Goal: Task Accomplishment & Management: Complete application form

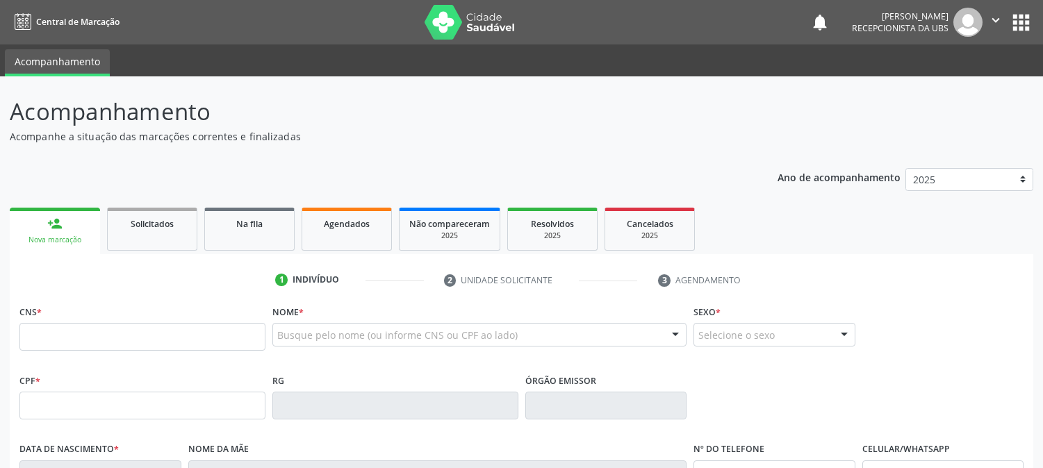
click at [65, 339] on input "text" at bounding box center [142, 337] width 246 height 28
type input "700 0068 9911 4202"
type input "063.262.734-47"
type input "15/10/1986"
type input "Maria Aparecida da Cruz Silva"
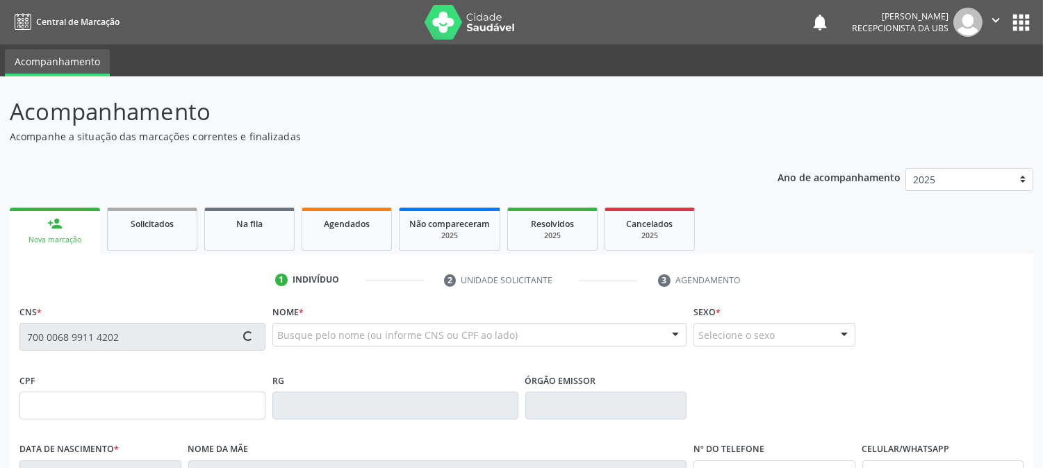
type input "(87) 99610-3461"
type input "495.925.134-49"
type input "S/N"
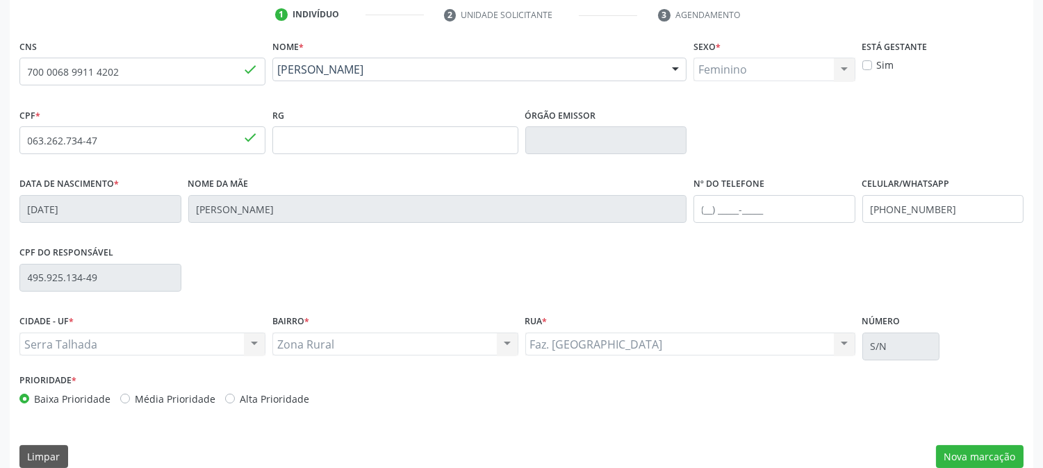
scroll to position [284, 0]
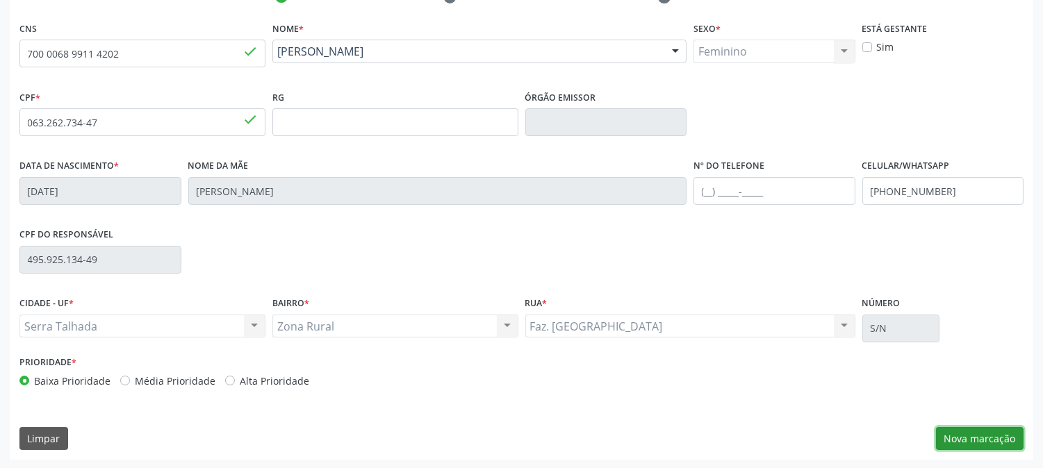
click at [954, 441] on button "Nova marcação" at bounding box center [980, 439] width 88 height 24
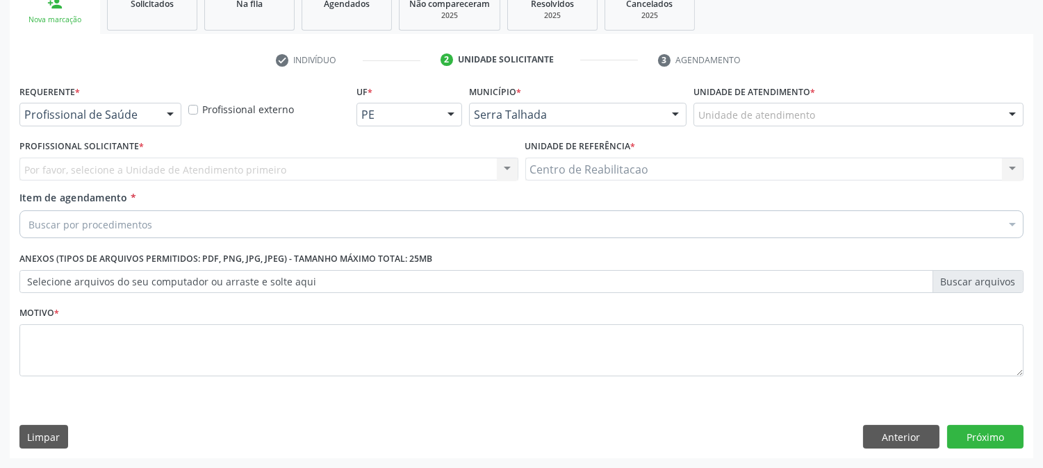
scroll to position [220, 0]
click at [132, 131] on div "Requerente * Profissional de Saúde Profissional de Saúde Paciente Nenhum result…" at bounding box center [100, 109] width 169 height 54
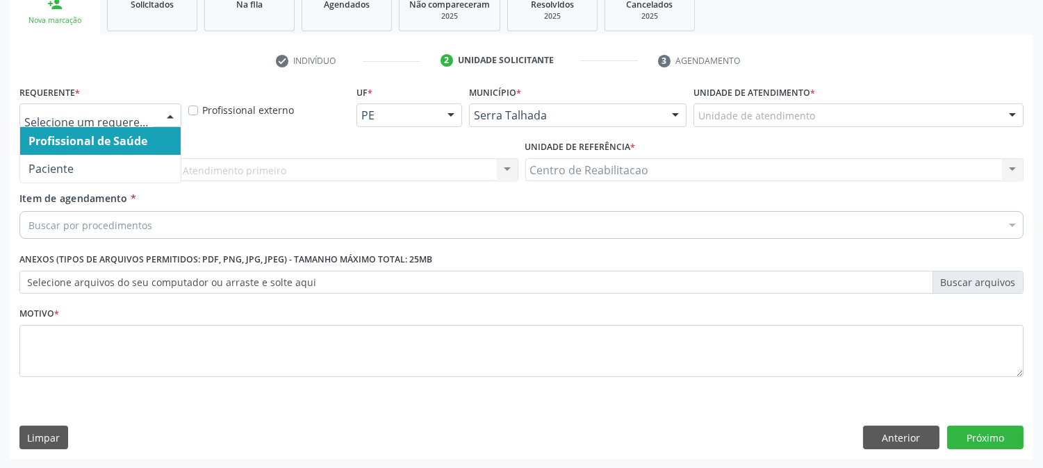
click at [135, 115] on input "text" at bounding box center [88, 122] width 129 height 28
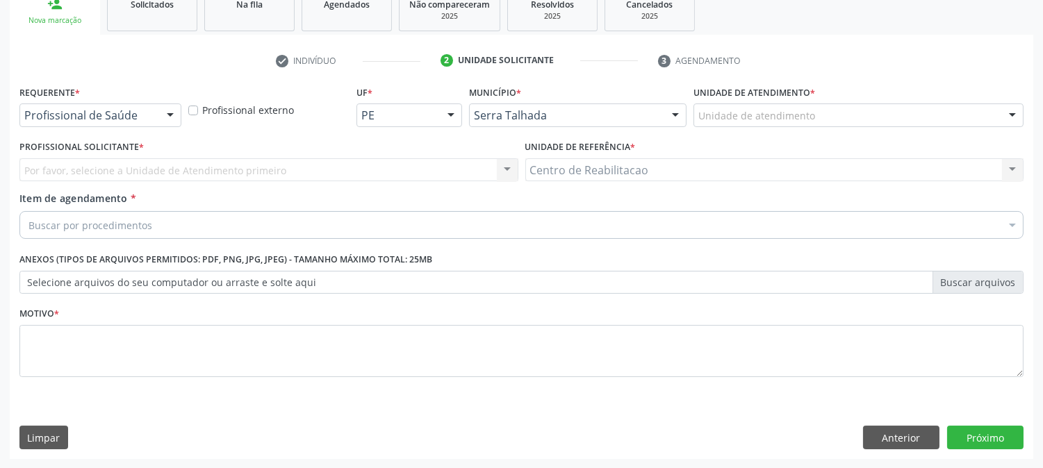
click at [149, 183] on div "Profissional Solicitante * Por favor, selecione a Unidade de Atendimento primei…" at bounding box center [269, 164] width 506 height 54
click at [150, 165] on div "Por favor, selecione a Unidade de Atendimento primeiro Nenhum resultado encontr…" at bounding box center [268, 170] width 499 height 24
click at [508, 174] on div "Por favor, selecione a Unidade de Atendimento primeiro Nenhum resultado encontr…" at bounding box center [268, 170] width 499 height 24
click at [88, 179] on div "Por favor, selecione a Unidade de Atendimento primeiro Nenhum resultado encontr…" at bounding box center [268, 170] width 499 height 24
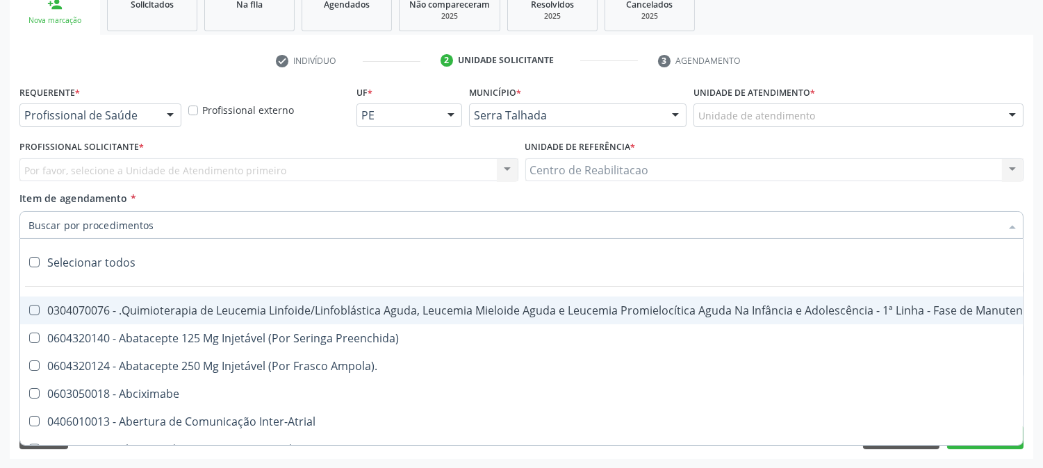
click at [106, 227] on input "Item de agendamento *" at bounding box center [514, 225] width 972 height 28
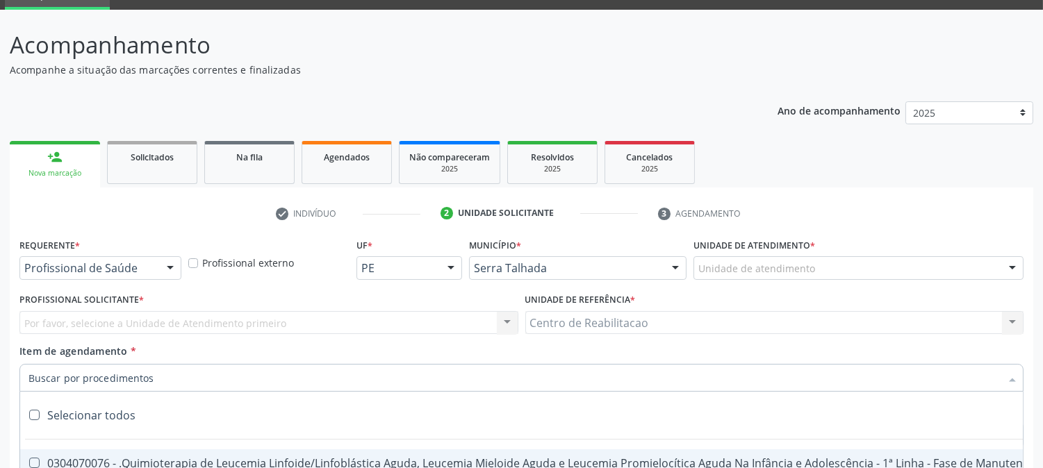
scroll to position [65, 0]
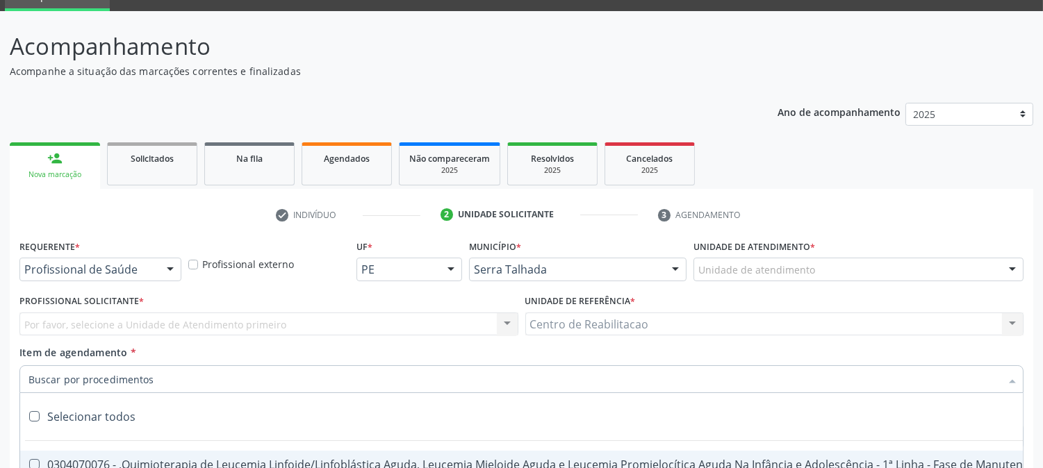
click at [162, 266] on div at bounding box center [170, 271] width 21 height 24
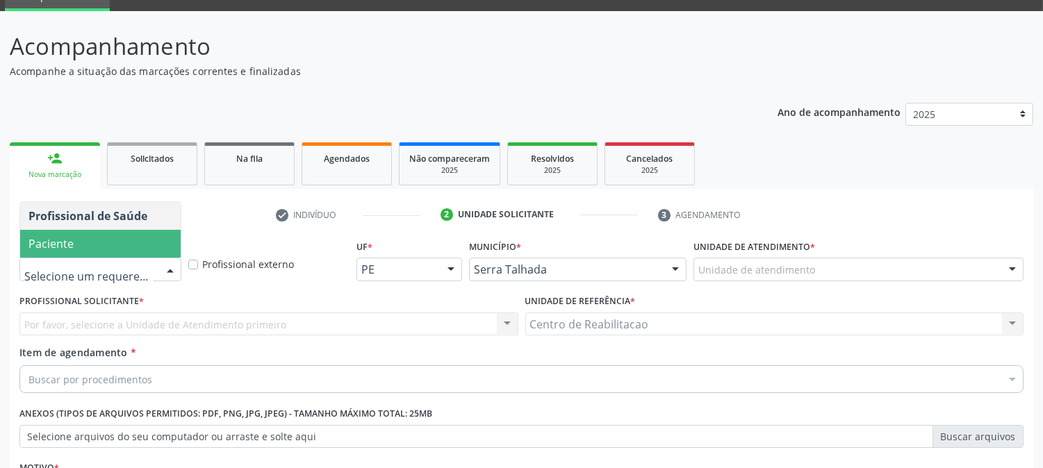
click at [74, 232] on span "Paciente" at bounding box center [100, 244] width 161 height 28
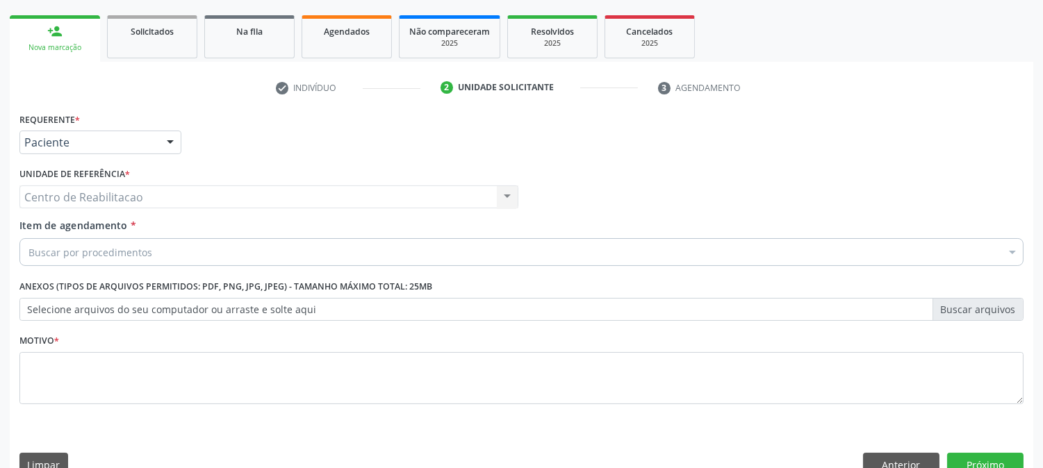
scroll to position [220, 0]
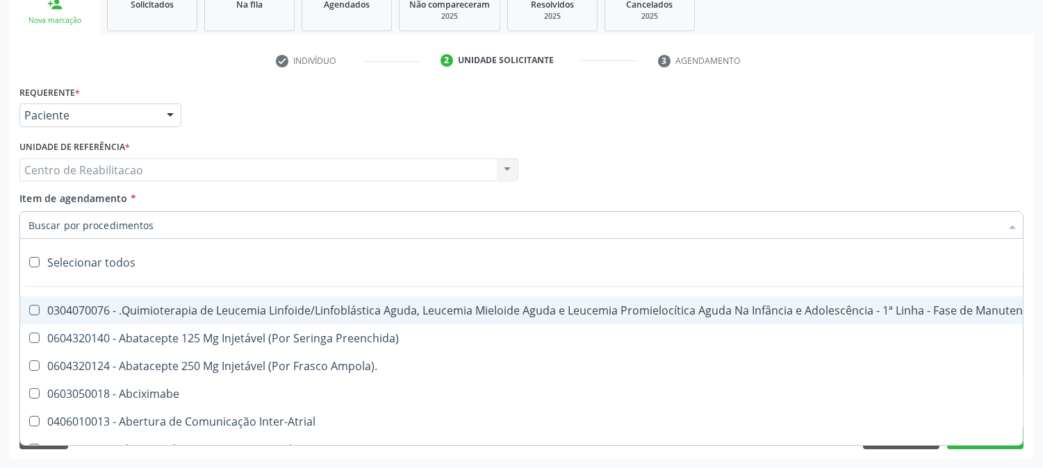
click at [151, 232] on div at bounding box center [521, 225] width 1004 height 28
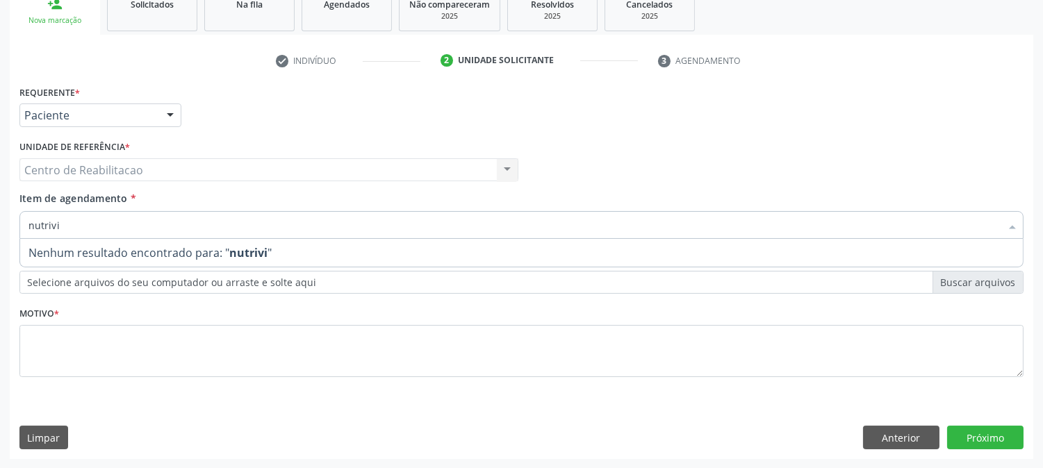
drag, startPoint x: 151, startPoint y: 228, endPoint x: 0, endPoint y: 238, distance: 151.1
click at [0, 238] on div "Acompanhamento Acompanhe a situação das marcações correntes e finalizadas Relat…" at bounding box center [521, 163] width 1043 height 612
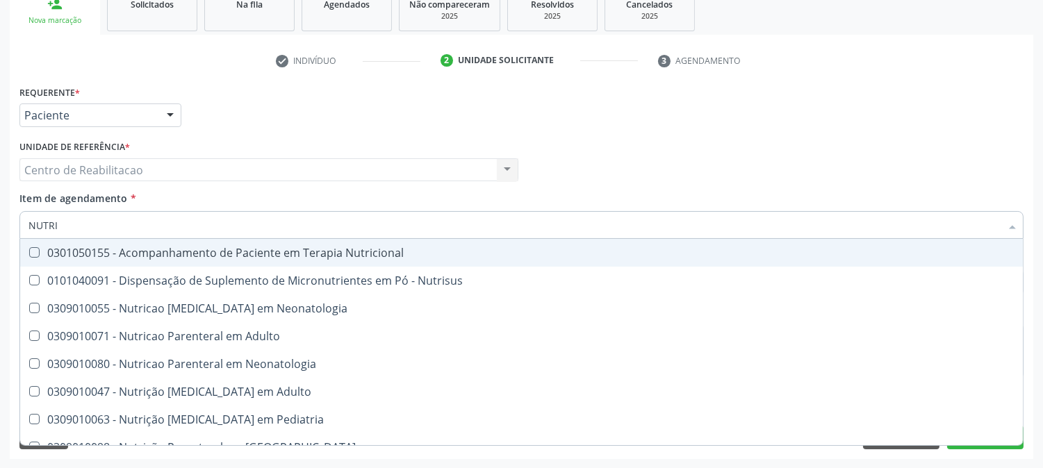
type input "NUTRIC"
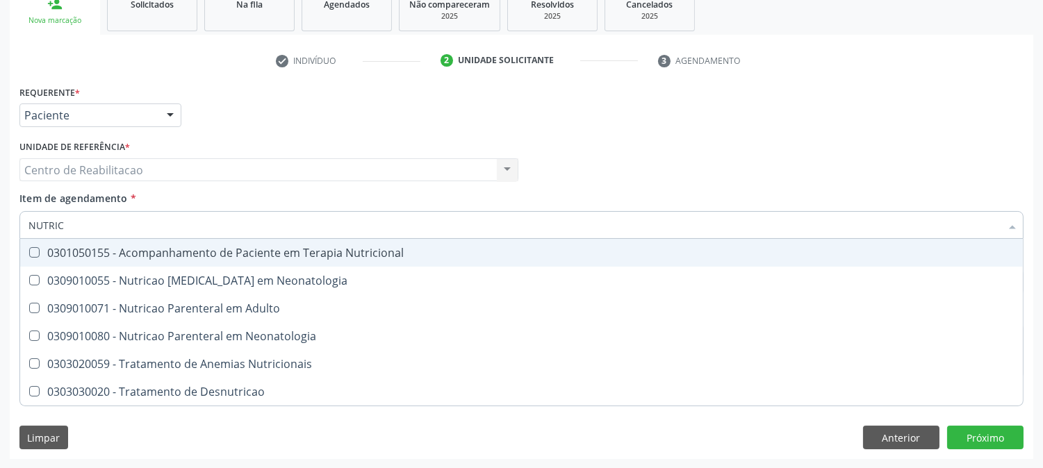
click at [31, 257] on div "0301050155 - Acompanhamento de Paciente em Terapia Nutricional" at bounding box center [521, 252] width 986 height 11
checkbox Nutricional "true"
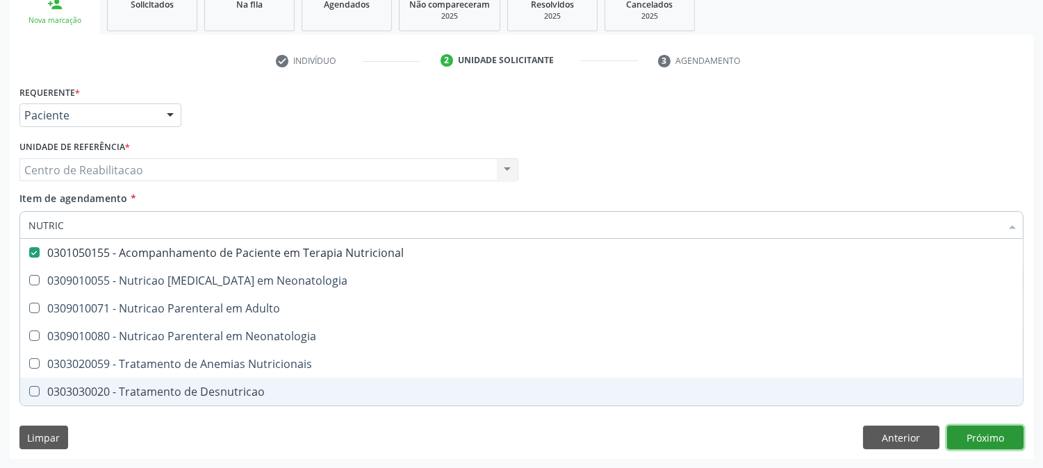
click at [1004, 441] on div "Requerente * Paciente Profissional de Saúde Paciente Nenhum resultado encontrad…" at bounding box center [522, 270] width 1024 height 377
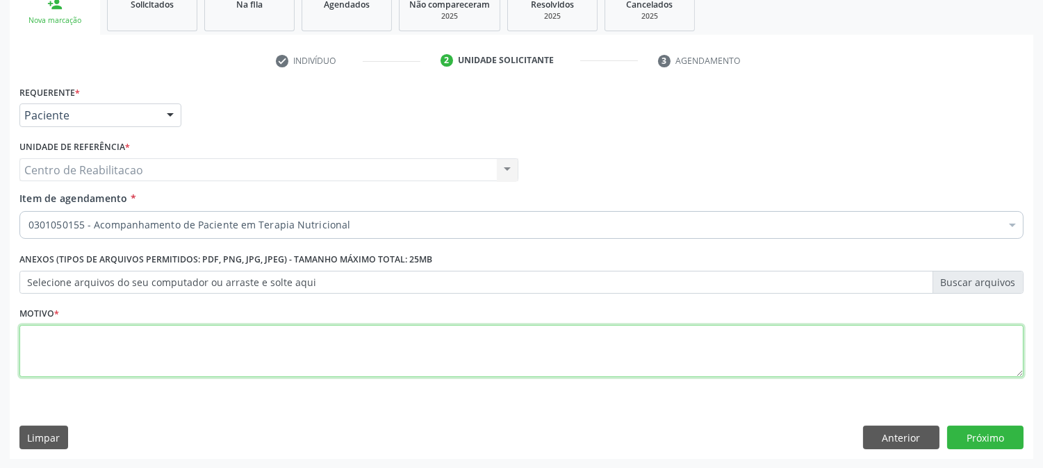
click at [329, 350] on textarea at bounding box center [521, 351] width 1004 height 53
type textarea "00"
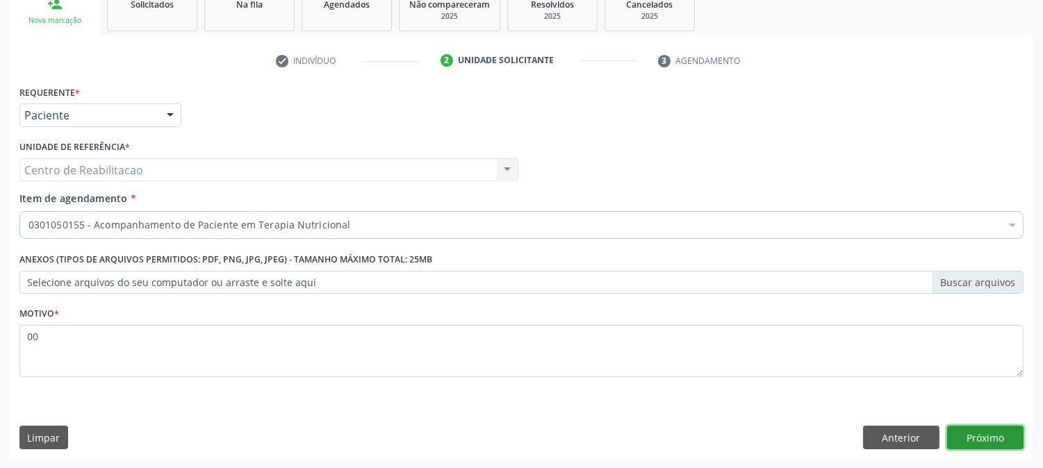
click at [981, 426] on button "Próximo" at bounding box center [985, 438] width 76 height 24
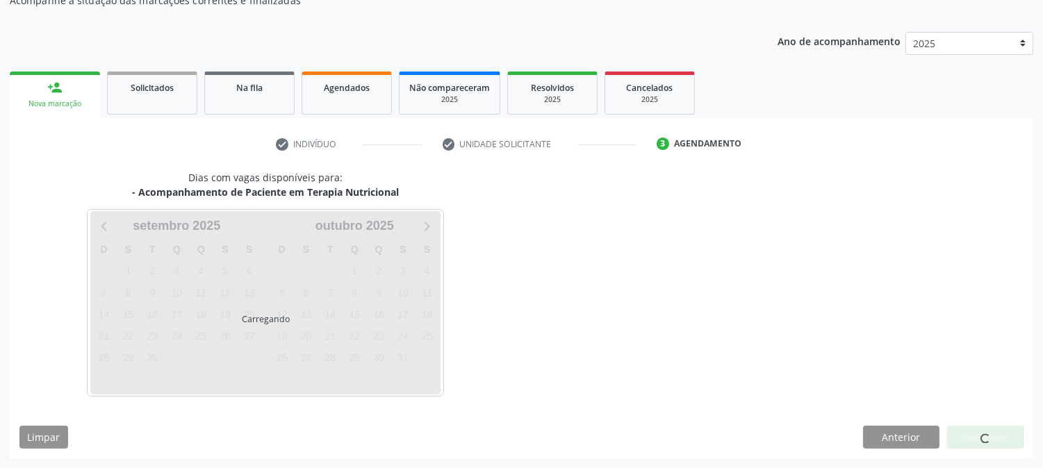
scroll to position [136, 0]
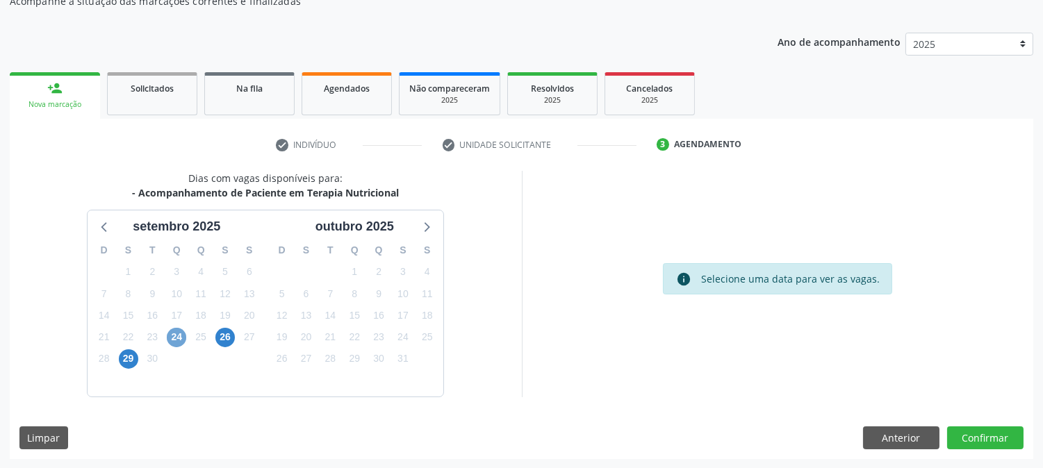
click at [171, 337] on span "24" at bounding box center [176, 337] width 19 height 19
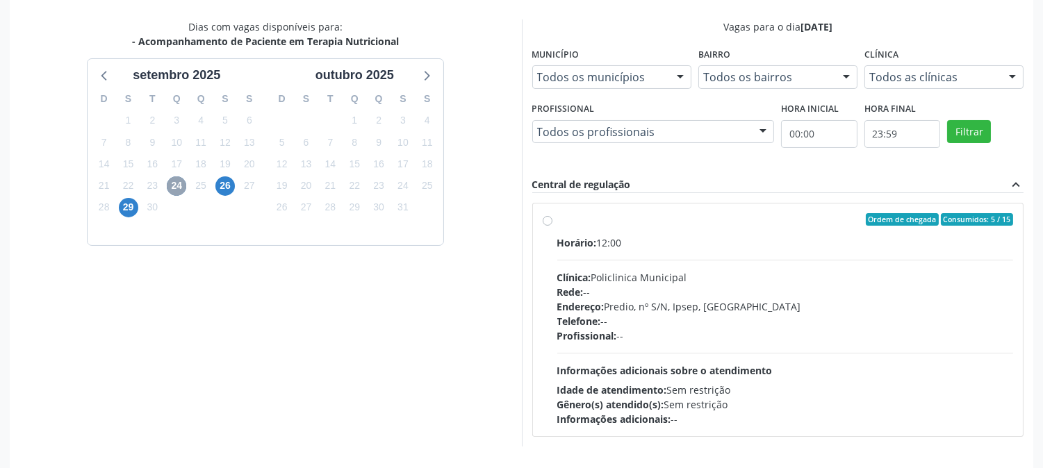
scroll to position [290, 0]
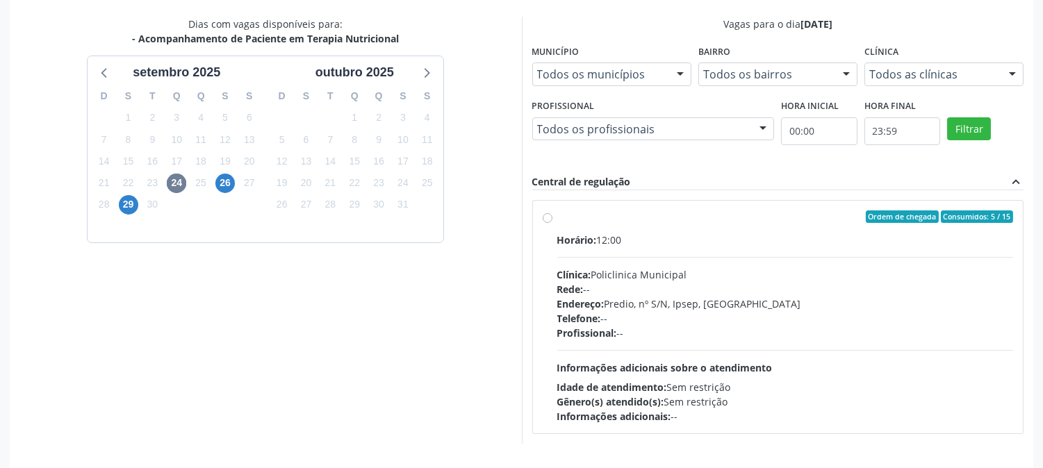
click at [549, 224] on div "Ordem de chegada Consumidos: 5 / 15 Horário: 12:00 Clínica: Policlinica Municip…" at bounding box center [778, 317] width 471 height 213
radio input "true"
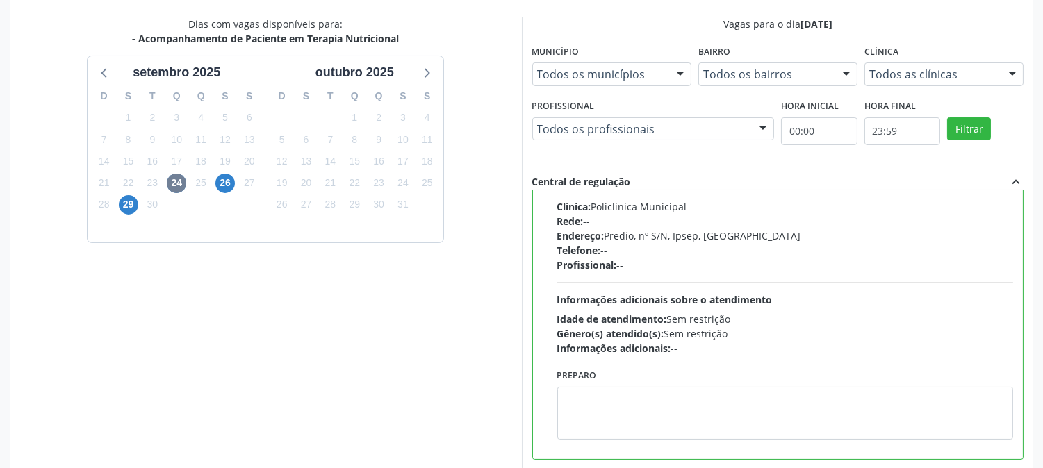
scroll to position [361, 0]
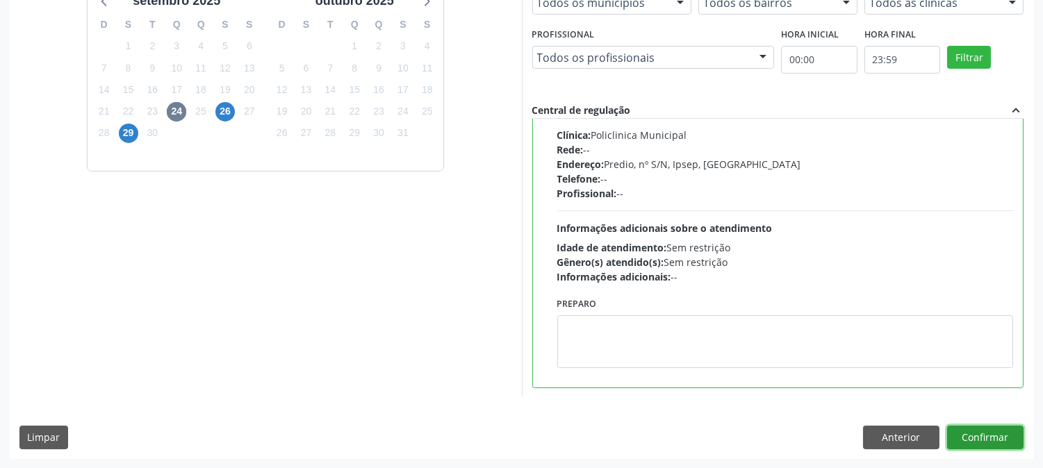
click at [966, 434] on button "Confirmar" at bounding box center [985, 438] width 76 height 24
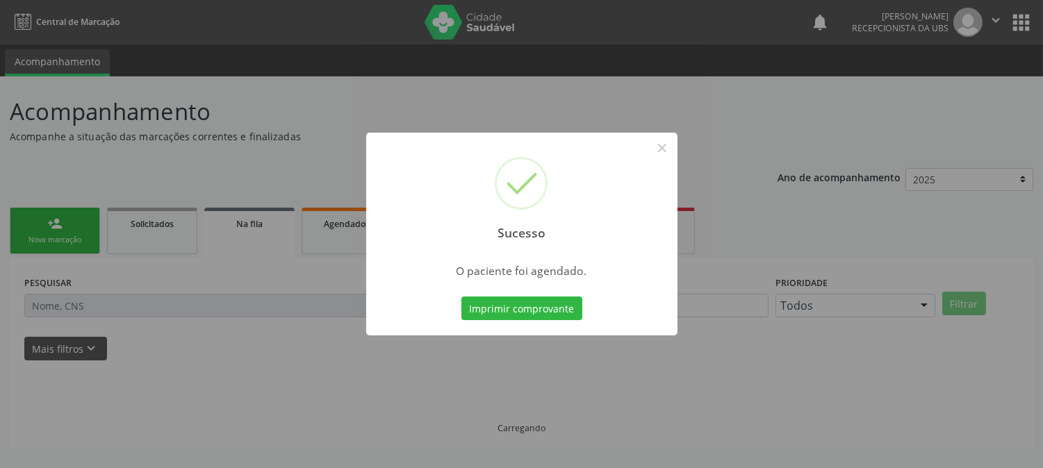
scroll to position [0, 0]
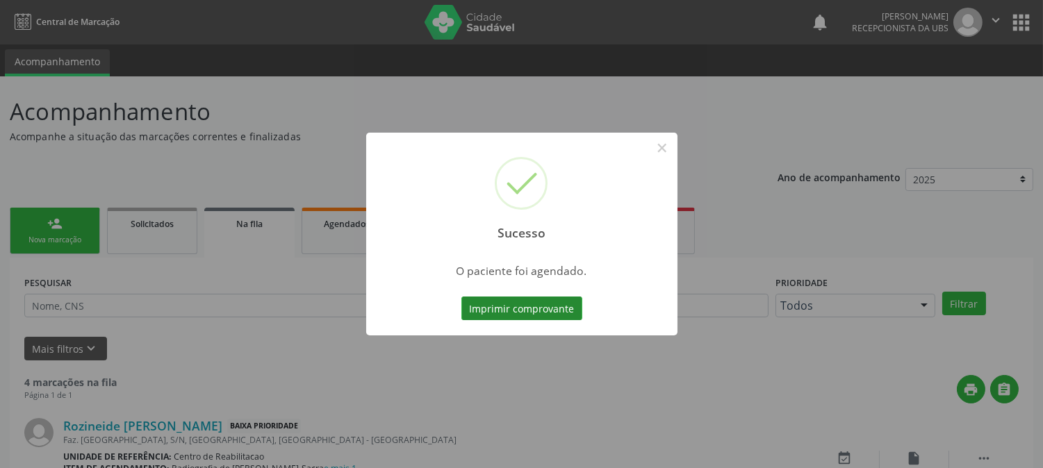
click at [502, 306] on button "Imprimir comprovante" at bounding box center [521, 309] width 121 height 24
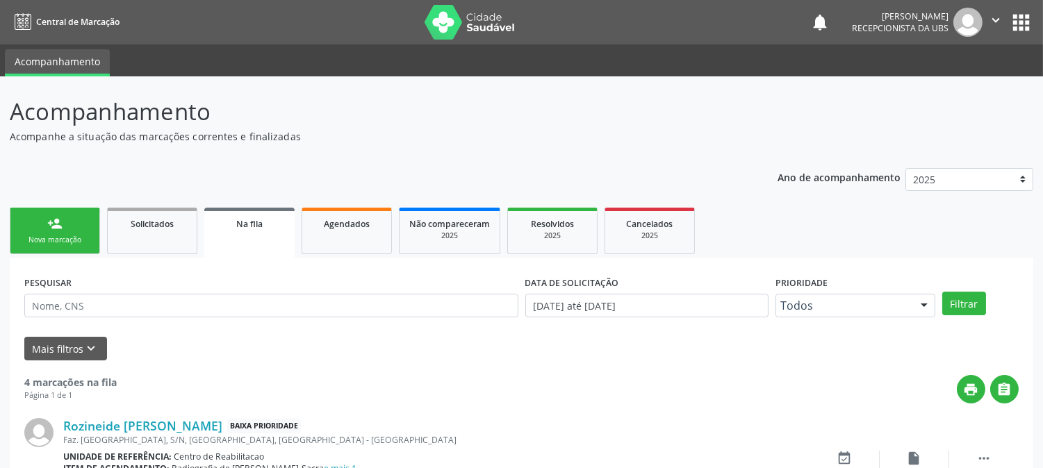
click at [40, 238] on div "Nova marcação" at bounding box center [54, 240] width 69 height 10
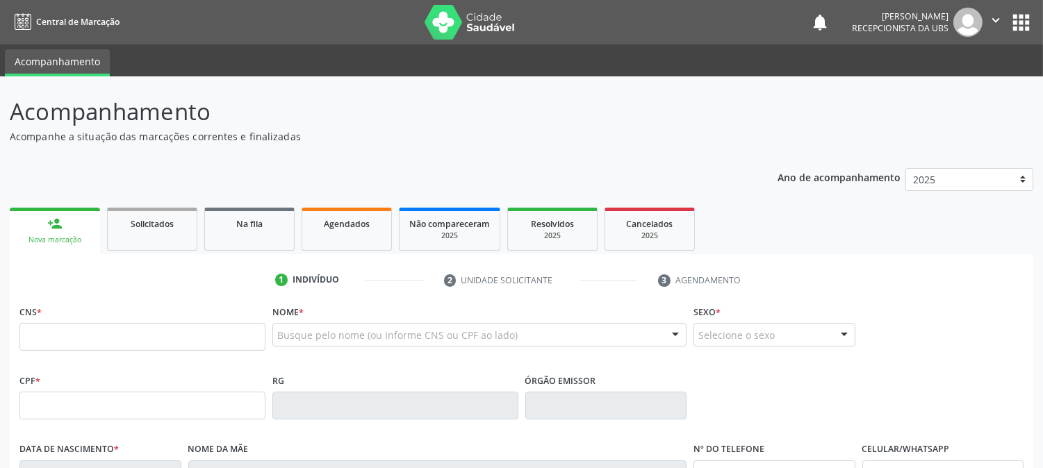
click at [54, 220] on div "person_add" at bounding box center [54, 223] width 15 height 15
click at [68, 338] on input "text" at bounding box center [142, 337] width 246 height 28
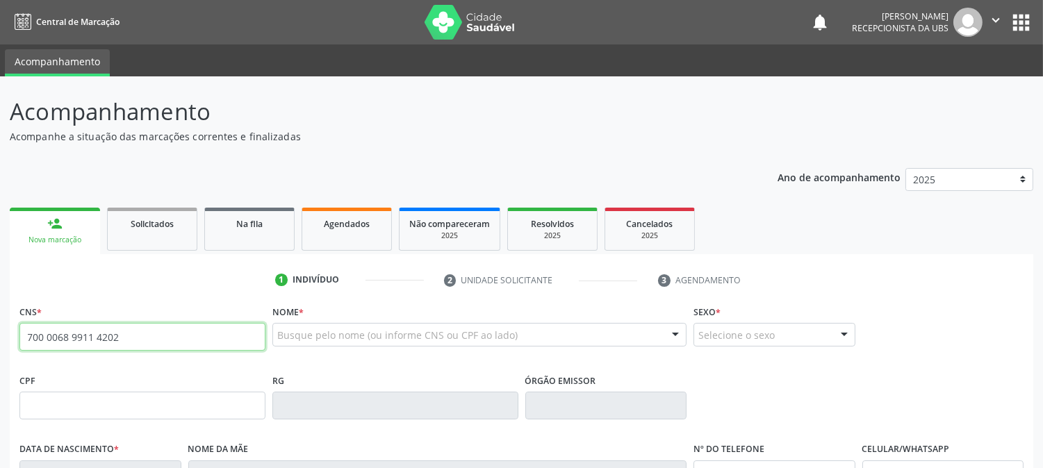
type input "700 0068 9911 4202"
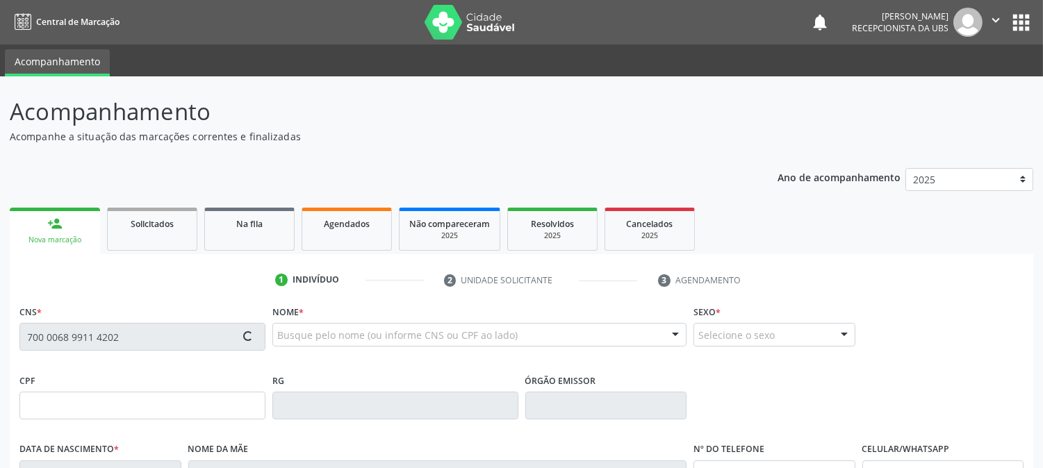
type input "063.262.734-47"
type input "15/10/1986"
type input "Maria Aparecida da Cruz Silva"
type input "(87) 99610-3461"
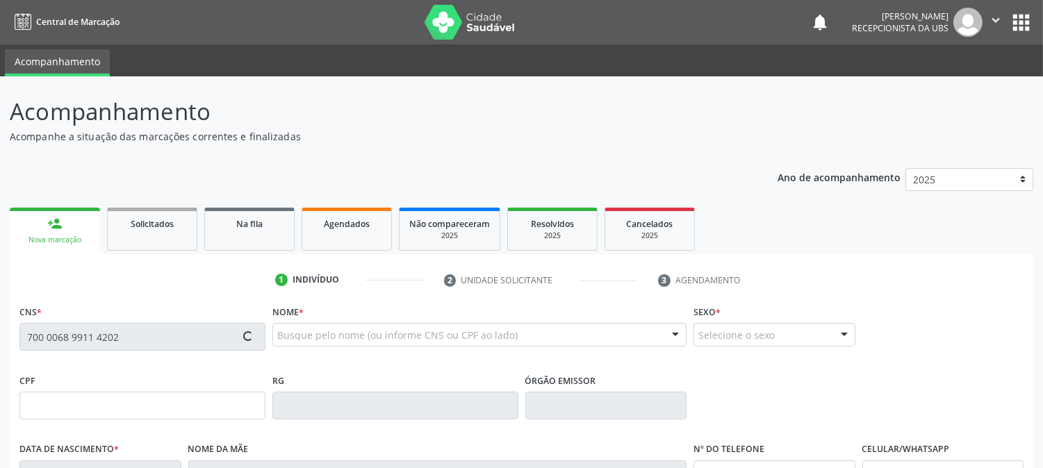
type input "495.925.134-49"
type input "S/N"
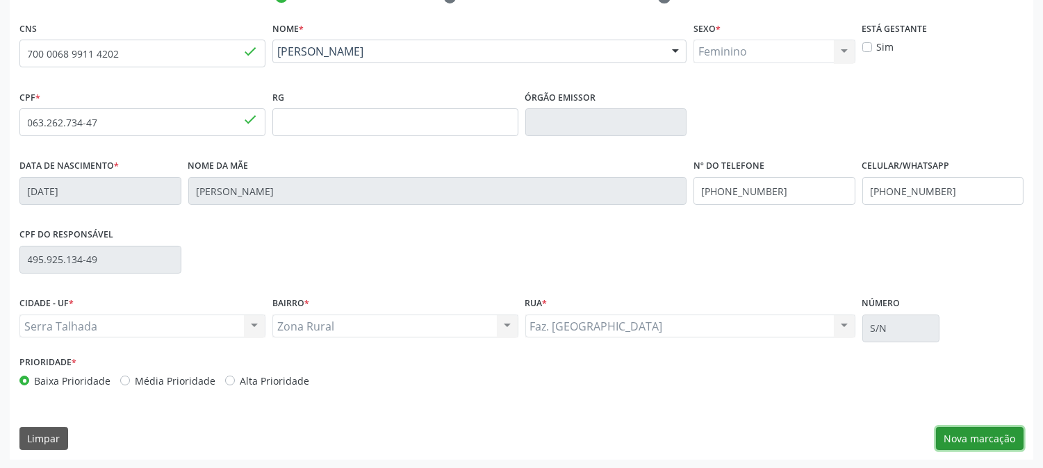
click at [949, 435] on button "Nova marcação" at bounding box center [980, 439] width 88 height 24
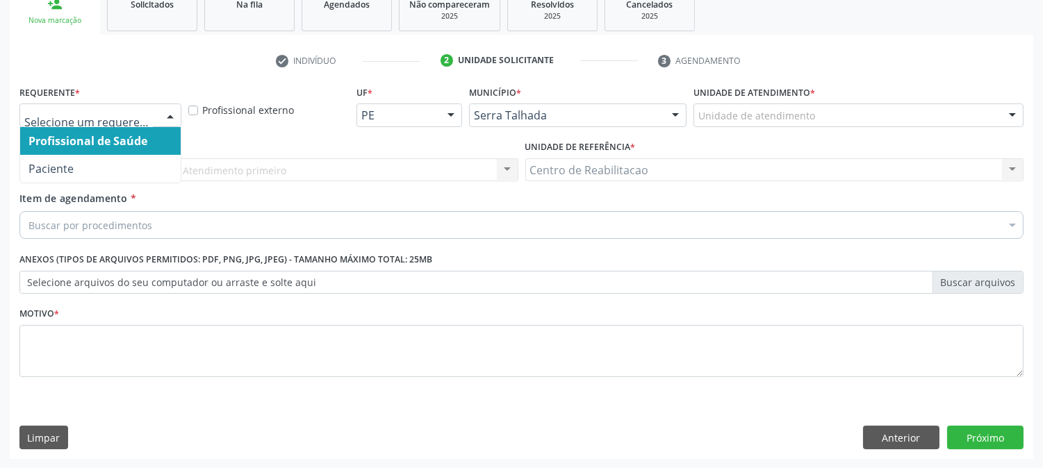
click at [101, 122] on div at bounding box center [100, 116] width 162 height 24
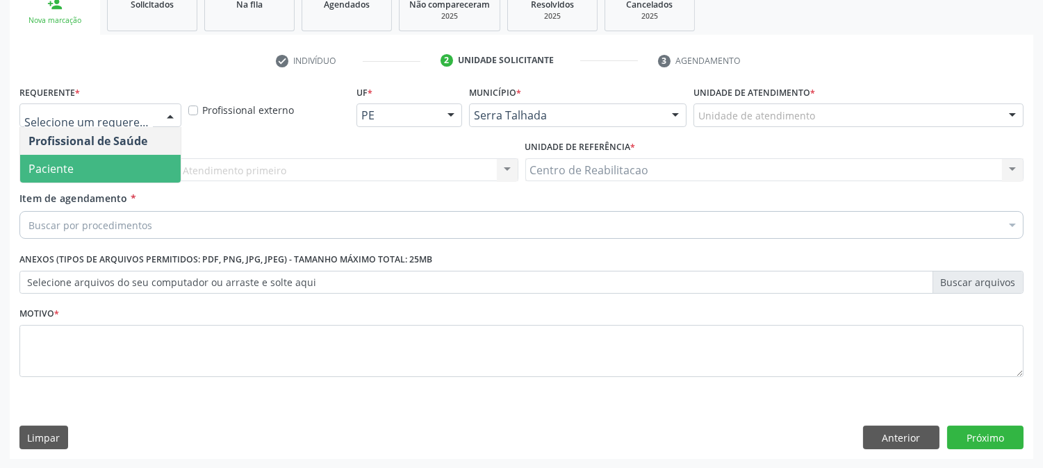
click at [86, 161] on span "Paciente" at bounding box center [100, 169] width 161 height 28
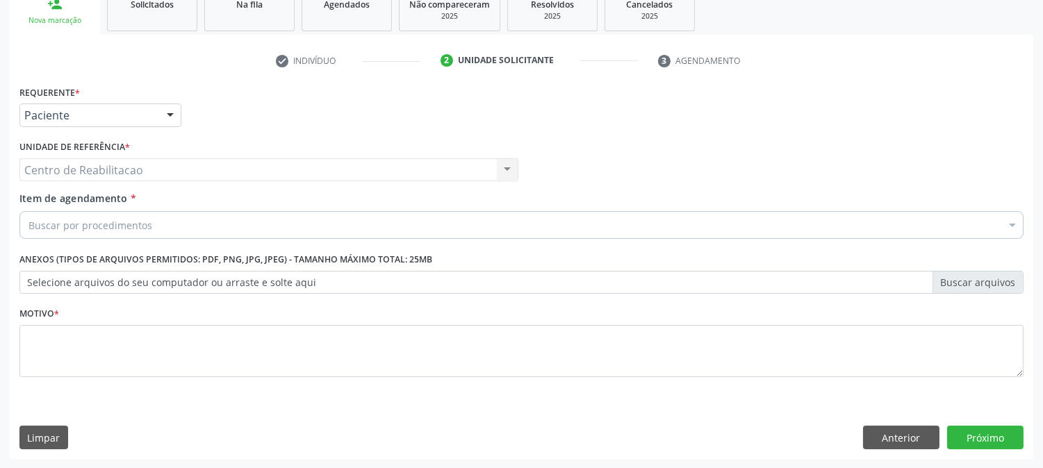
click at [95, 232] on div "Buscar por procedimentos" at bounding box center [521, 225] width 1004 height 28
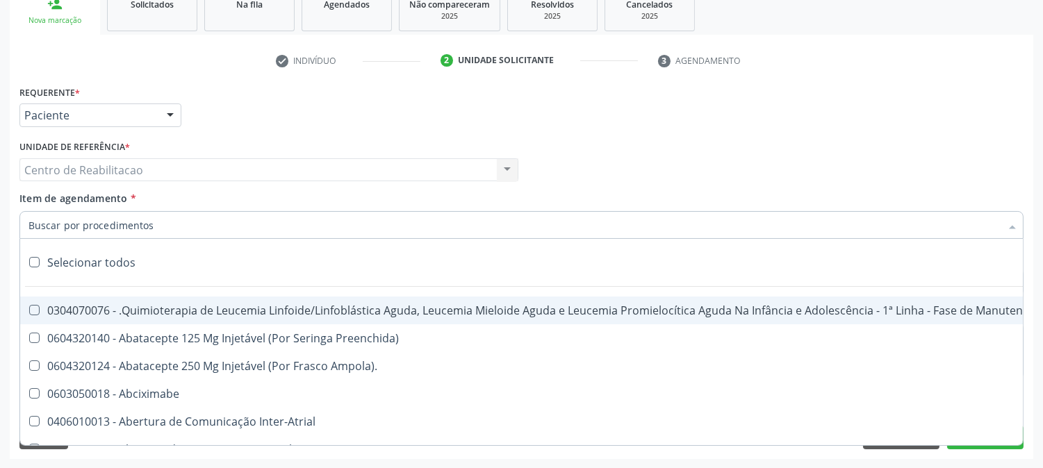
click at [95, 222] on input "Item de agendamento *" at bounding box center [514, 225] width 972 height 28
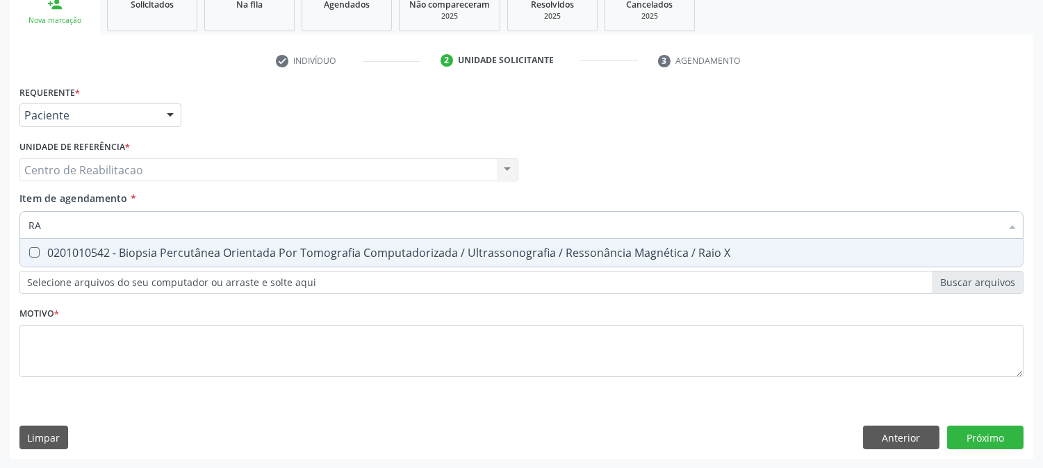
type input "R"
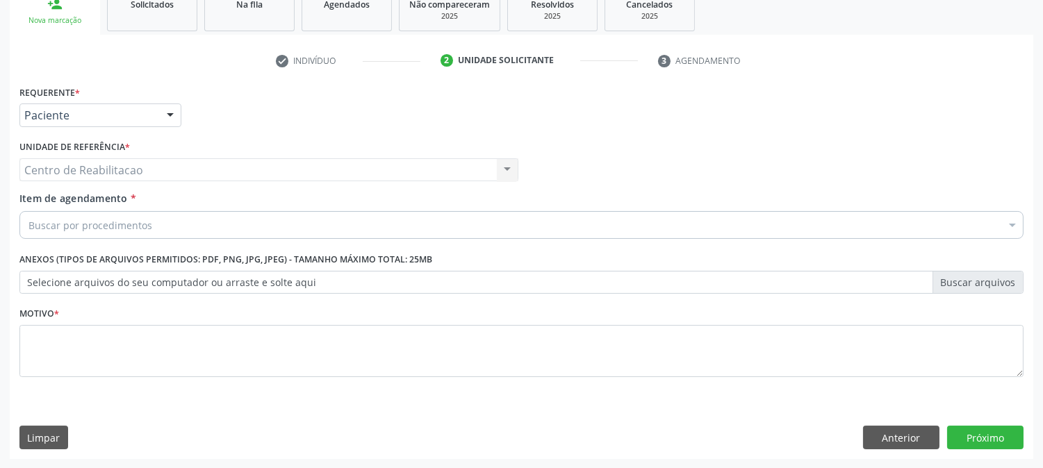
scroll to position [0, 0]
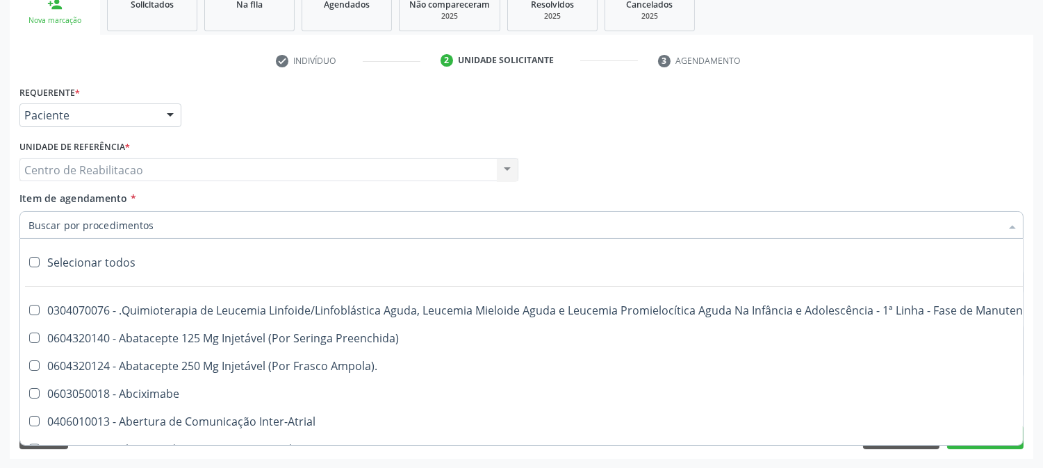
click at [414, 224] on div at bounding box center [521, 225] width 1004 height 28
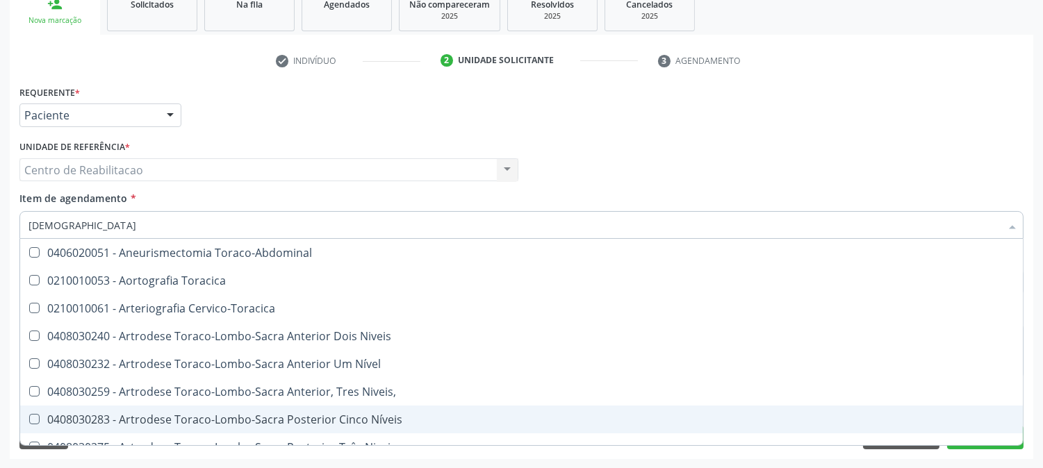
type input "TORAX"
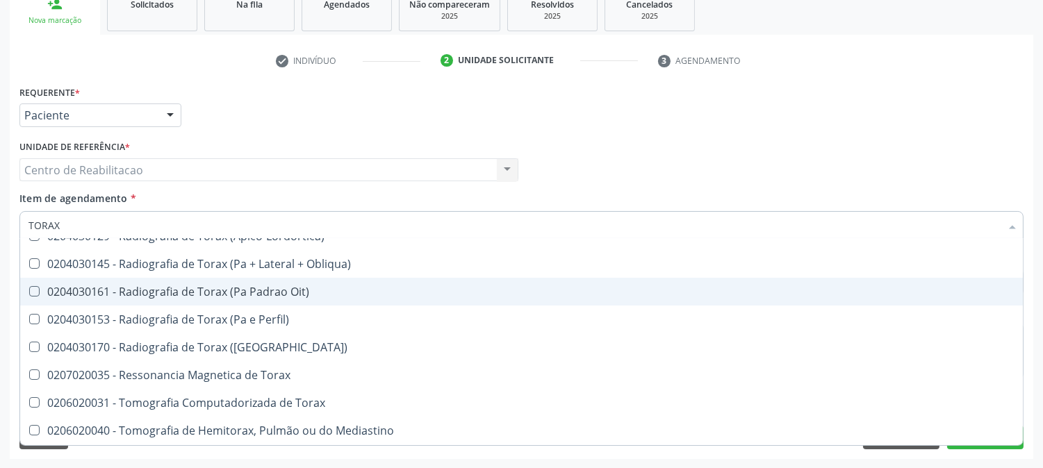
scroll to position [127, 0]
click at [35, 295] on Perfil\) at bounding box center [34, 292] width 10 height 10
click at [29, 295] on Perfil\) "checkbox" at bounding box center [24, 292] width 9 height 9
checkbox Perfil\) "true"
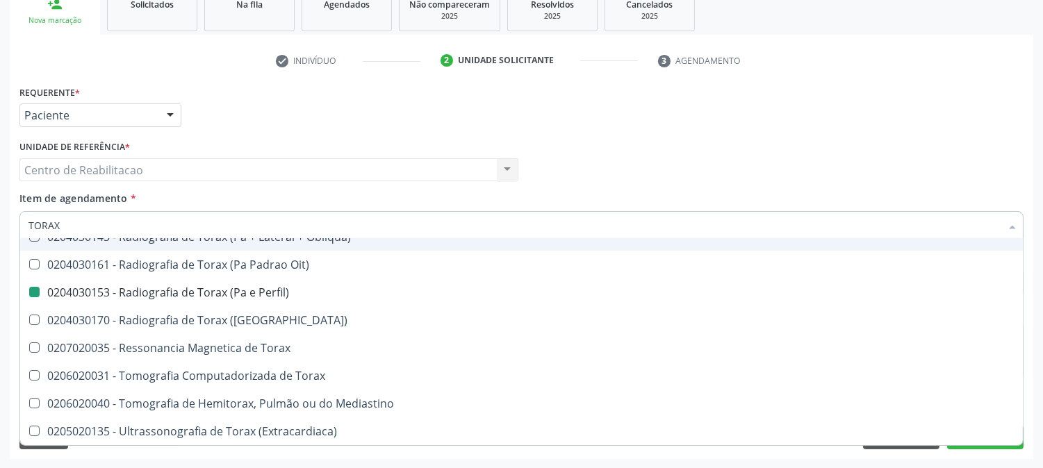
click at [526, 123] on div "Requerente * Paciente Profissional de Saúde Paciente Nenhum resultado encontrad…" at bounding box center [521, 109] width 1011 height 54
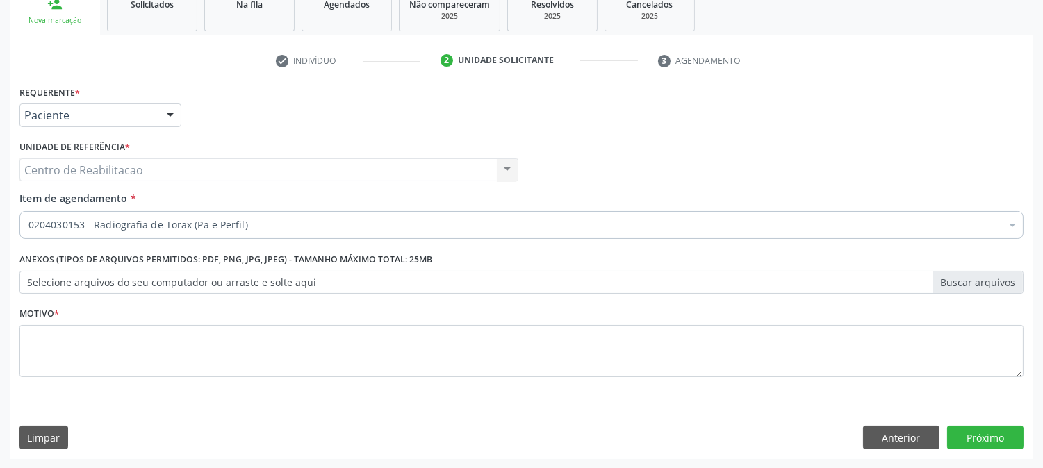
scroll to position [0, 0]
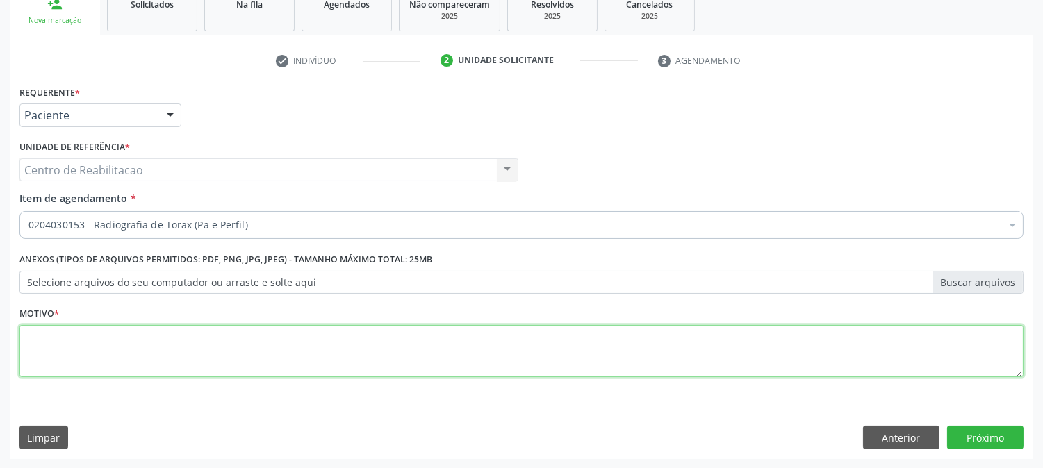
click at [253, 349] on textarea at bounding box center [521, 351] width 1004 height 53
type textarea "00"
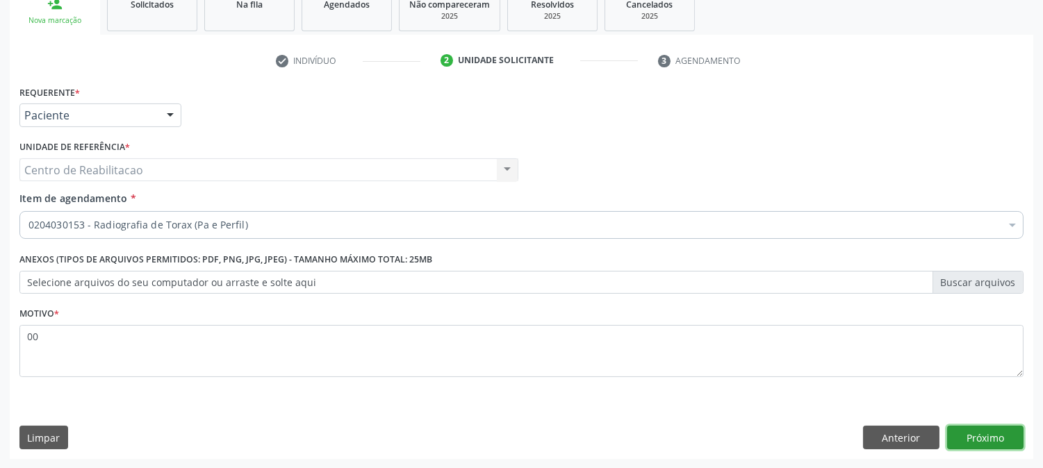
click at [997, 442] on button "Próximo" at bounding box center [985, 438] width 76 height 24
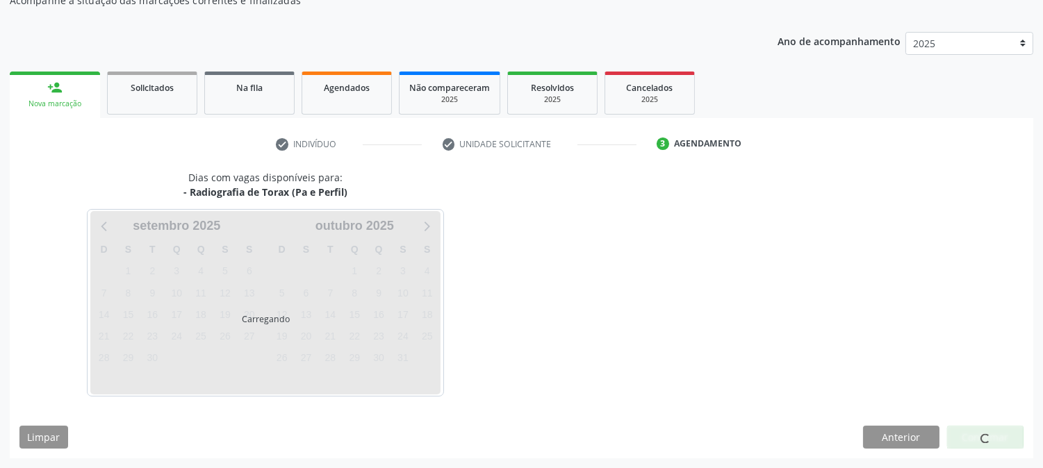
scroll to position [136, 0]
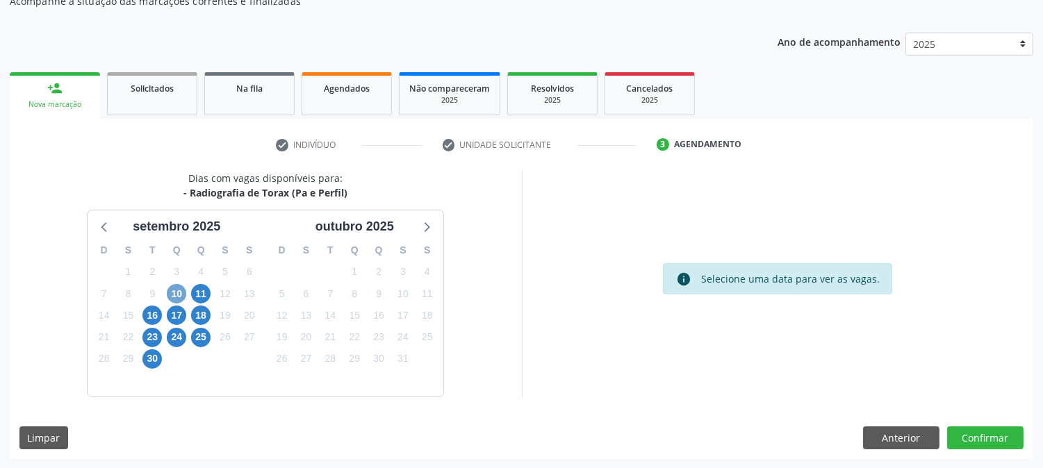
click at [177, 290] on span "10" at bounding box center [176, 293] width 19 height 19
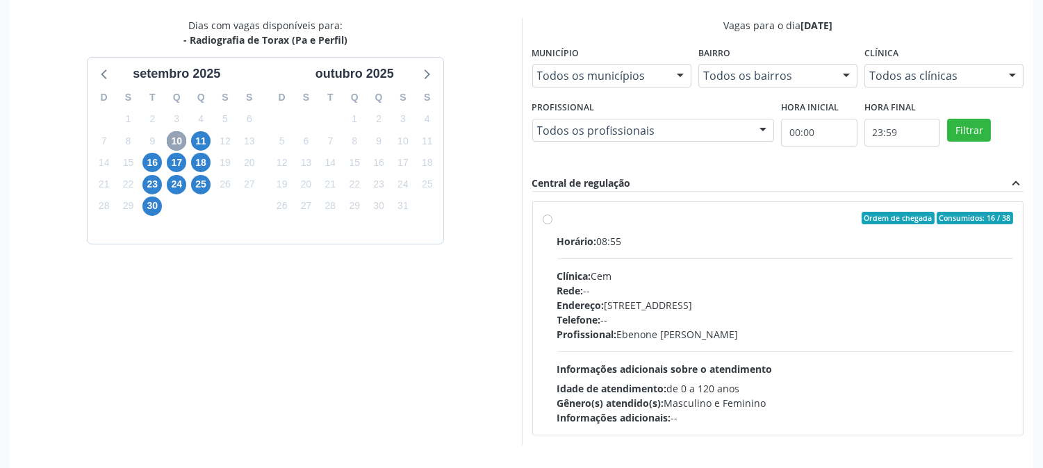
scroll to position [290, 0]
click at [544, 222] on div "Ordem de chegada Consumidos: 16 / 38 Horário: 08:55 Clínica: Cem Rede: -- Ender…" at bounding box center [778, 317] width 471 height 213
radio input "true"
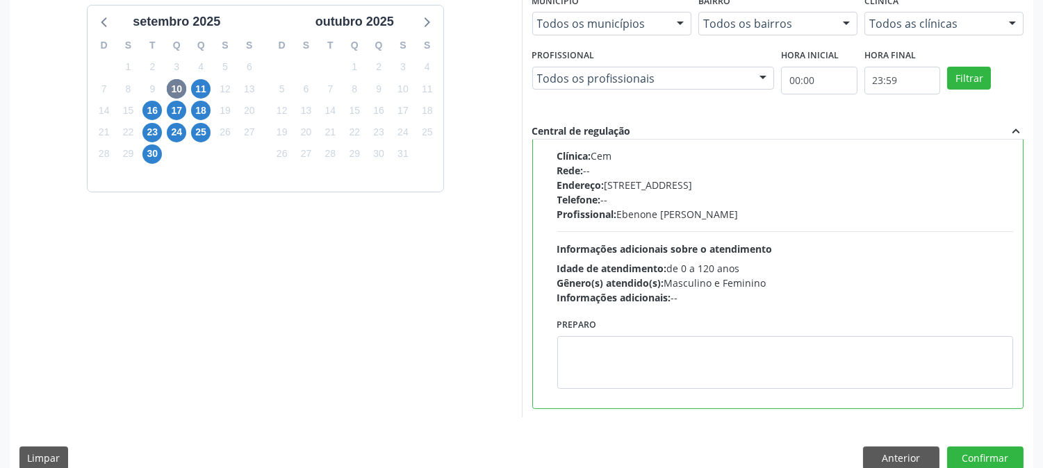
scroll to position [361, 0]
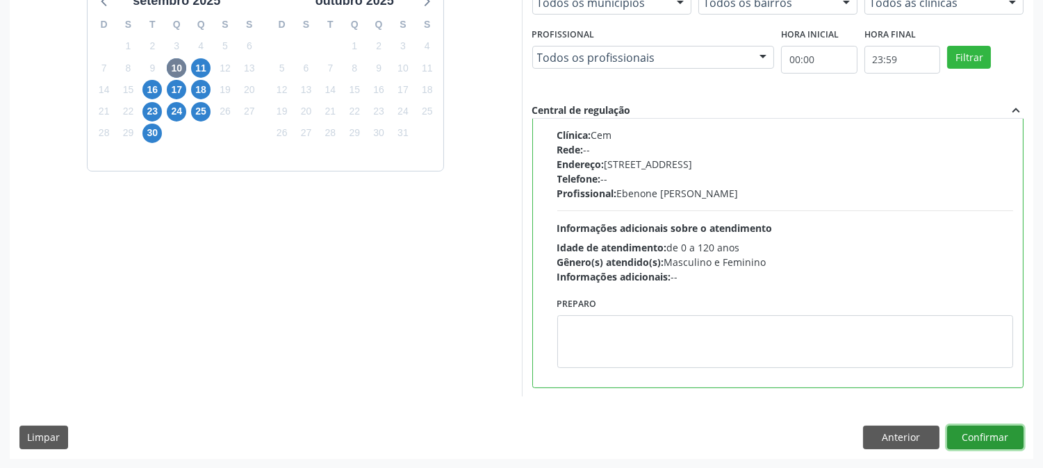
click at [972, 435] on button "Confirmar" at bounding box center [985, 438] width 76 height 24
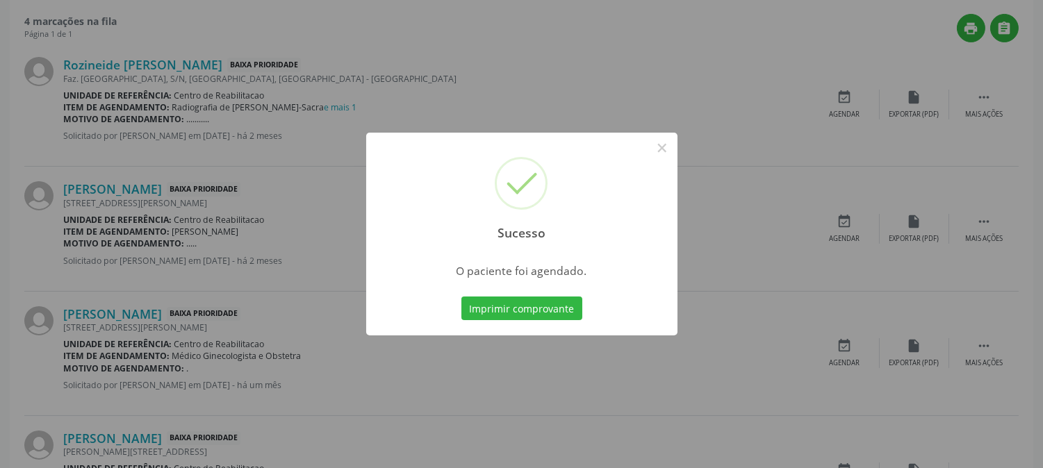
scroll to position [0, 0]
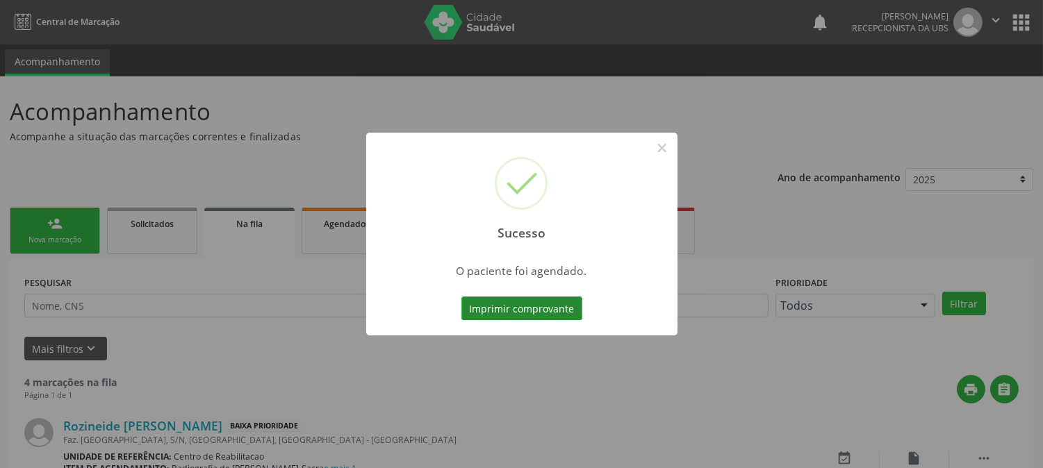
click at [518, 303] on button "Imprimir comprovante" at bounding box center [521, 309] width 121 height 24
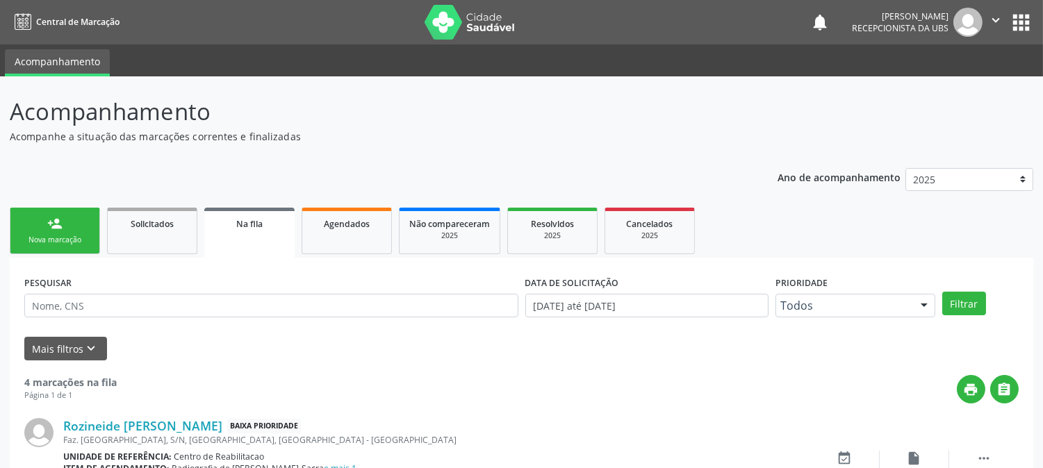
click at [69, 233] on link "person_add Nova marcação" at bounding box center [55, 231] width 90 height 47
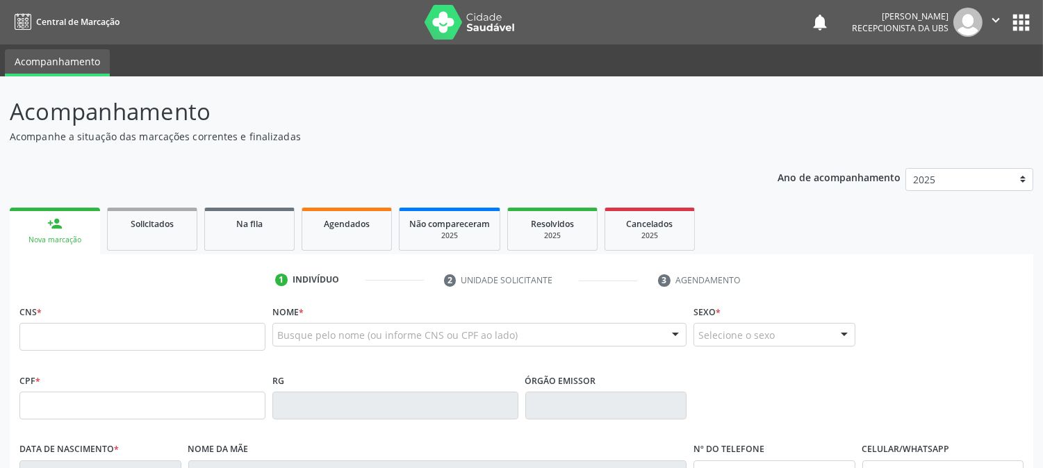
click at [63, 238] on div "Nova marcação" at bounding box center [54, 240] width 71 height 10
click at [88, 343] on input "text" at bounding box center [142, 337] width 246 height 28
click at [45, 231] on link "person_add Nova marcação" at bounding box center [55, 231] width 90 height 47
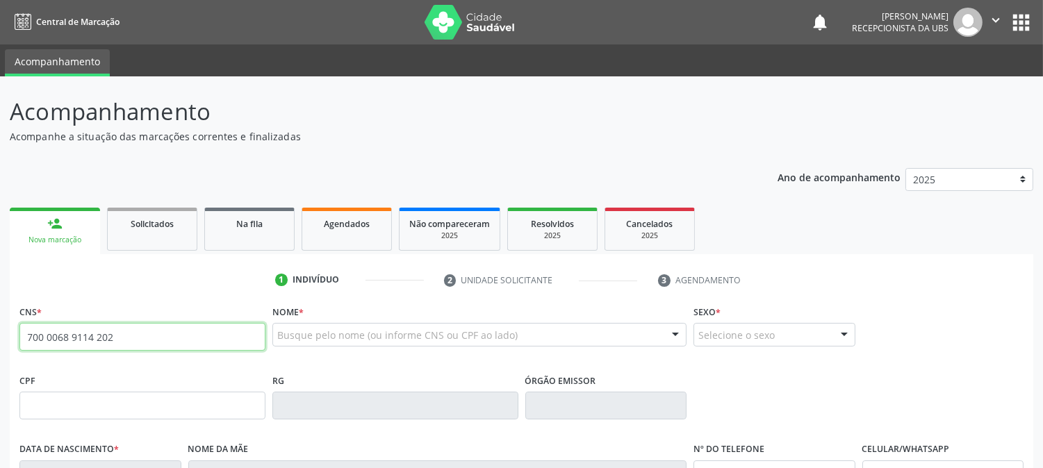
click at [165, 336] on input "700 0068 9114 202" at bounding box center [142, 337] width 246 height 28
drag, startPoint x: 193, startPoint y: 327, endPoint x: 0, endPoint y: 377, distance: 198.9
click at [0, 377] on div "Acompanhamento Acompanhe a situação das marcações correntes e finalizadas Relat…" at bounding box center [521, 414] width 1043 height 677
type input "700 0068 9911 4202"
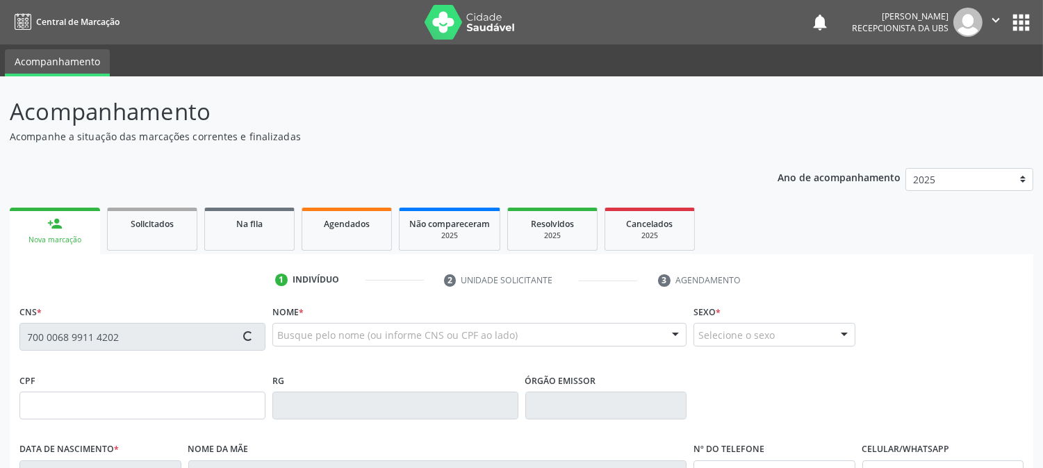
type input "063.262.734-47"
type input "15/10/1986"
type input "Maria Aparecida da Cruz Silva"
type input "(87) 99610-3461"
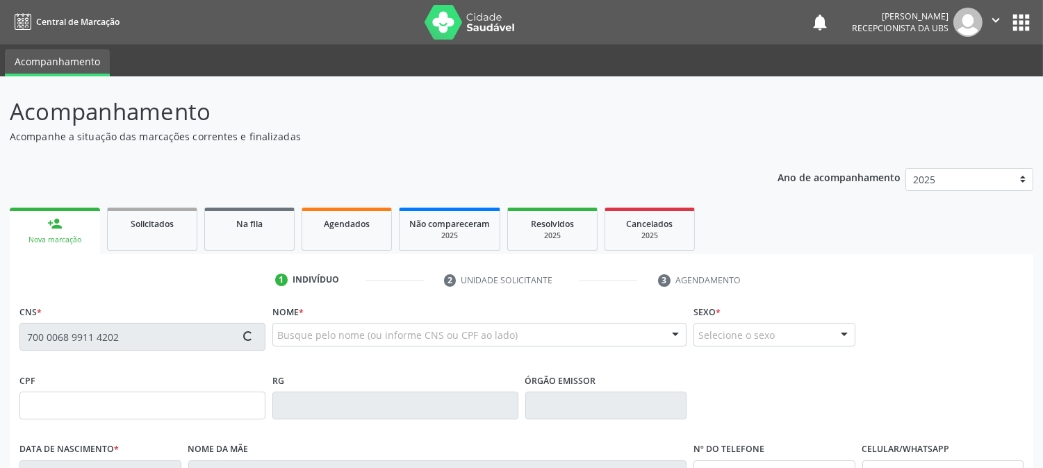
type input "495.925.134-49"
type input "S/N"
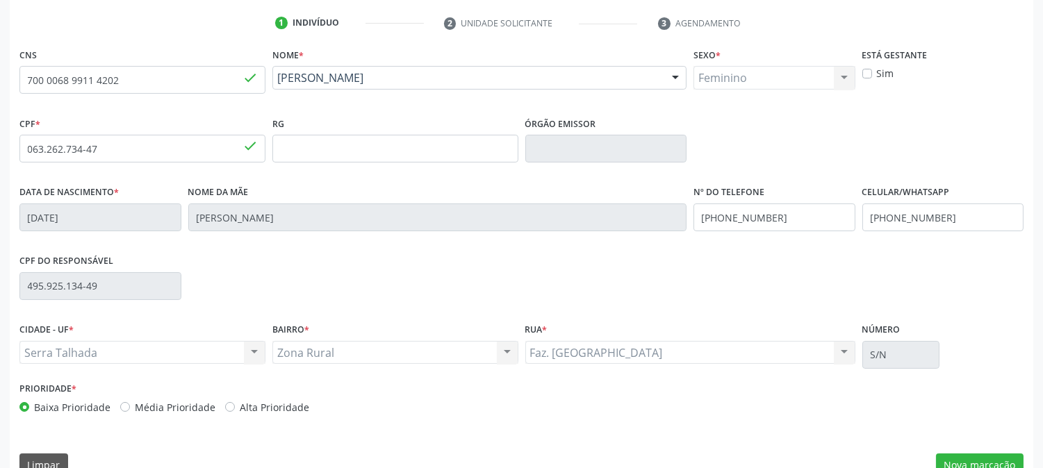
scroll to position [284, 0]
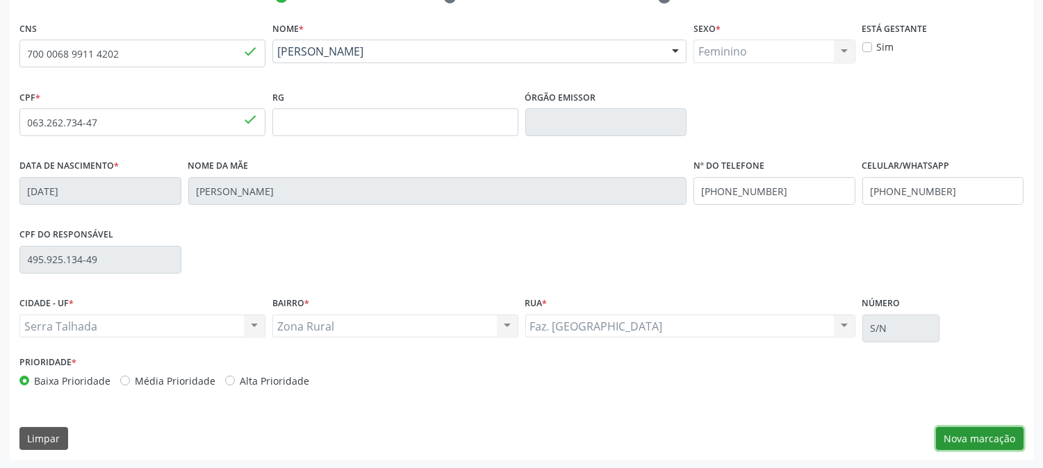
click at [1004, 439] on button "Nova marcação" at bounding box center [980, 439] width 88 height 24
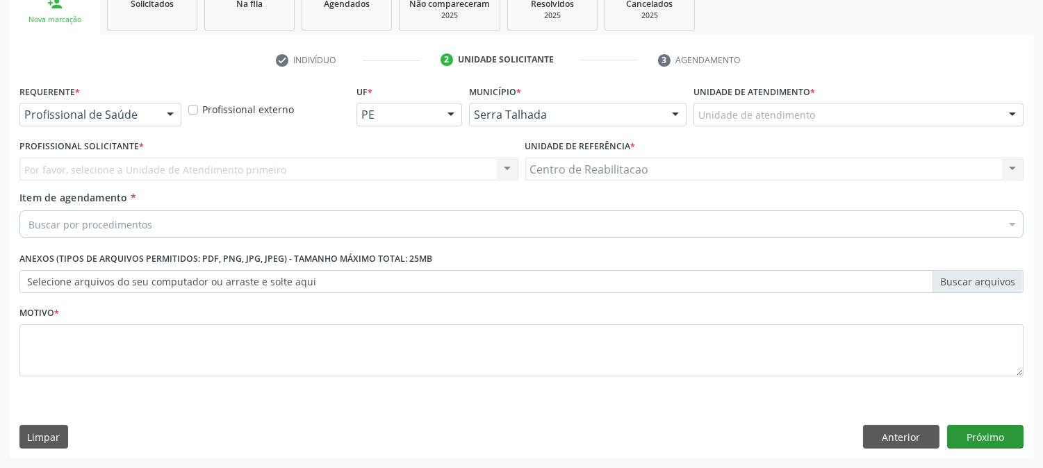
scroll to position [220, 0]
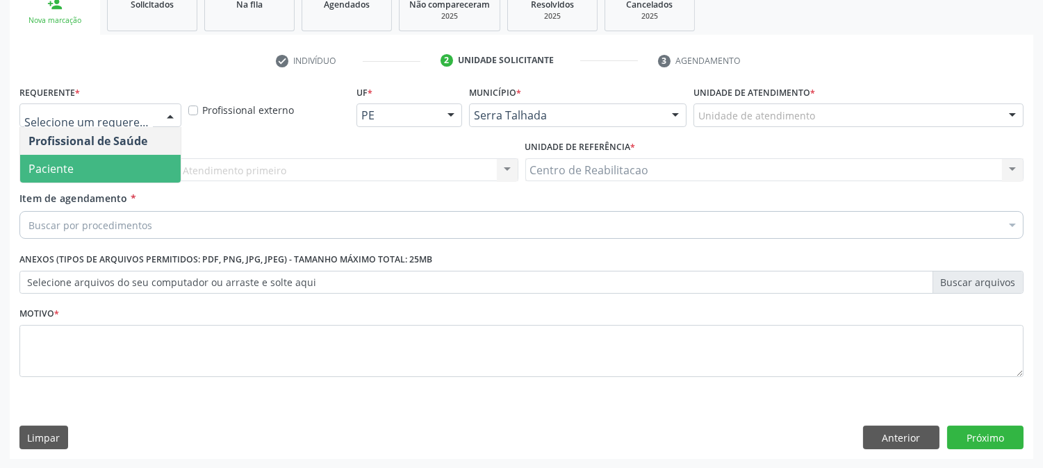
drag, startPoint x: 75, startPoint y: 171, endPoint x: 118, endPoint y: 138, distance: 54.5
click at [74, 172] on span "Paciente" at bounding box center [100, 169] width 161 height 28
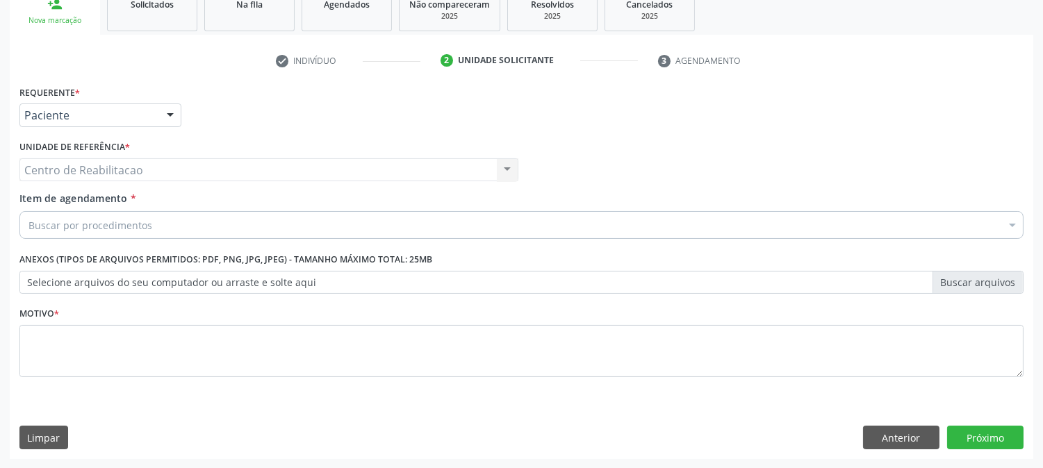
click at [759, 225] on div "Buscar por procedimentos" at bounding box center [521, 225] width 1004 height 28
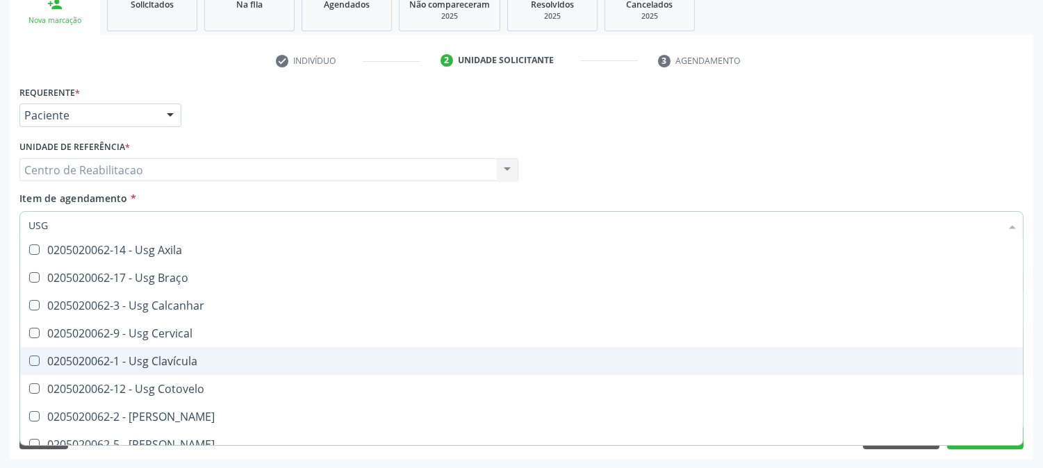
scroll to position [0, 0]
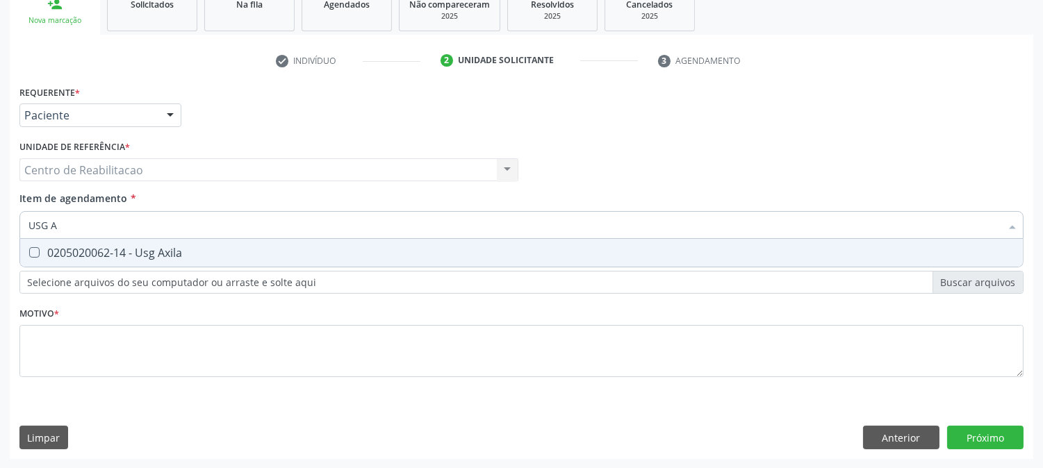
click at [95, 211] on input "USG A" at bounding box center [514, 225] width 972 height 28
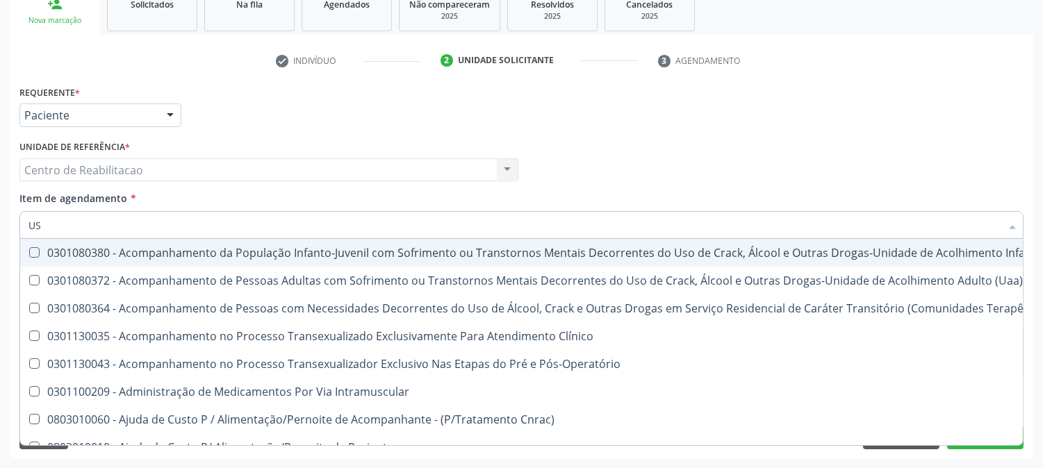
type input "U"
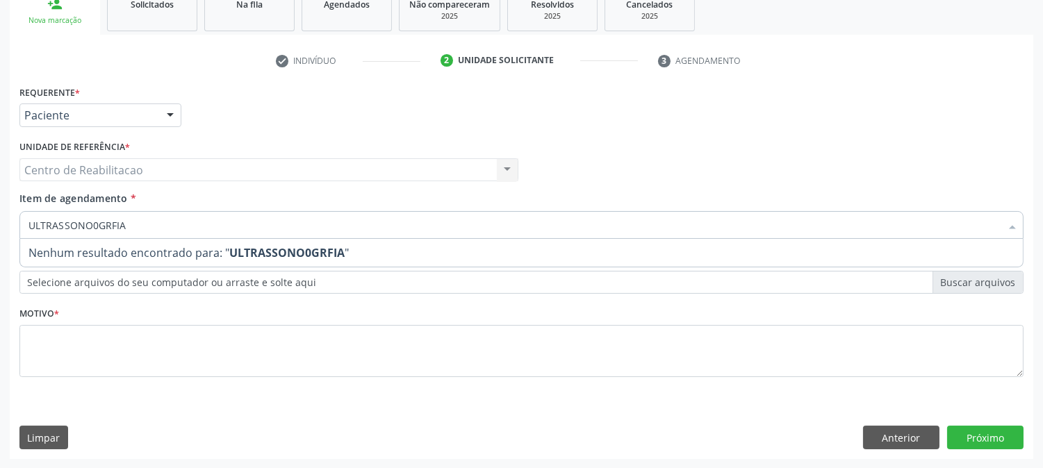
click at [99, 225] on input "ULTRASSONO0GRFIA" at bounding box center [514, 225] width 972 height 28
click at [131, 224] on input "ULTRASSONOGRFIA" at bounding box center [514, 225] width 972 height 28
type input "ULTRASSONOGRAFIA"
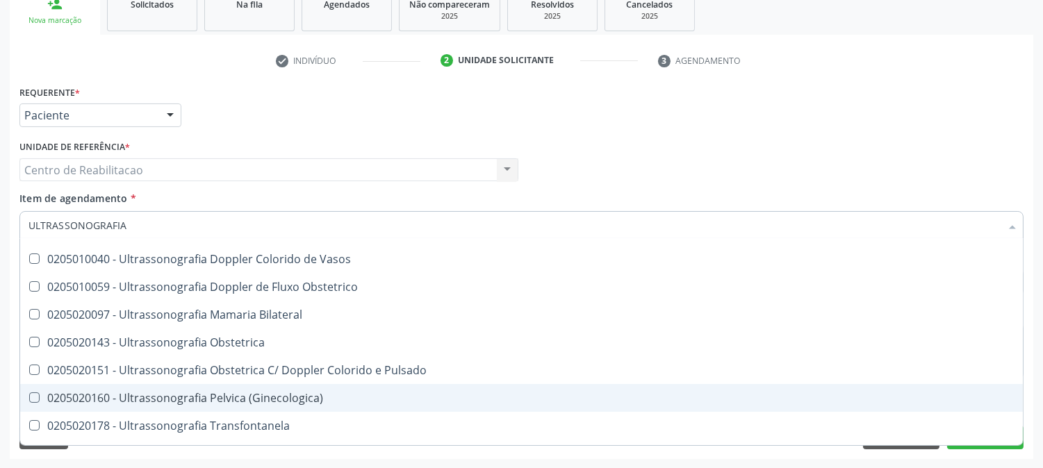
scroll to position [154, 0]
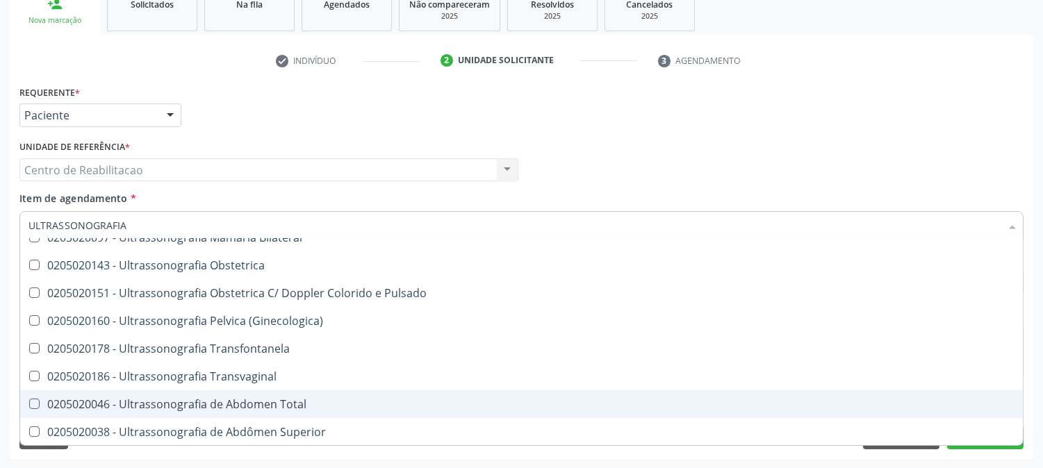
click at [296, 404] on div "0205020046 - Ultrassonografia de Abdomen Total" at bounding box center [521, 404] width 986 height 11
checkbox Total "true"
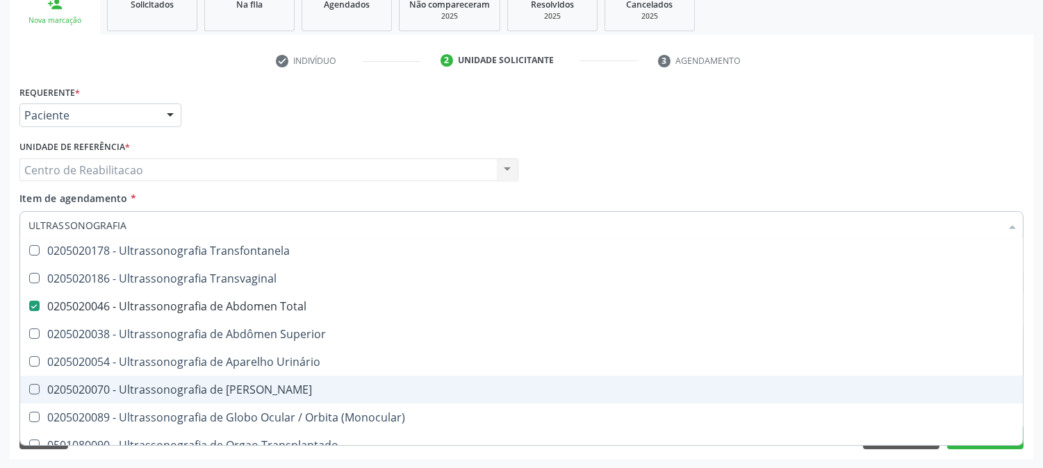
scroll to position [377, 0]
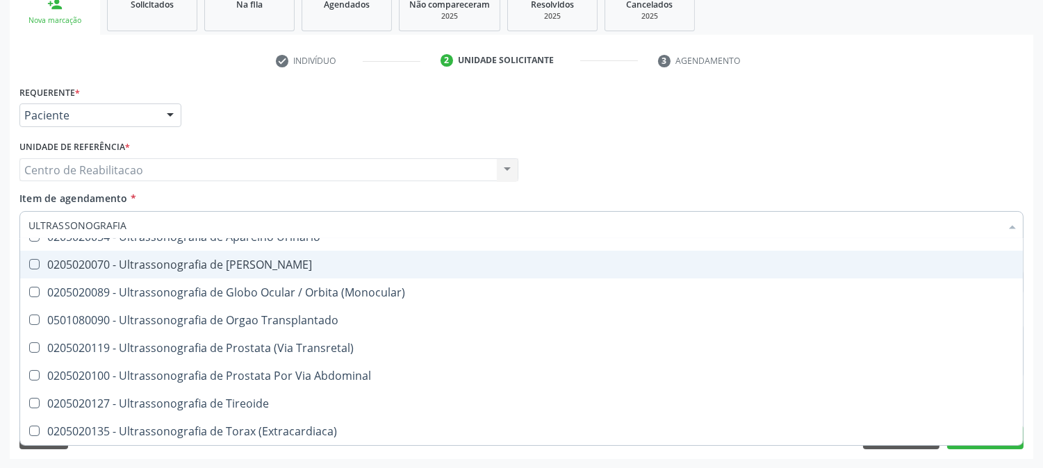
click at [943, 158] on div "Profissional Solicitante Por favor, selecione a Unidade de Atendimento primeiro…" at bounding box center [521, 164] width 1011 height 54
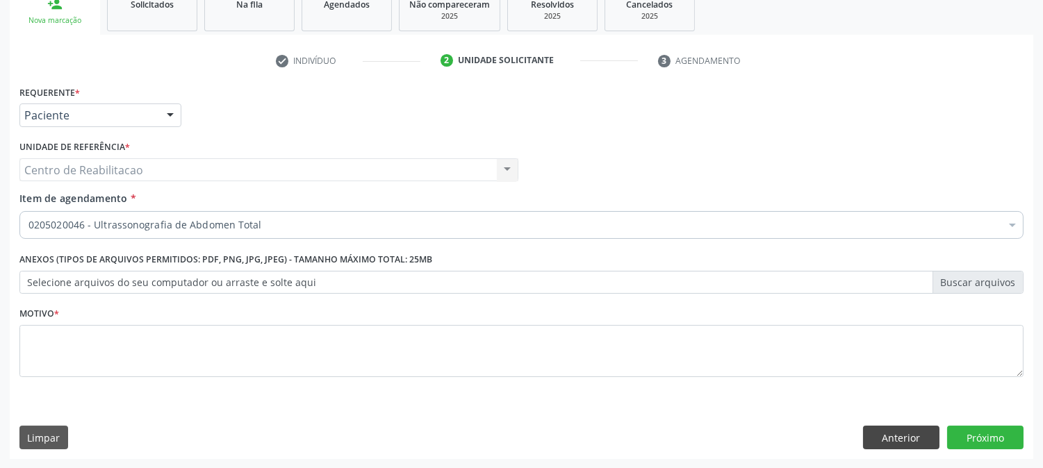
scroll to position [0, 0]
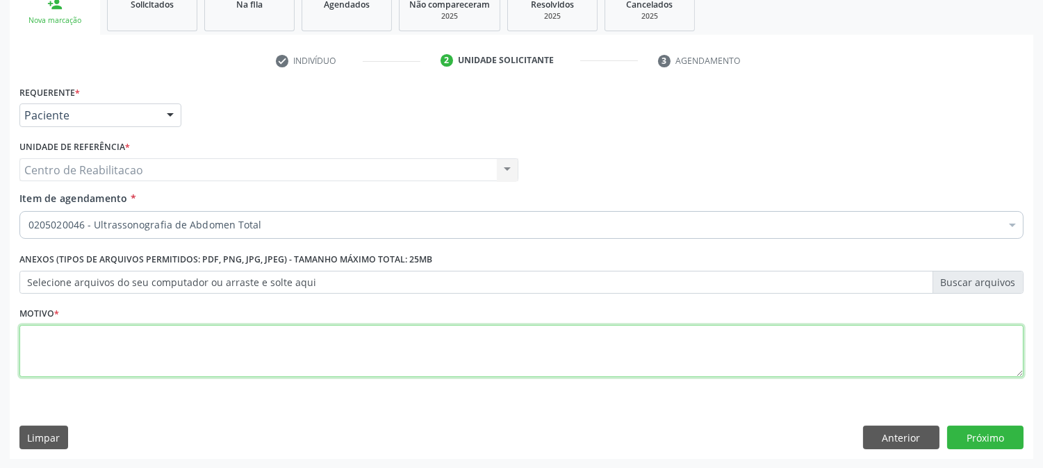
click at [457, 366] on textarea at bounding box center [521, 351] width 1004 height 53
type textarea "00"
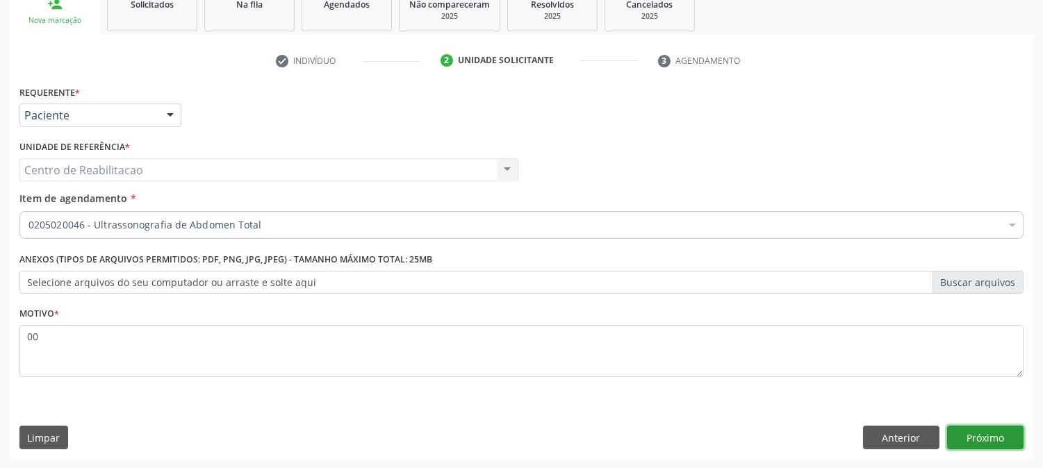
click at [975, 426] on button "Próximo" at bounding box center [985, 438] width 76 height 24
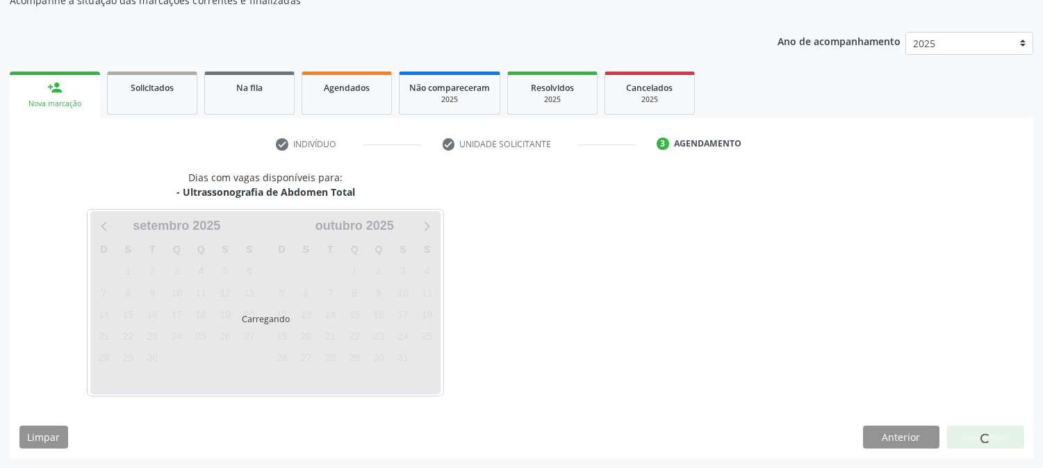
scroll to position [136, 0]
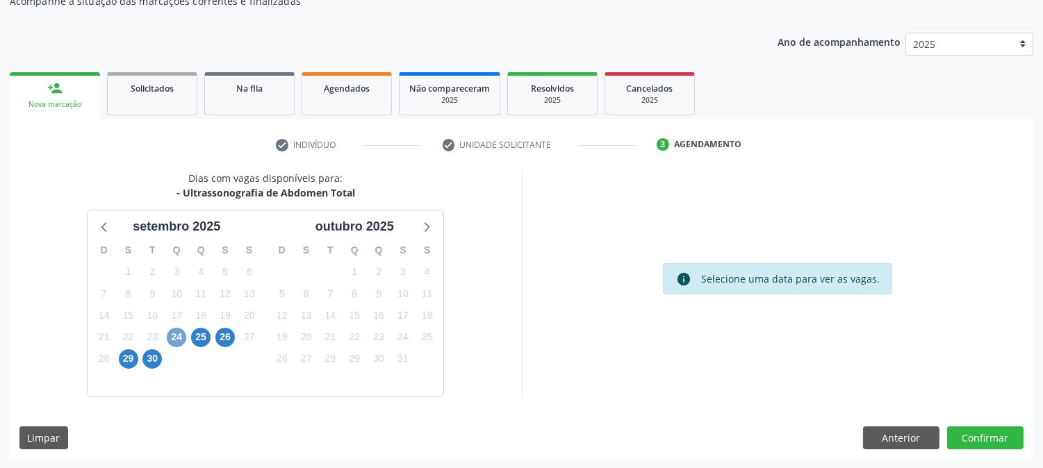
click at [168, 337] on span "24" at bounding box center [176, 337] width 19 height 19
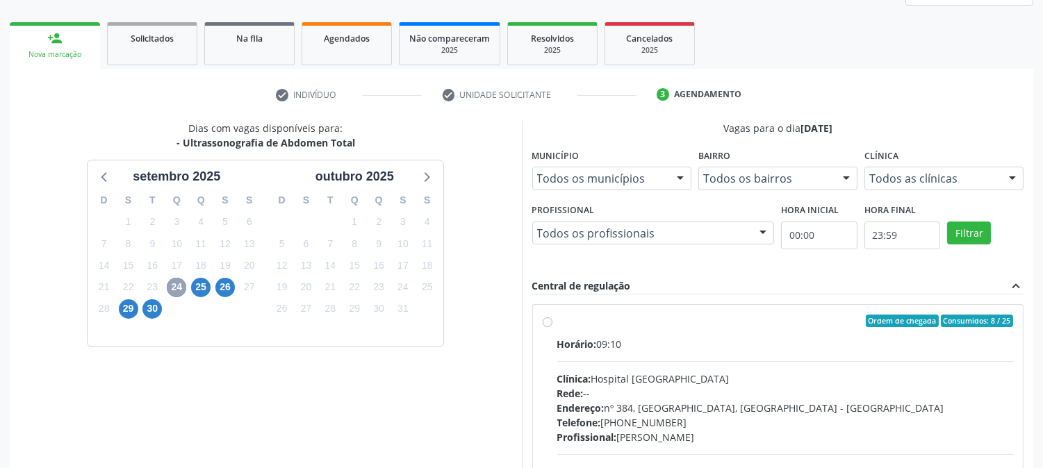
scroll to position [213, 0]
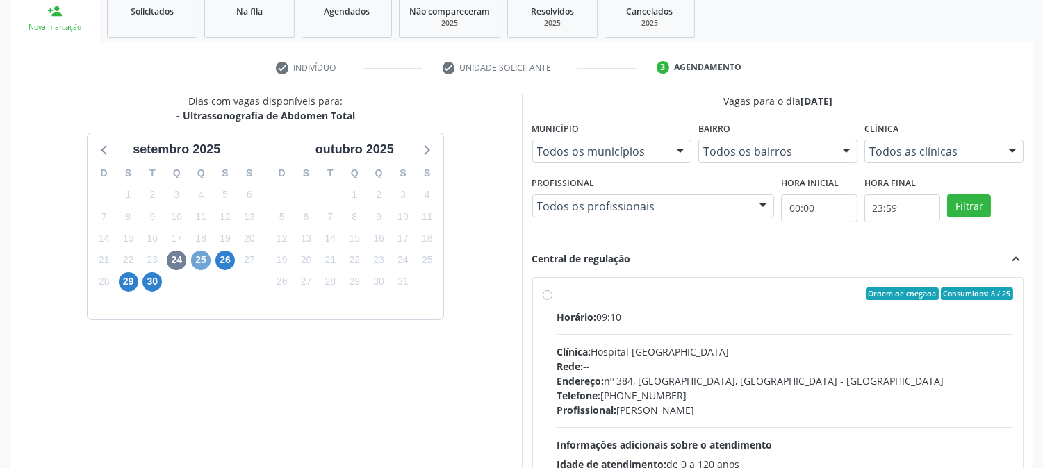
click at [196, 260] on span "25" at bounding box center [200, 260] width 19 height 19
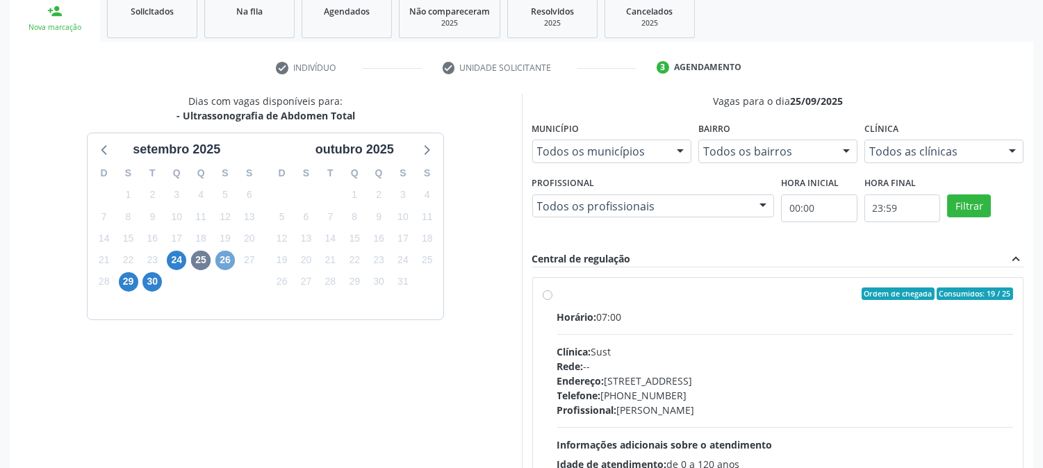
click at [227, 255] on span "26" at bounding box center [224, 260] width 19 height 19
click at [178, 254] on span "24" at bounding box center [176, 260] width 19 height 19
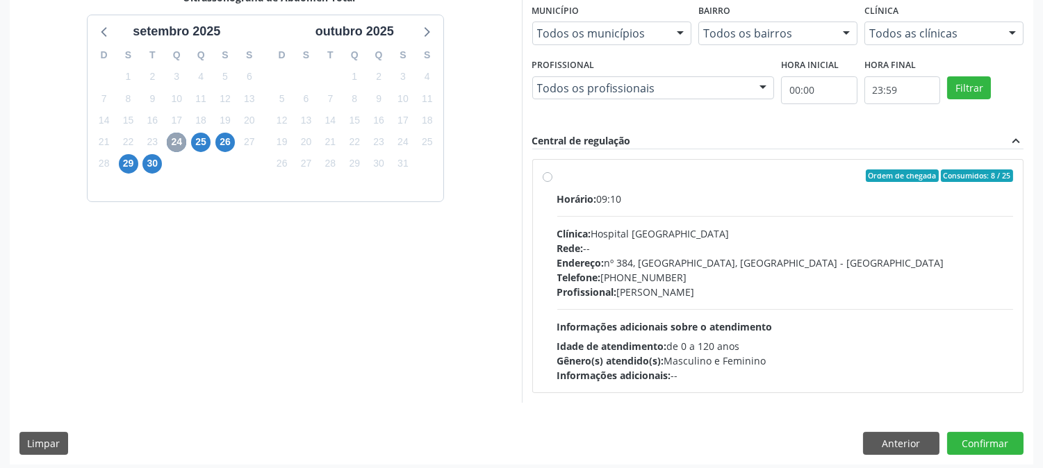
scroll to position [336, 0]
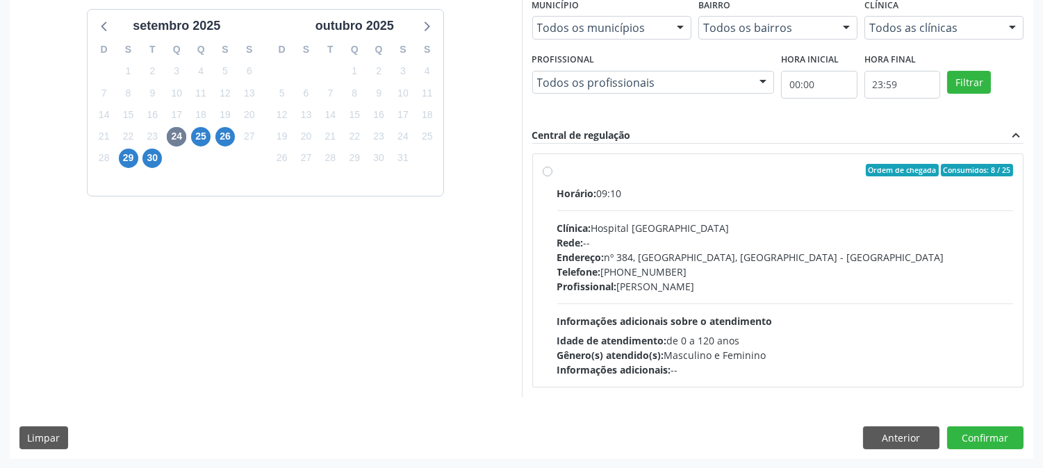
click at [557, 170] on label "Ordem de chegada Consumidos: 8 / 25 Horário: 09:10 Clínica: Hospital Sao Franci…" at bounding box center [785, 270] width 457 height 213
click at [546, 170] on input "Ordem de chegada Consumidos: 8 / 25 Horário: 09:10 Clínica: Hospital Sao Franci…" at bounding box center [548, 170] width 10 height 13
radio input "true"
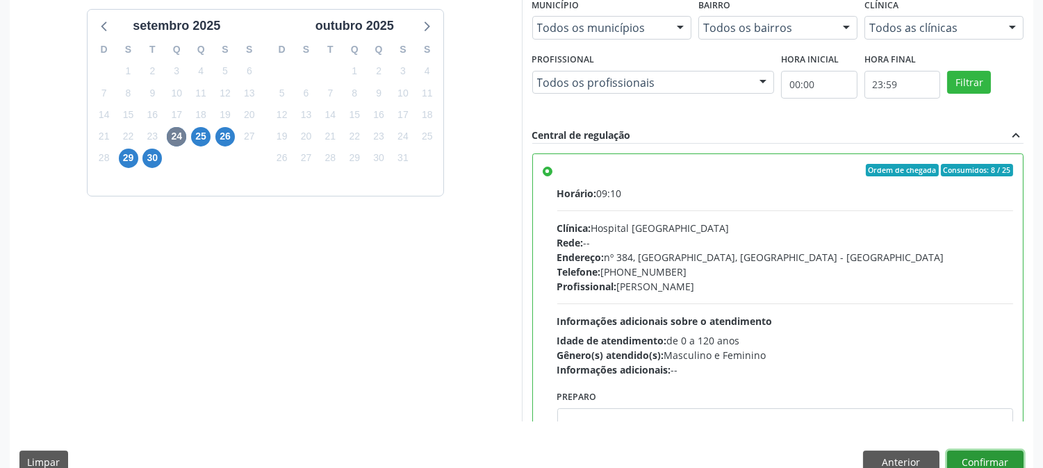
click at [971, 460] on button "Confirmar" at bounding box center [985, 463] width 76 height 24
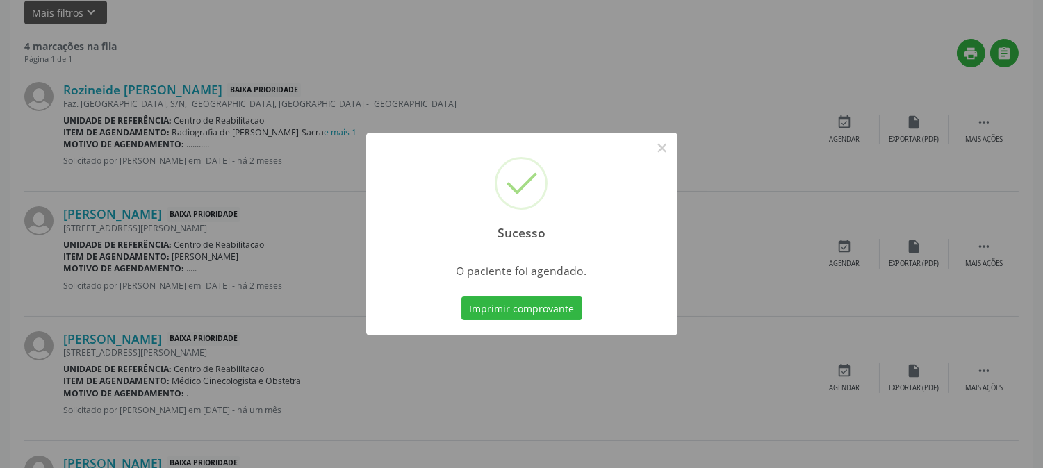
scroll to position [0, 0]
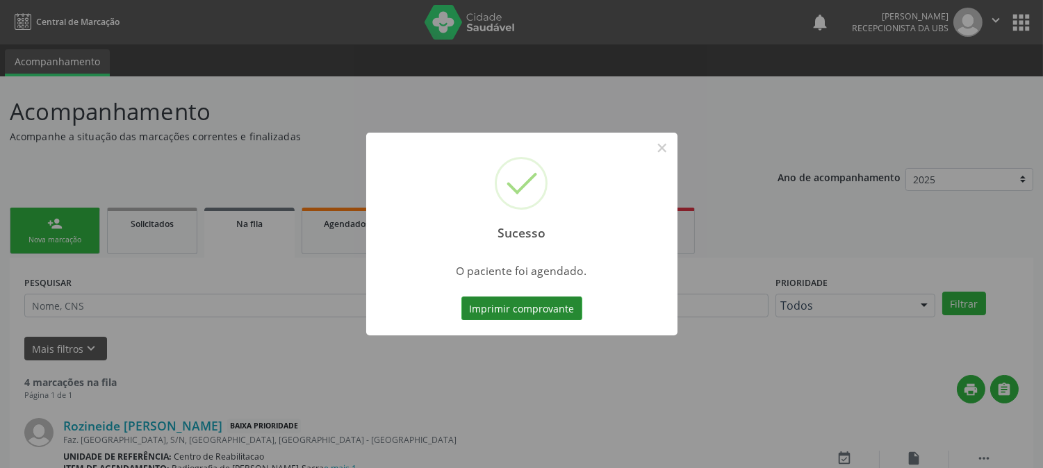
click at [555, 316] on button "Imprimir comprovante" at bounding box center [521, 309] width 121 height 24
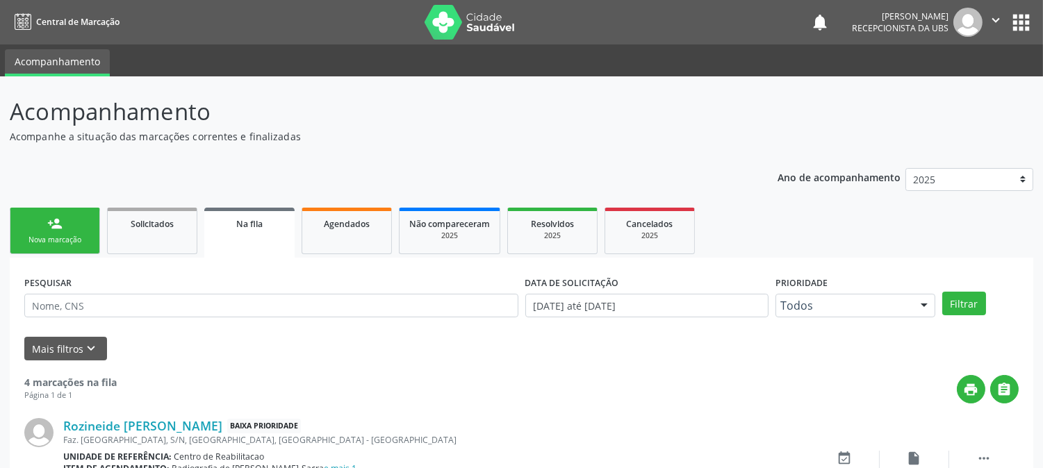
click at [994, 28] on icon "" at bounding box center [995, 20] width 15 height 15
click at [962, 86] on link "Sair" at bounding box center [960, 84] width 96 height 19
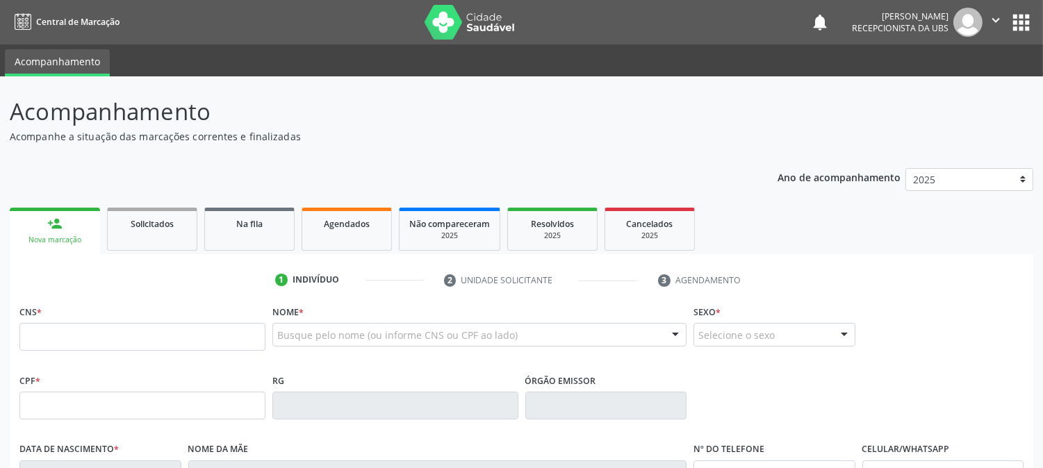
click at [54, 233] on link "person_add Nova marcação" at bounding box center [55, 231] width 90 height 47
click at [79, 330] on input "text" at bounding box center [142, 337] width 246 height 28
type input "7"
click at [247, 334] on input "text" at bounding box center [142, 337] width 246 height 28
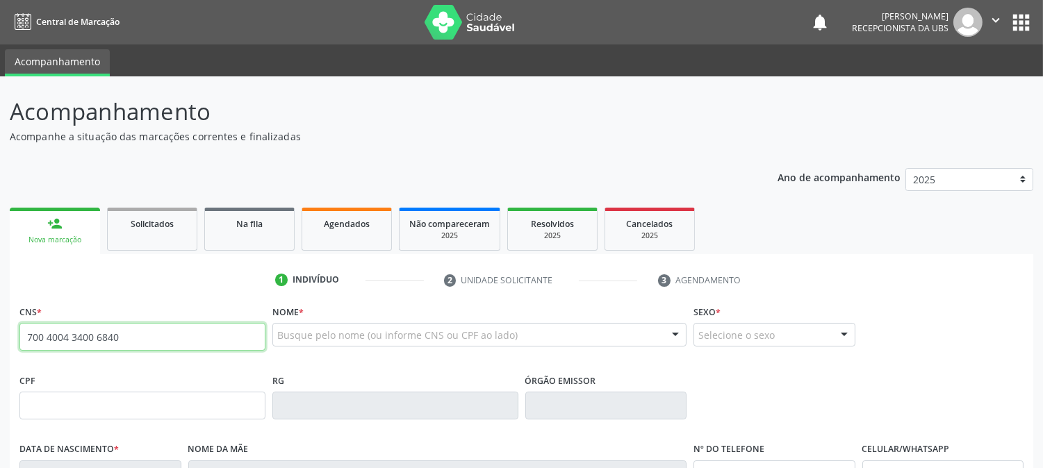
type input "700 4004 3400 6840"
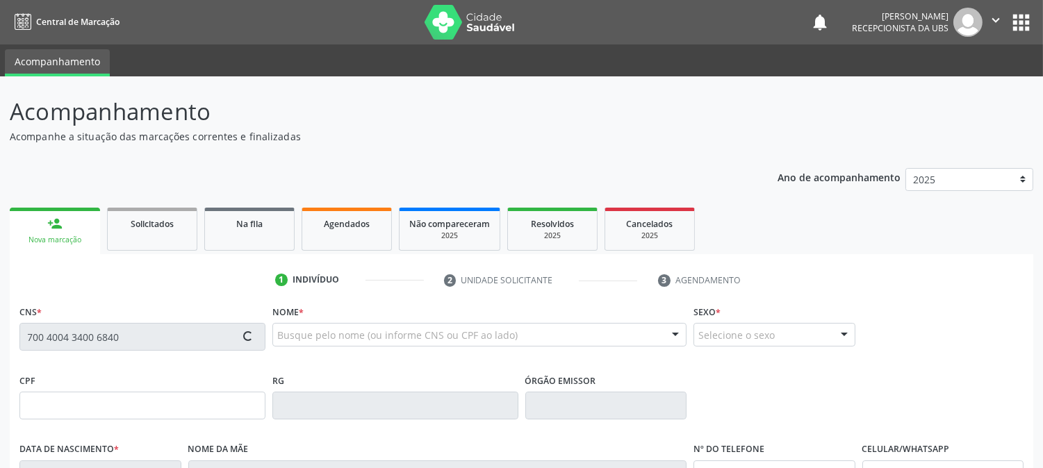
type input "066.470.394-14"
type input "1[DATE]"
type input "[PERSON_NAME]"
type input "[PHONE_NUMBER]"
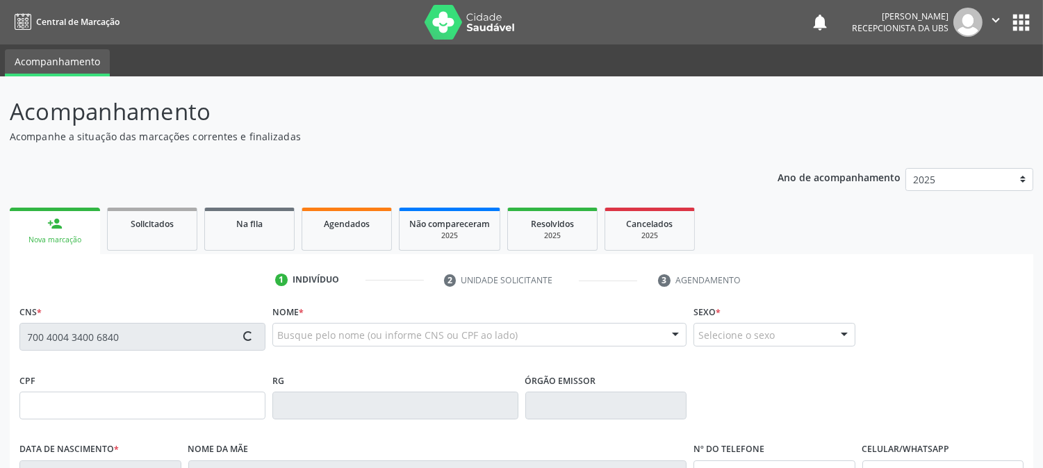
type input "1239"
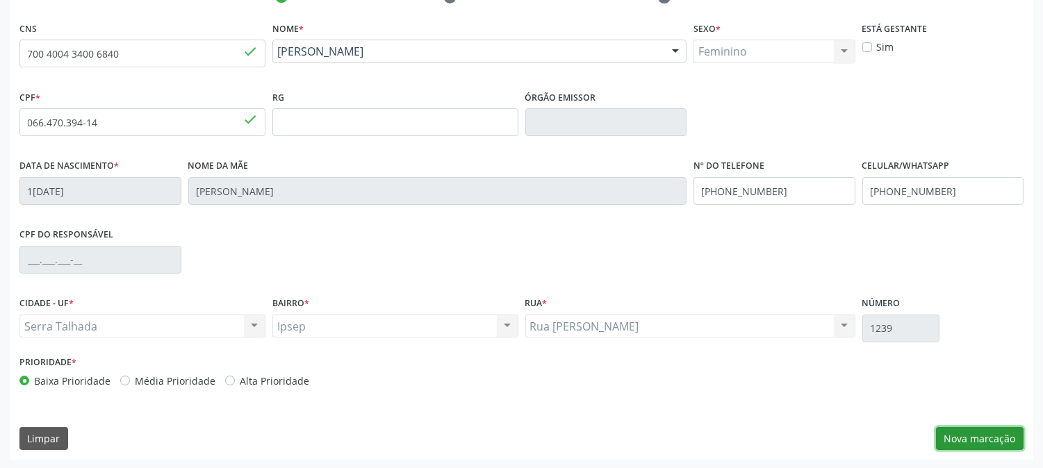
click at [958, 448] on button "Nova marcação" at bounding box center [980, 439] width 88 height 24
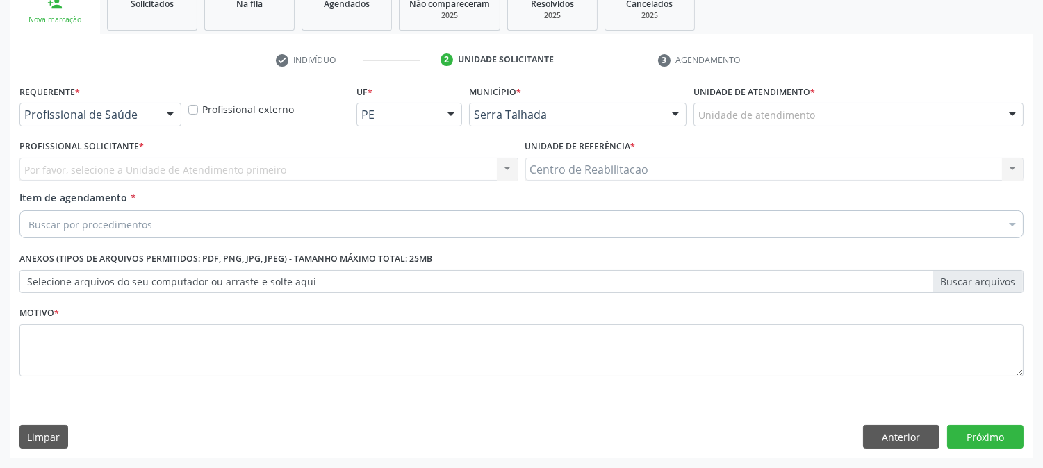
scroll to position [220, 0]
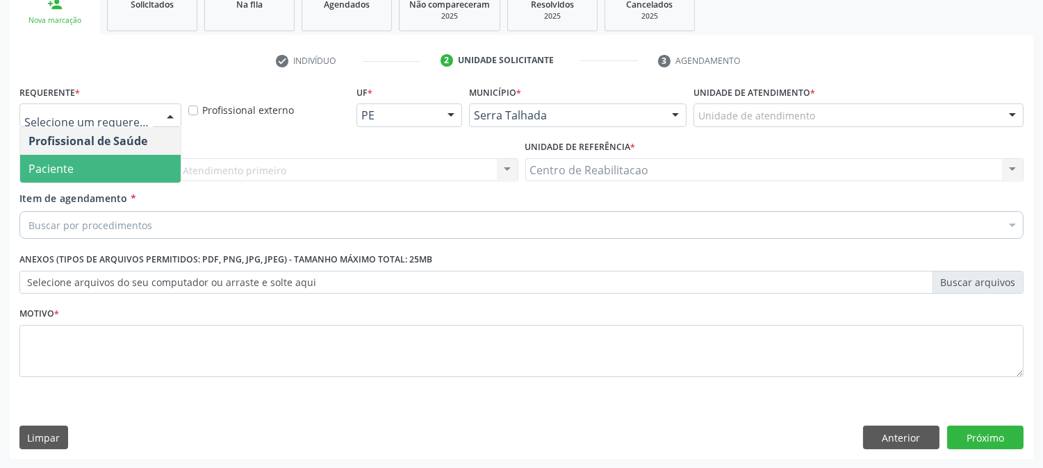
click at [56, 174] on span "Paciente" at bounding box center [50, 168] width 45 height 15
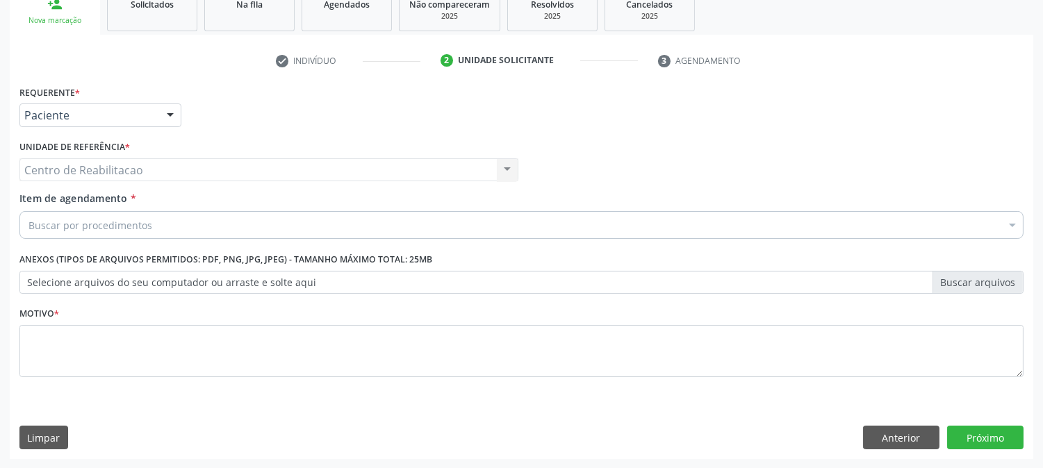
click at [69, 212] on div "Buscar por procedimentos" at bounding box center [521, 225] width 1004 height 28
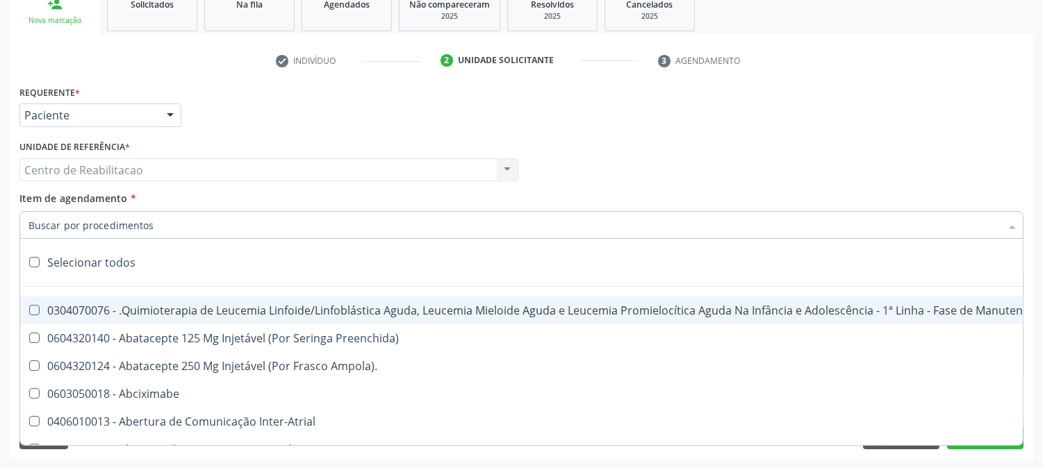
click at [70, 220] on input "Item de agendamento *" at bounding box center [514, 225] width 972 height 28
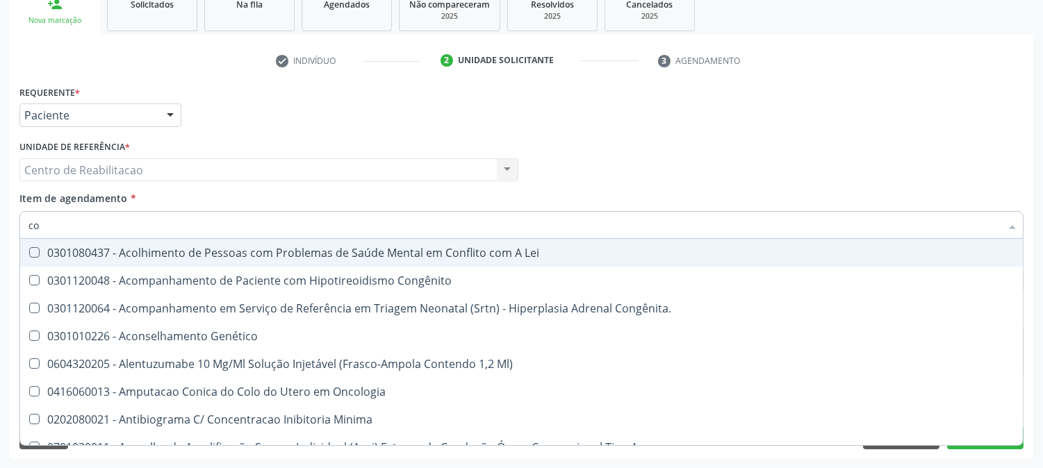
type input "c"
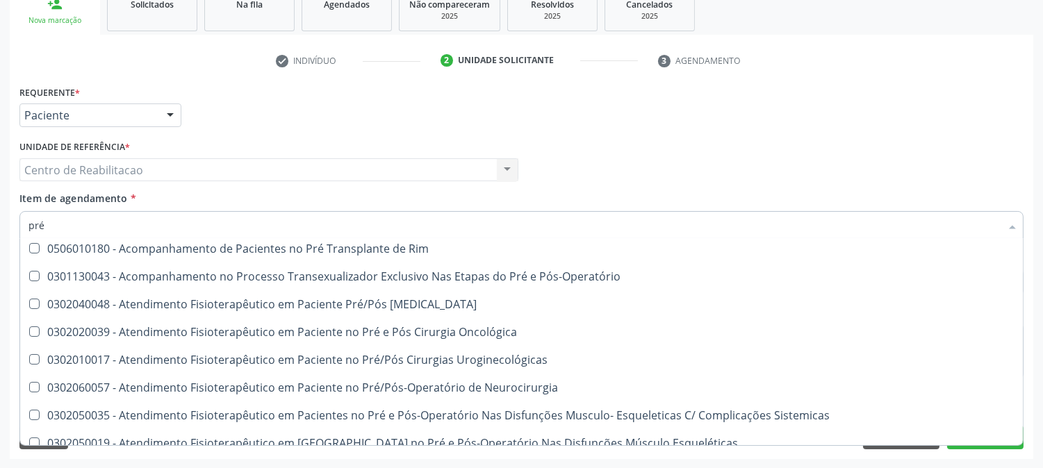
scroll to position [309, 0]
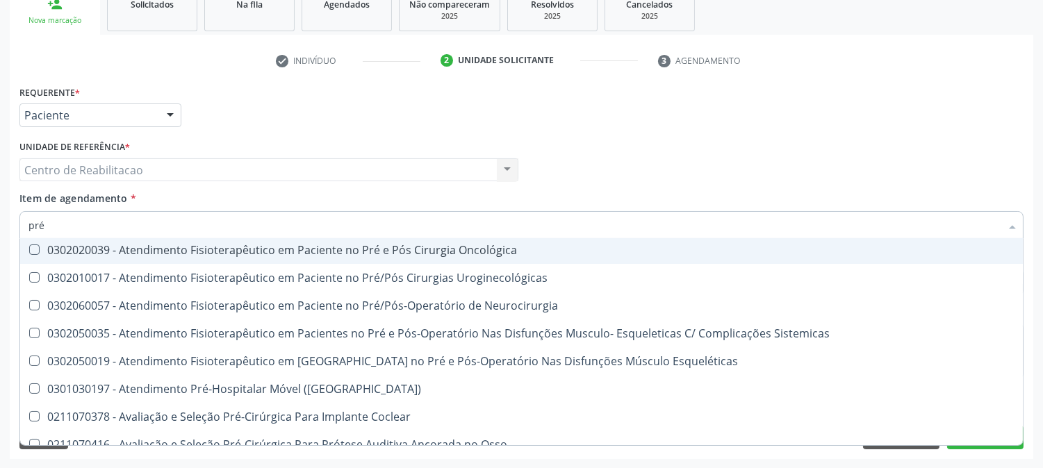
drag, startPoint x: 105, startPoint y: 215, endPoint x: 0, endPoint y: 229, distance: 105.9
click at [0, 229] on div "Acompanhamento Acompanhe a situação das marcações correntes e finalizadas Relat…" at bounding box center [521, 163] width 1043 height 612
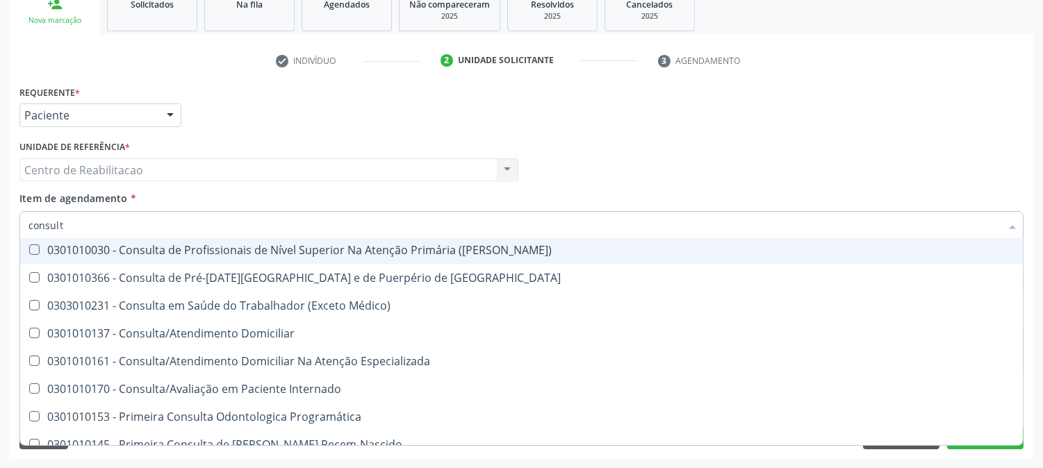
type input "consulta"
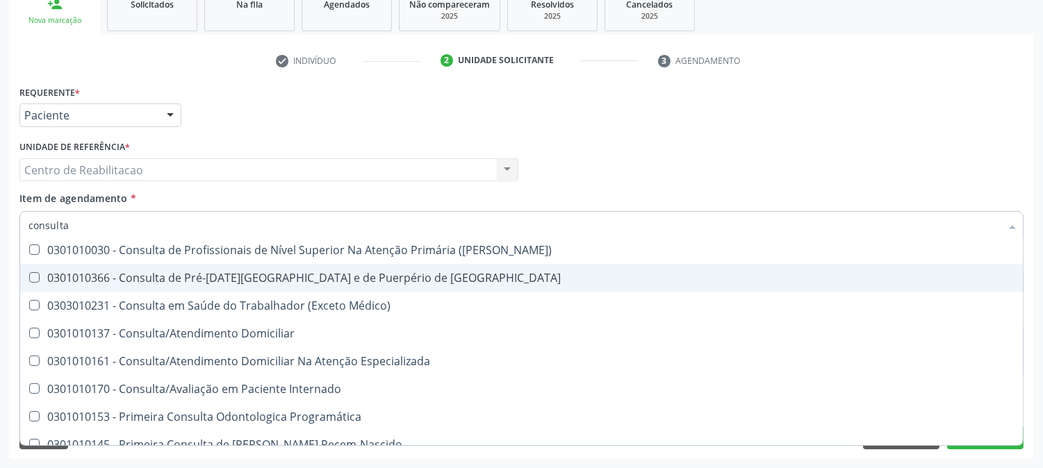
click at [35, 277] on Risco at bounding box center [34, 277] width 10 height 10
click at [29, 277] on Risco "checkbox" at bounding box center [24, 277] width 9 height 9
checkbox Risco "true"
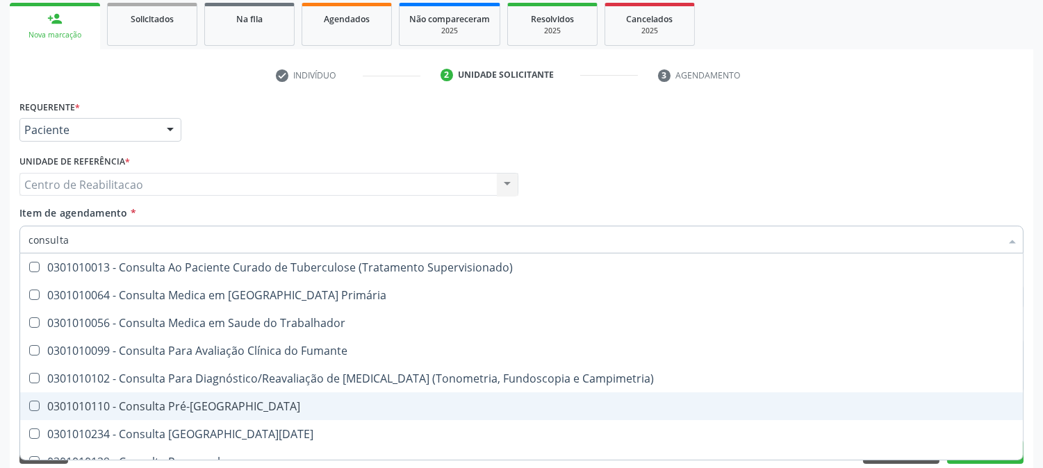
scroll to position [220, 0]
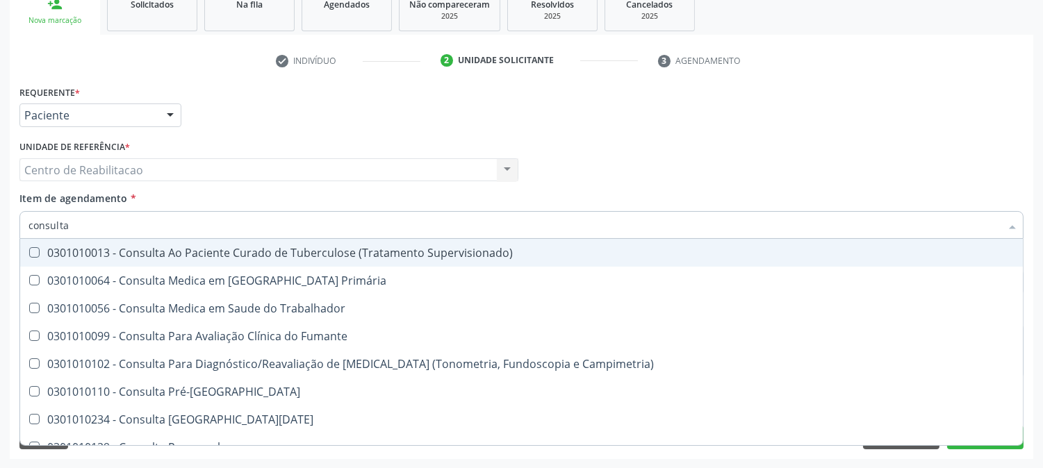
drag, startPoint x: 65, startPoint y: 227, endPoint x: 0, endPoint y: 227, distance: 65.3
click at [0, 226] on div "Acompanhamento Acompanhe a situação das marcações correntes e finalizadas Relat…" at bounding box center [521, 163] width 1043 height 612
type input "pr"
checkbox Risco "false"
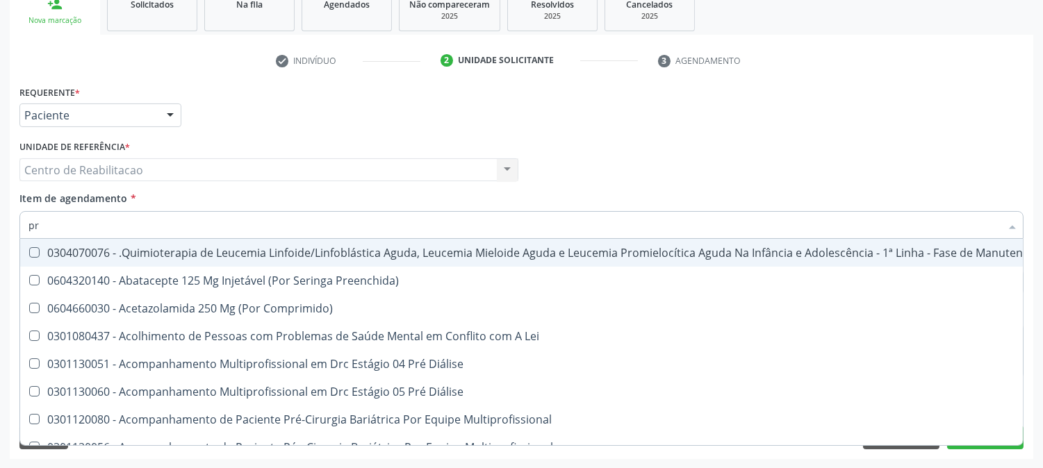
type input "pré"
checkbox Arterial "true"
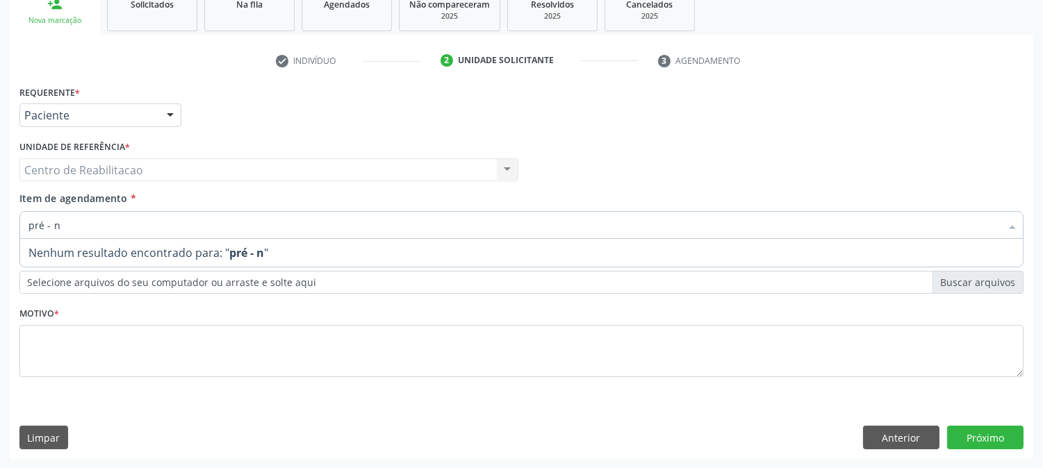
type input "pré - na"
drag, startPoint x: 98, startPoint y: 224, endPoint x: 0, endPoint y: 221, distance: 98.1
click at [0, 221] on div "Acompanhamento Acompanhe a situação das marcações correntes e finalizadas Relat…" at bounding box center [521, 163] width 1043 height 612
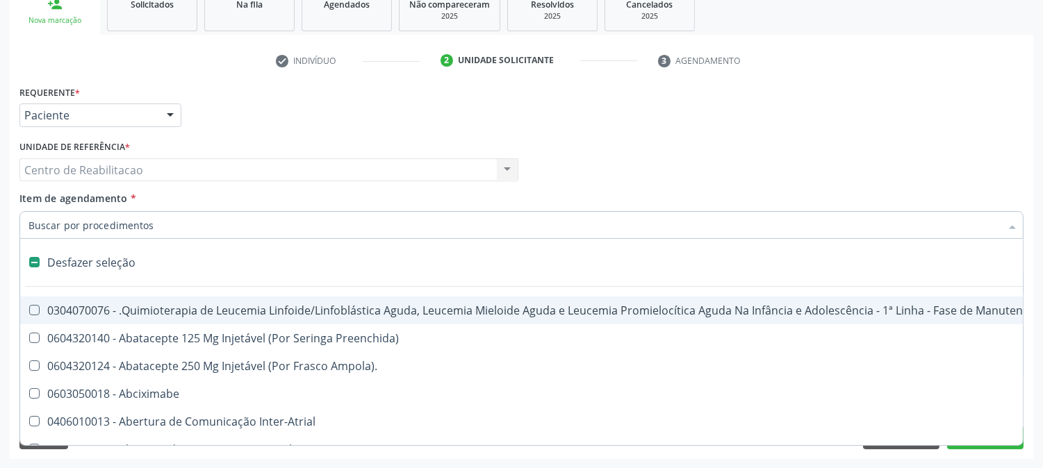
type input "c"
checkbox Monopolar "true"
checkbox Risco "false"
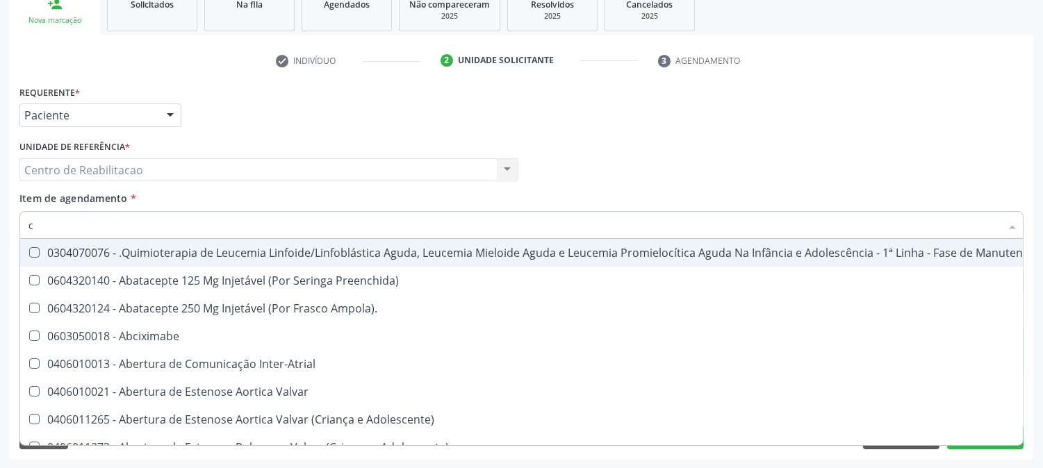
type input "co"
checkbox Testiculo "true"
checkbox Risco "false"
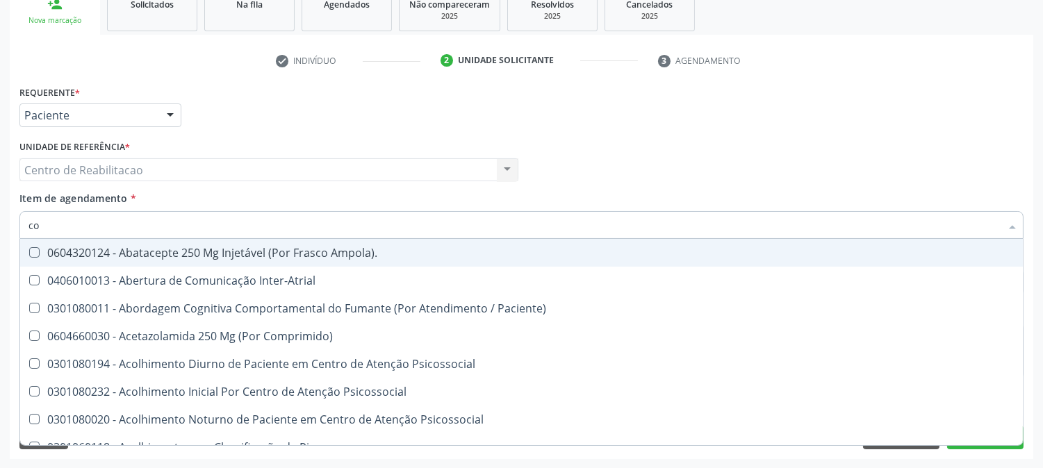
type input "con"
checkbox Frasco-Ampola\) "true"
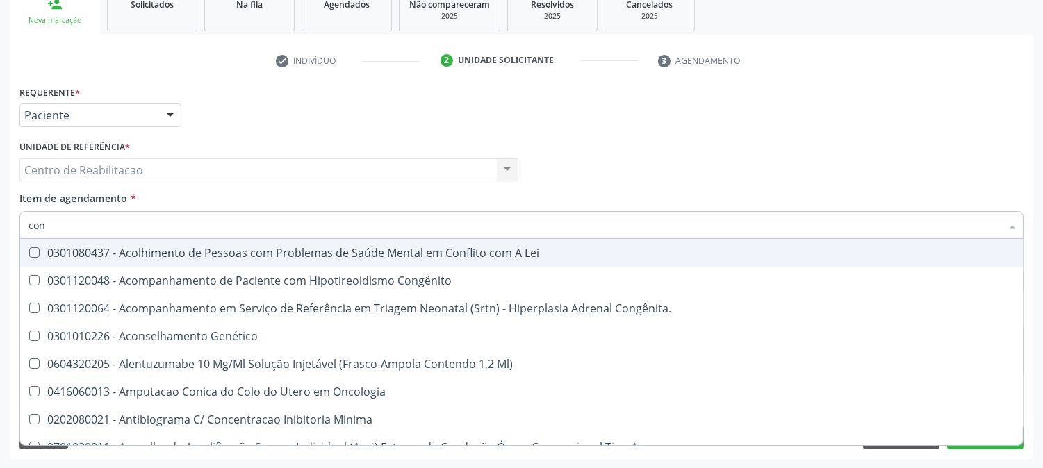
type input "cons"
checkbox Tardia "true"
checkbox Risco "false"
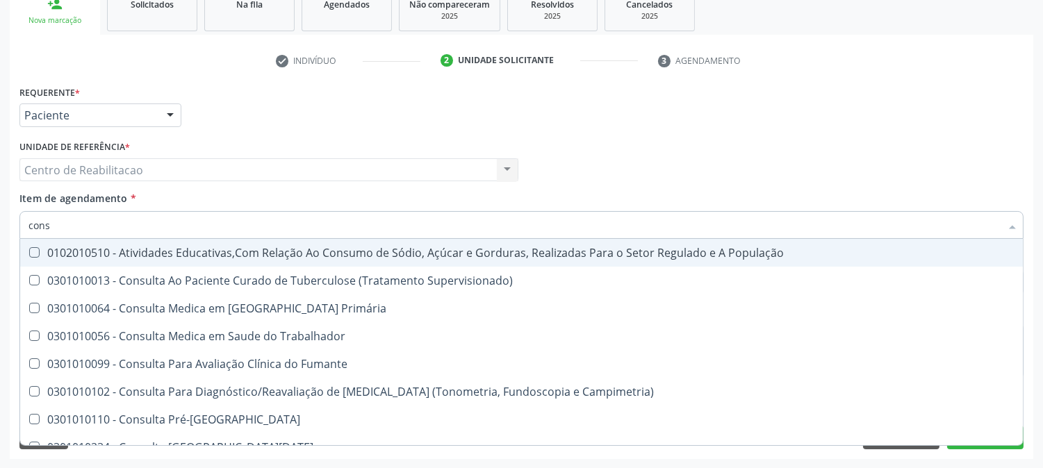
type input "consu"
checkbox Risco "true"
checkbox Médico\) "false"
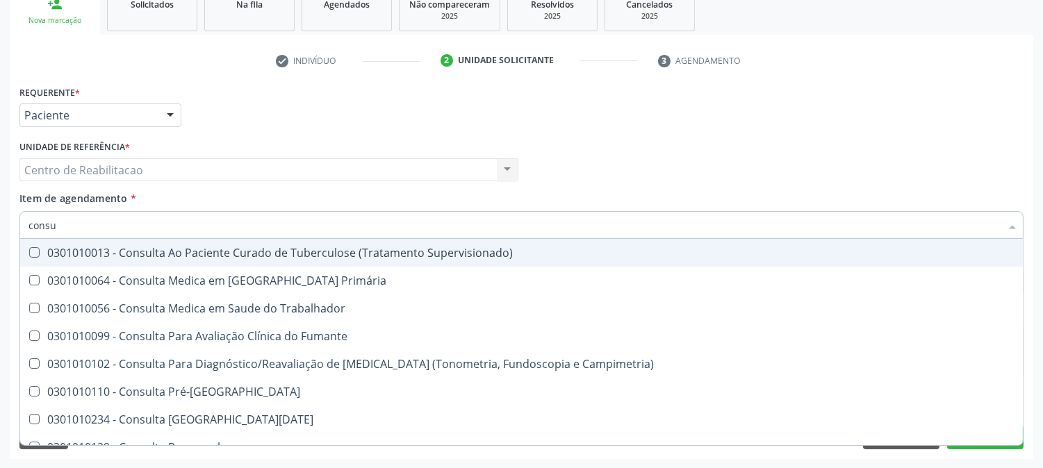
type input "consul"
checkbox Risco "true"
checkbox Médico\) "false"
type input "consulta"
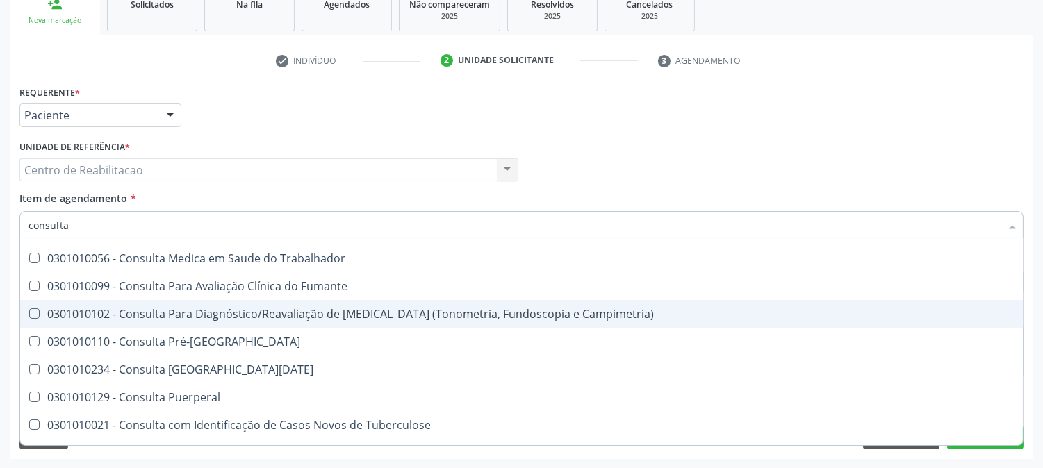
scroll to position [77, 0]
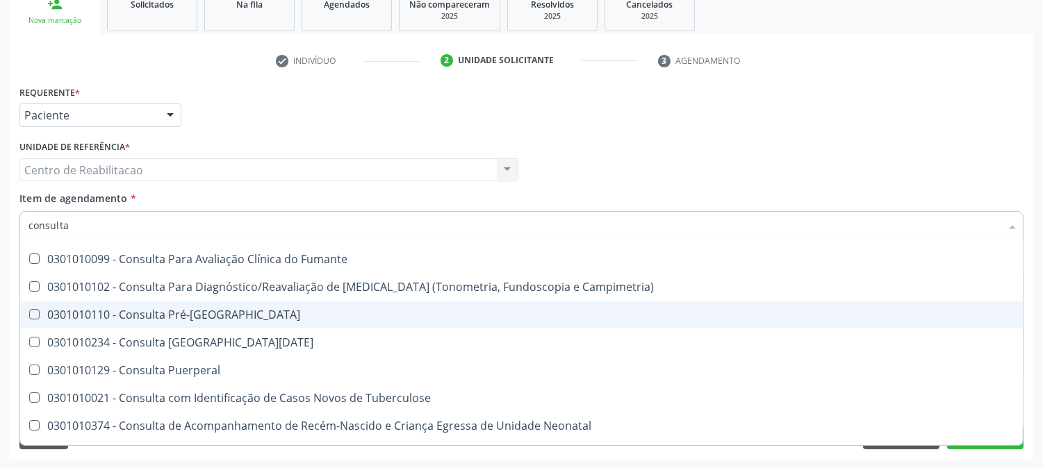
click at [35, 313] on Pré-Natal at bounding box center [34, 314] width 10 height 10
click at [29, 313] on Pré-Natal "checkbox" at bounding box center [24, 314] width 9 height 9
checkbox Pré-Natal "true"
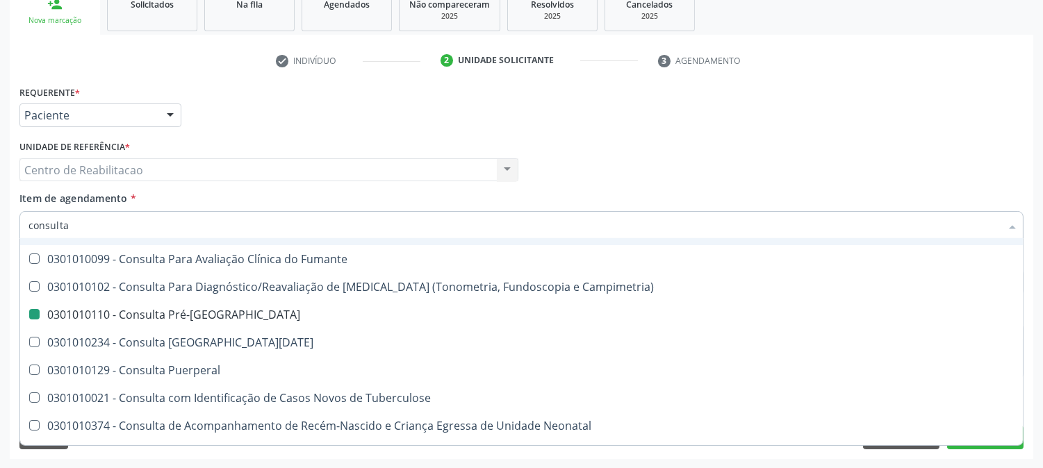
click at [531, 126] on div "Requerente * Paciente Profissional de Saúde Paciente Nenhum resultado encontrad…" at bounding box center [521, 109] width 1011 height 54
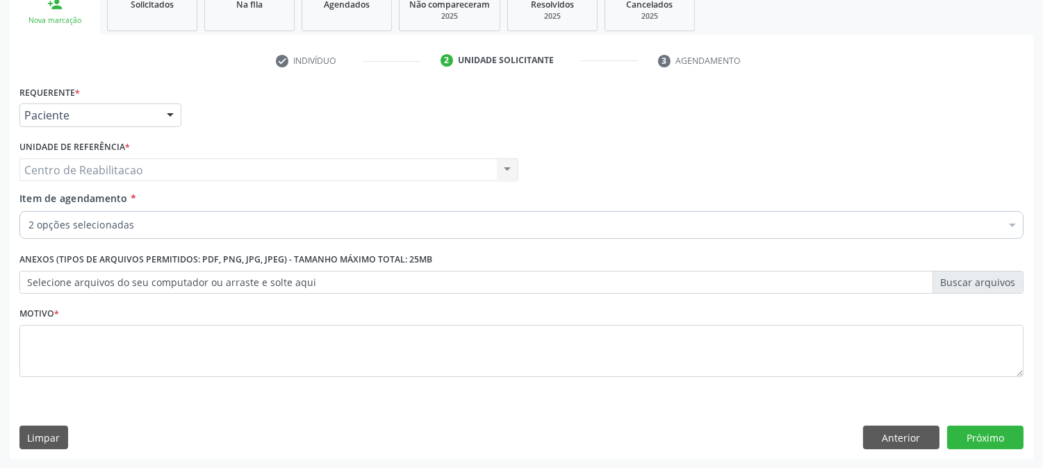
scroll to position [0, 0]
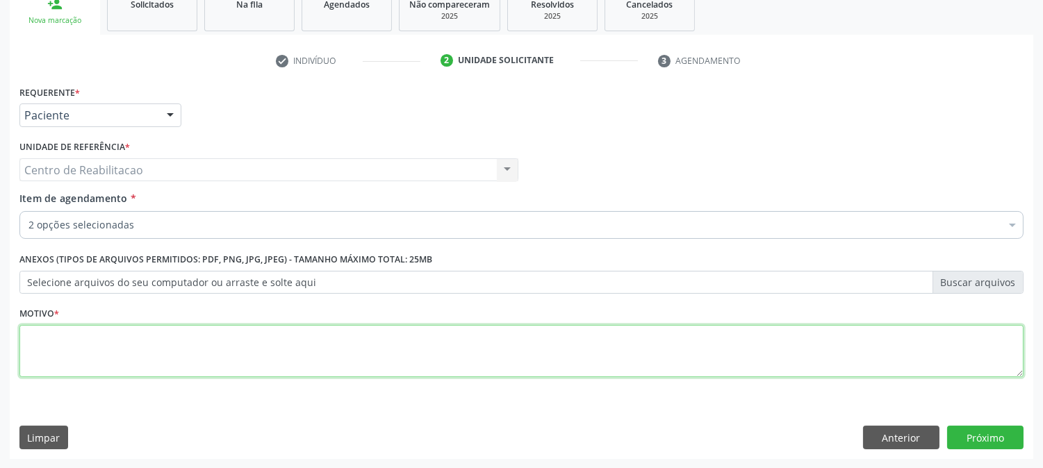
click at [102, 361] on textarea at bounding box center [521, 351] width 1004 height 53
type textarea ",,"
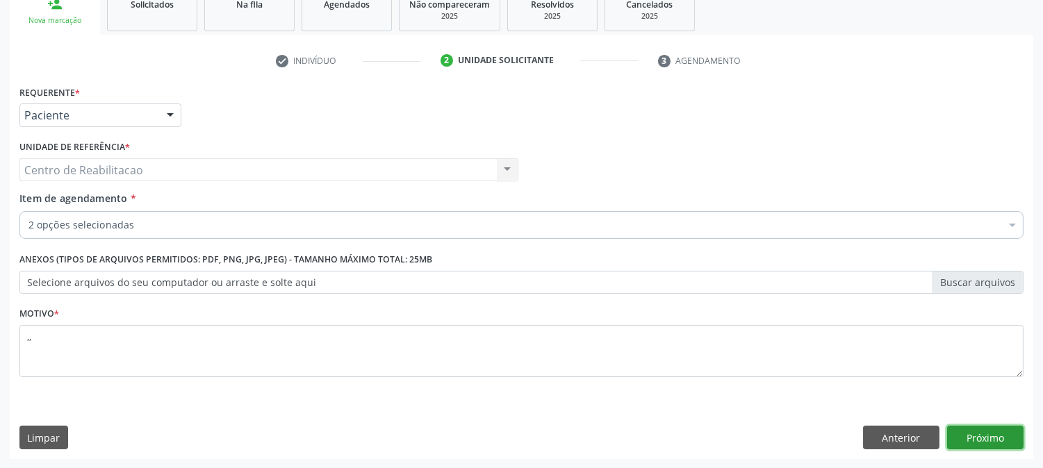
click at [970, 448] on button "Próximo" at bounding box center [985, 438] width 76 height 24
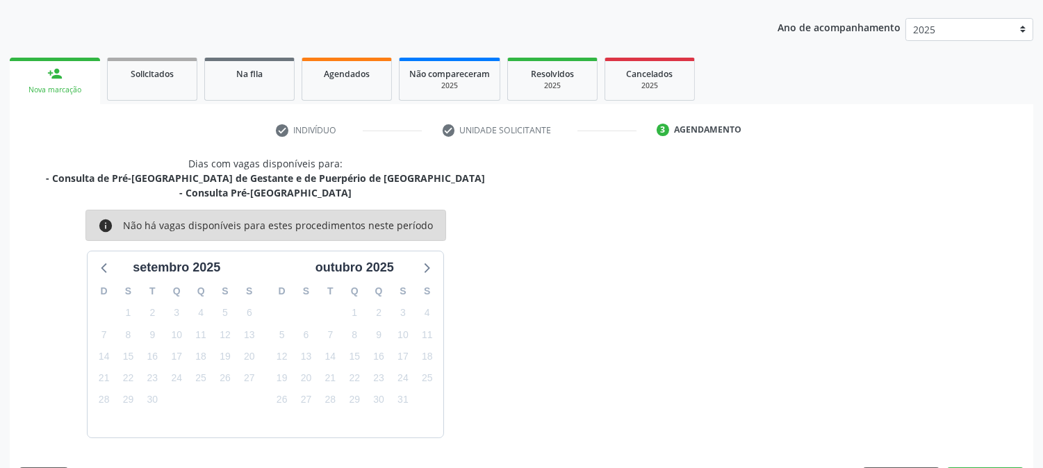
scroll to position [191, 0]
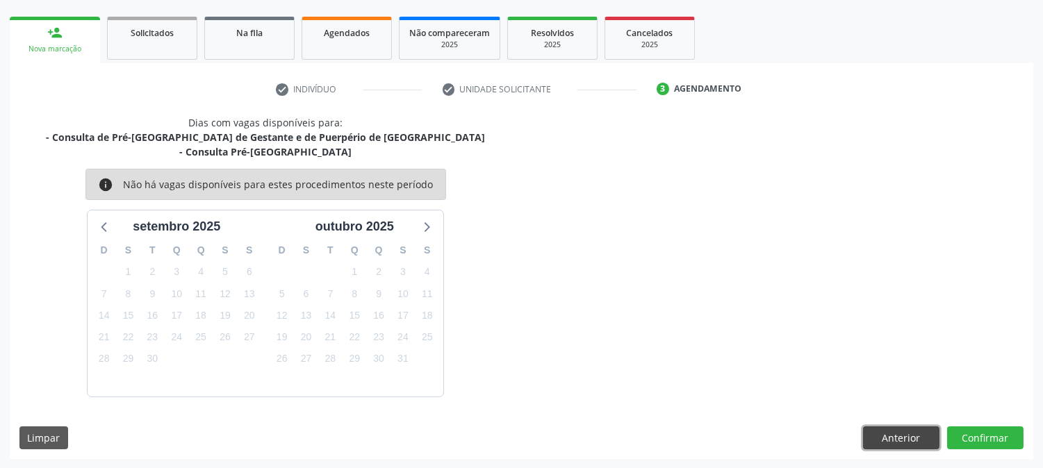
click at [906, 433] on button "Anterior" at bounding box center [901, 439] width 76 height 24
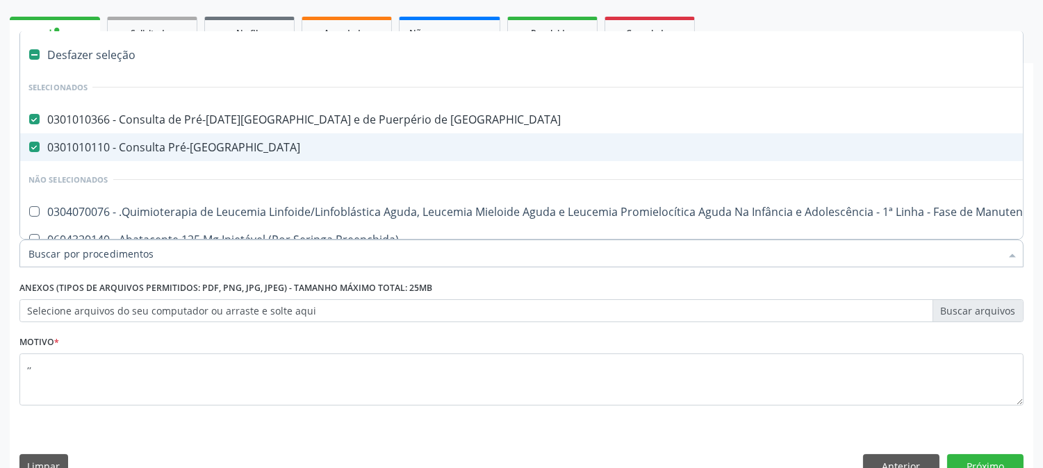
click at [33, 147] on Pré-Natal at bounding box center [34, 147] width 10 height 10
click at [29, 147] on Pré-Natal "checkbox" at bounding box center [24, 146] width 9 height 9
checkbox Pré-Natal "false"
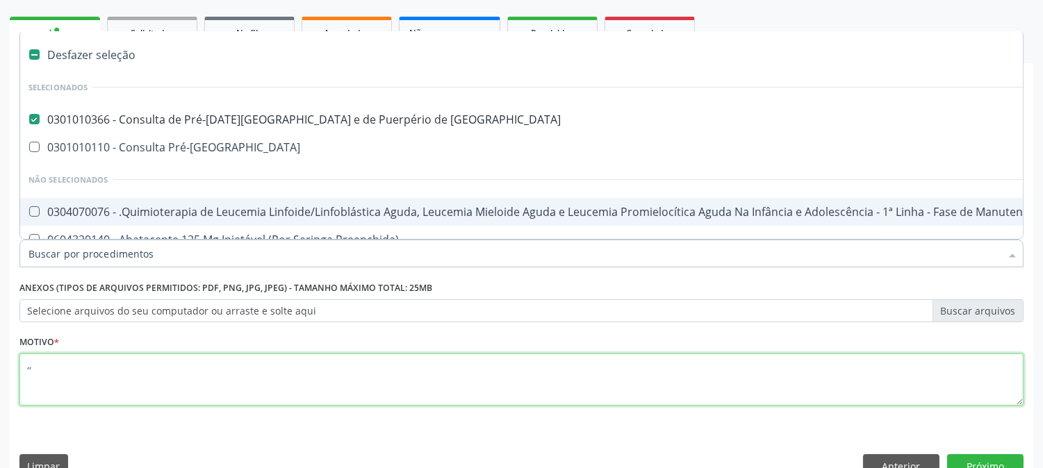
click at [541, 394] on textarea ",," at bounding box center [521, 380] width 1004 height 53
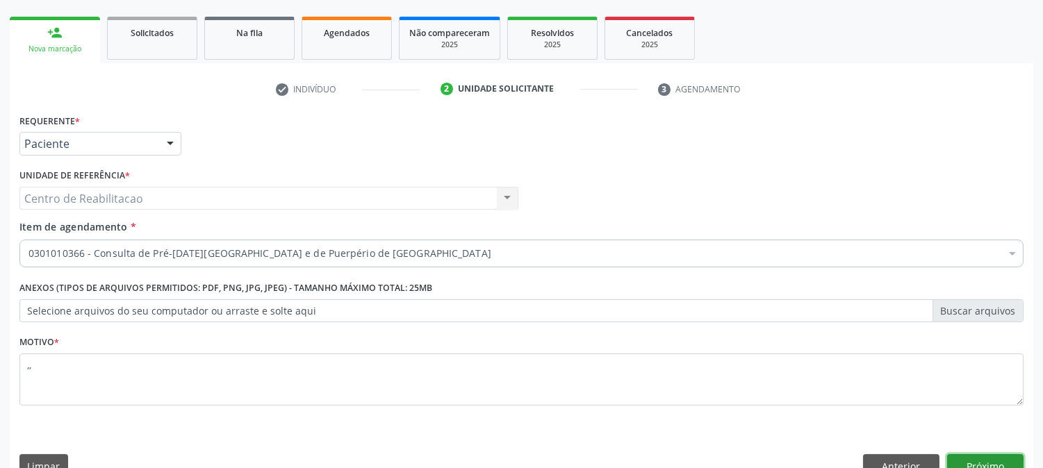
click at [1015, 459] on button "Próximo" at bounding box center [985, 467] width 76 height 24
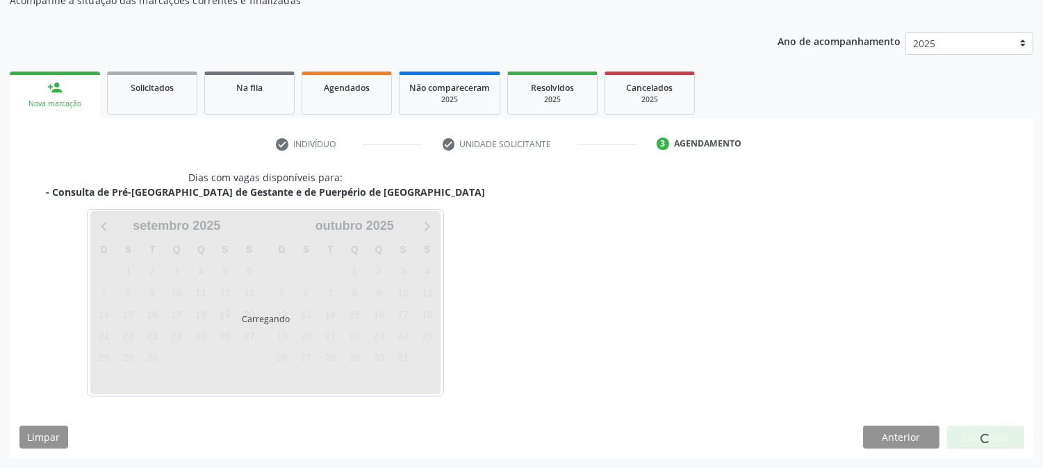
scroll to position [136, 0]
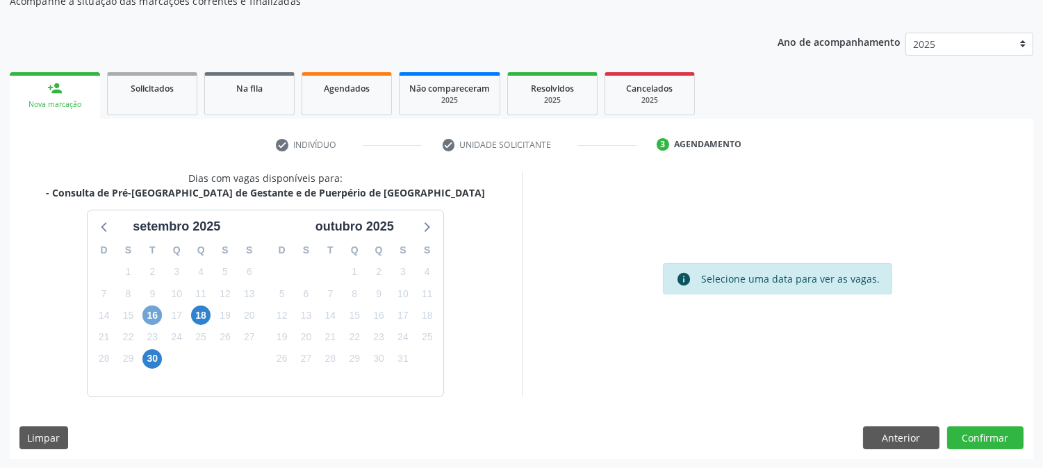
click at [156, 309] on span "16" at bounding box center [151, 315] width 19 height 19
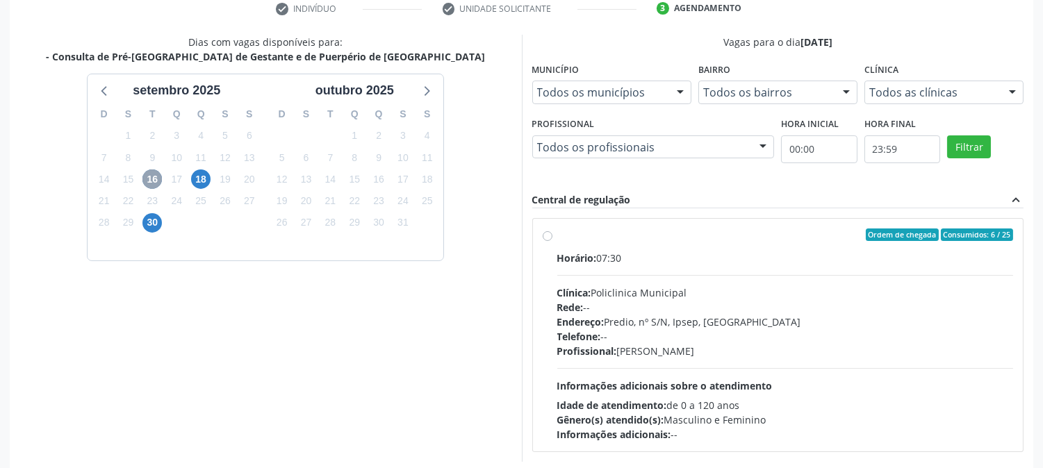
scroll to position [290, 0]
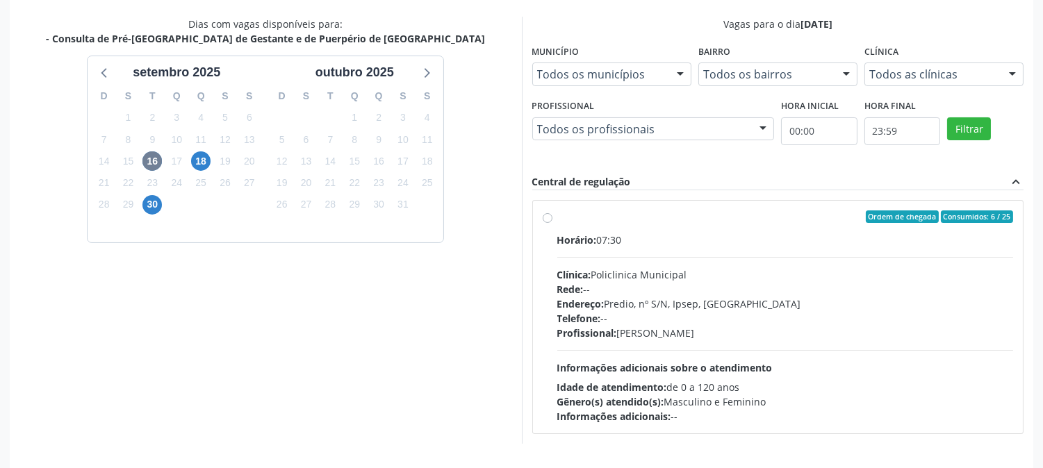
click at [557, 221] on label "Ordem de chegada Consumidos: 6 / 25 Horário: 07:30 Clínica: Policlinica Municip…" at bounding box center [785, 317] width 457 height 213
click at [543, 221] on input "Ordem de chegada Consumidos: 6 / 25 Horário: 07:30 Clínica: Policlinica Municip…" at bounding box center [548, 217] width 10 height 13
radio input "true"
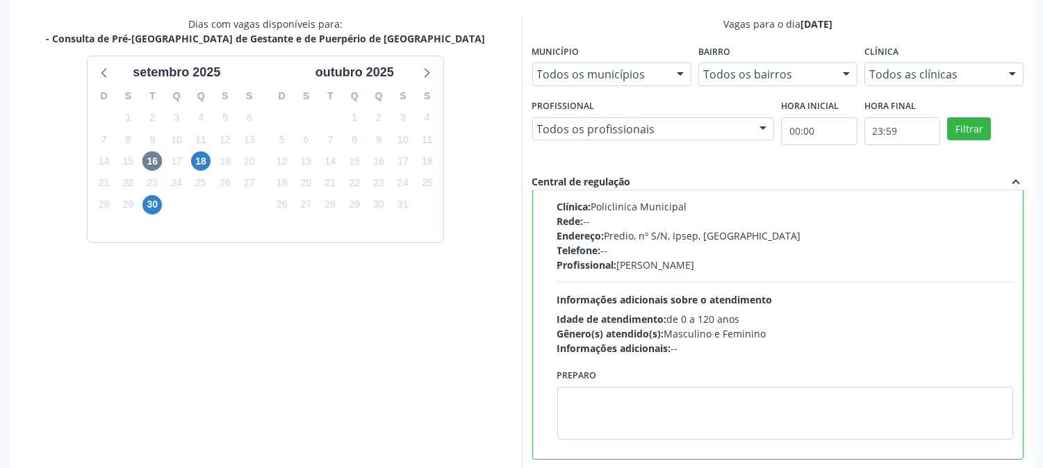
scroll to position [361, 0]
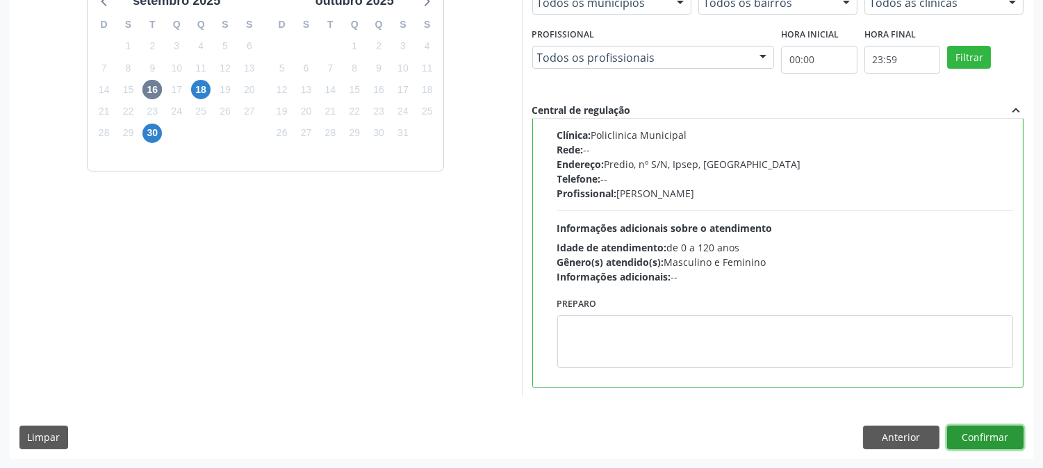
click at [971, 431] on button "Confirmar" at bounding box center [985, 438] width 76 height 24
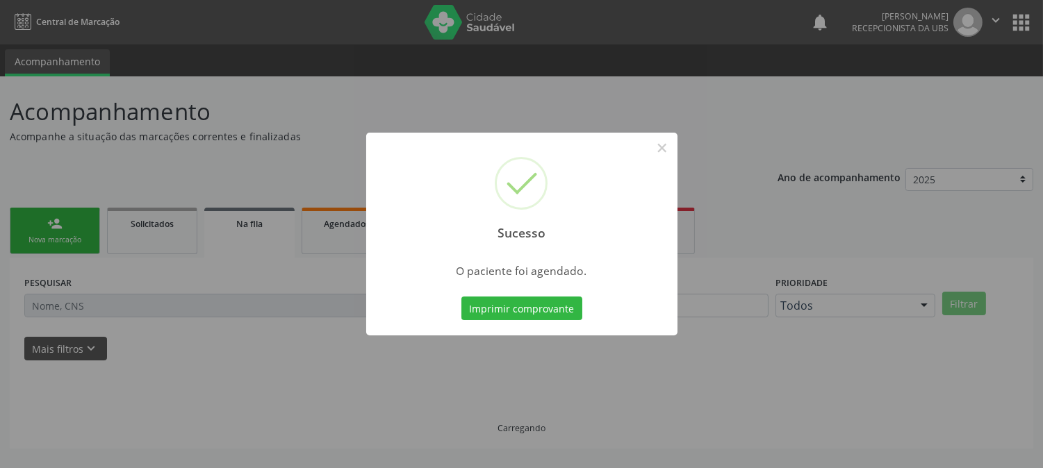
scroll to position [0, 0]
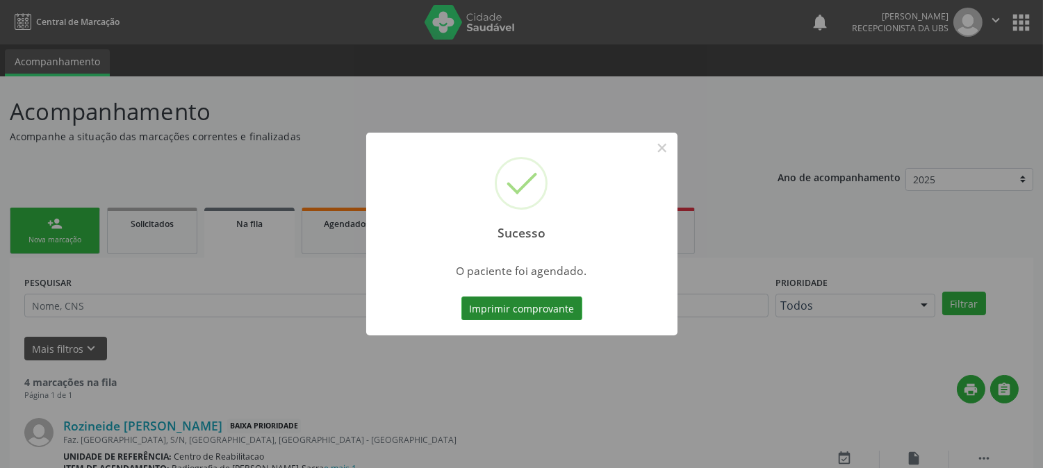
click at [570, 316] on button "Imprimir comprovante" at bounding box center [521, 309] width 121 height 24
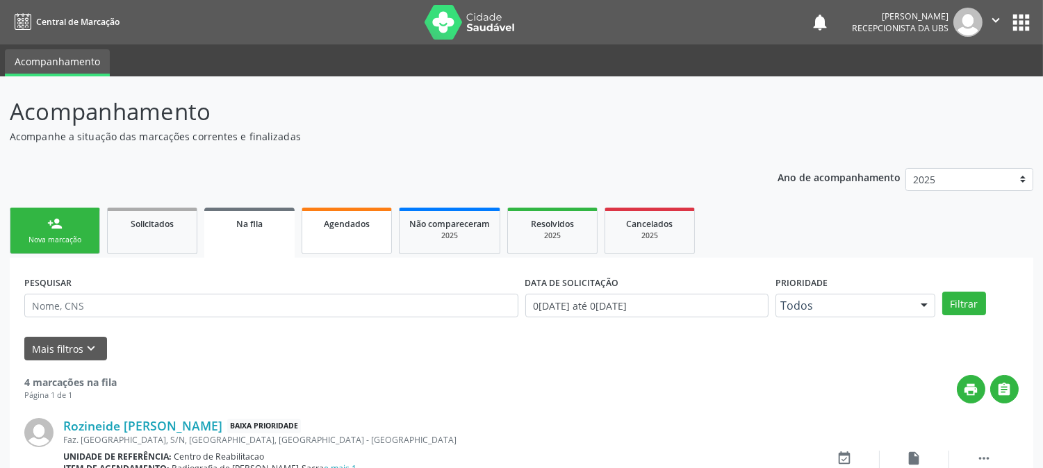
click at [347, 231] on link "Agendados" at bounding box center [347, 231] width 90 height 47
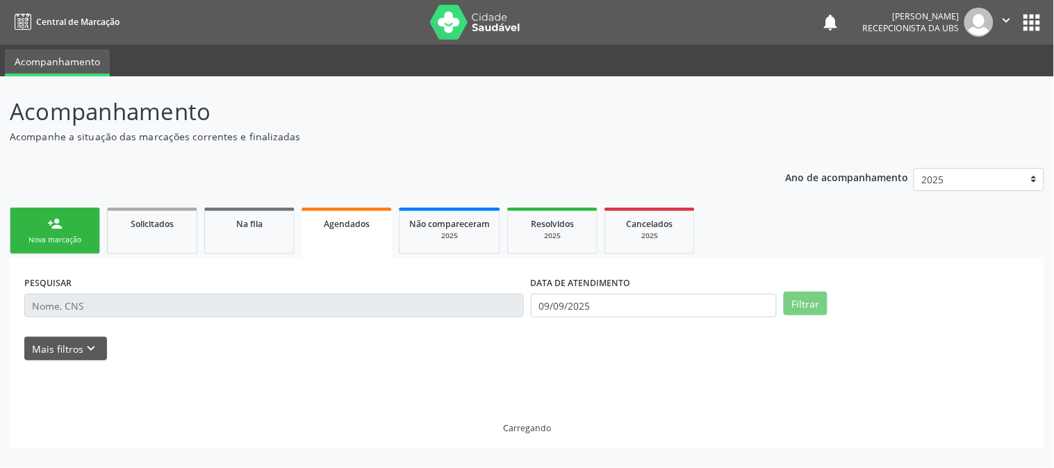
click at [345, 228] on div "Agendados" at bounding box center [346, 223] width 71 height 15
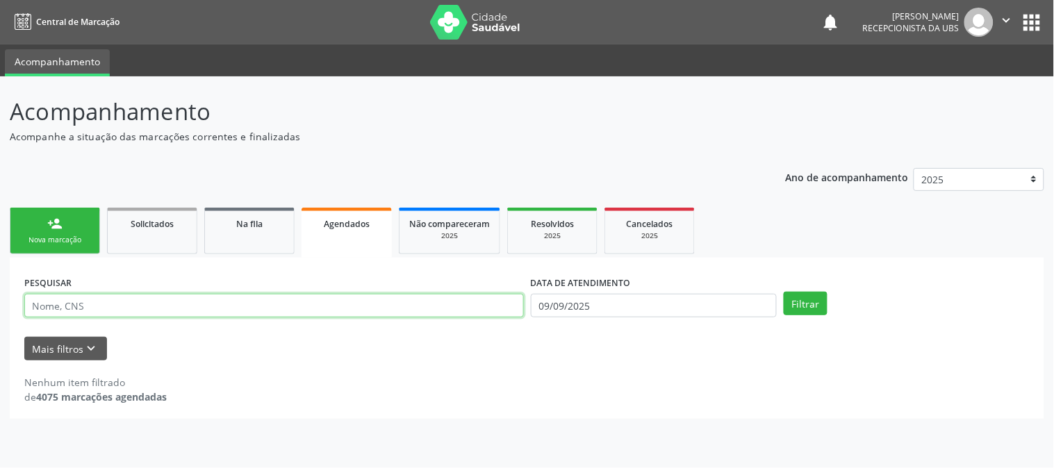
click at [170, 303] on input "text" at bounding box center [274, 306] width 500 height 24
click at [170, 309] on input "text" at bounding box center [274, 306] width 500 height 24
type input "700400434006840"
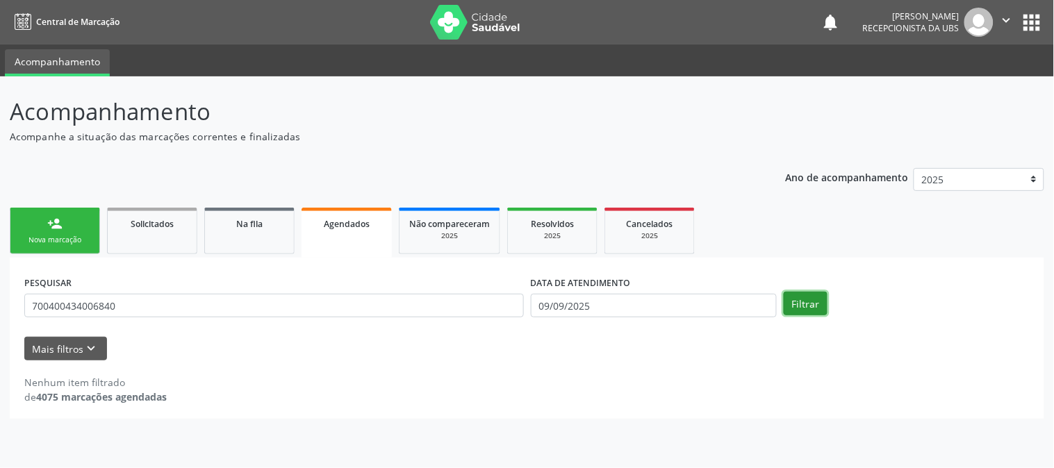
click at [801, 297] on button "Filtrar" at bounding box center [806, 304] width 44 height 24
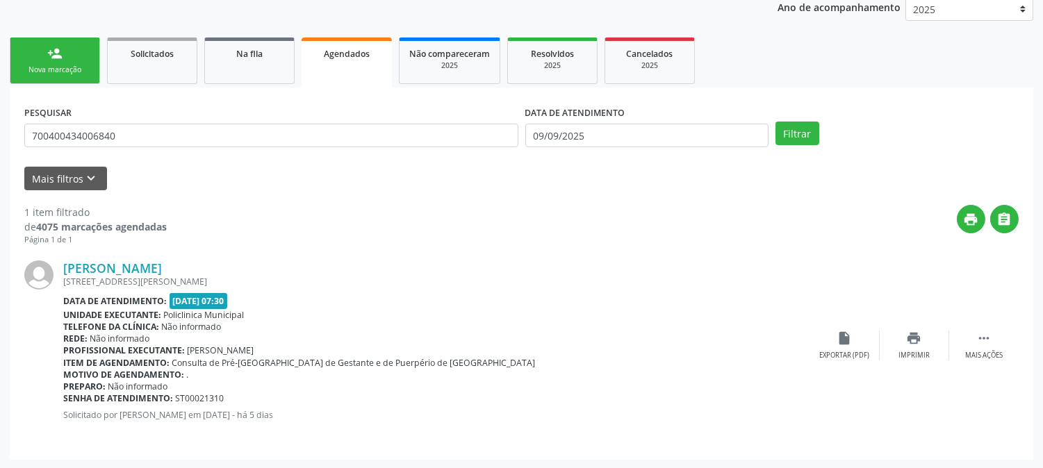
scroll to position [171, 0]
click at [968, 345] on div " Mais ações" at bounding box center [983, 345] width 69 height 30
click at [887, 335] on div "edit Editar" at bounding box center [914, 345] width 69 height 30
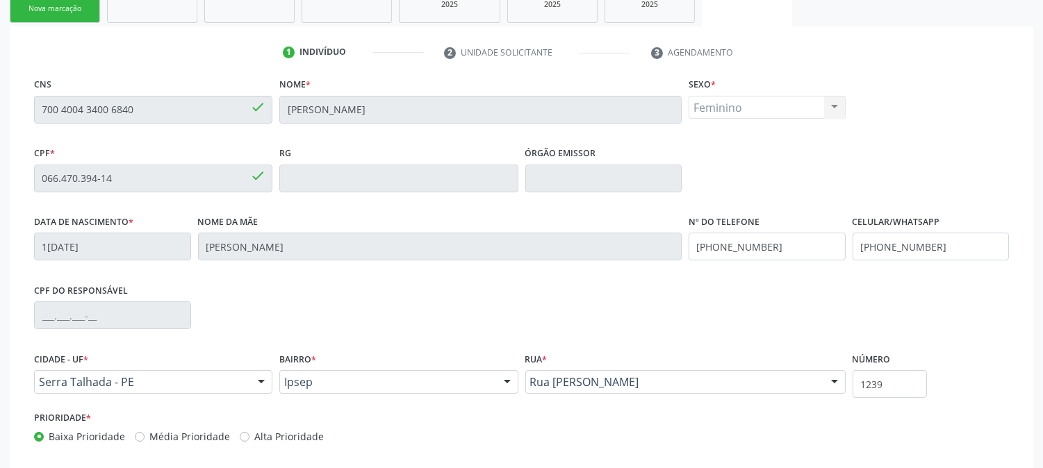
scroll to position [302, 0]
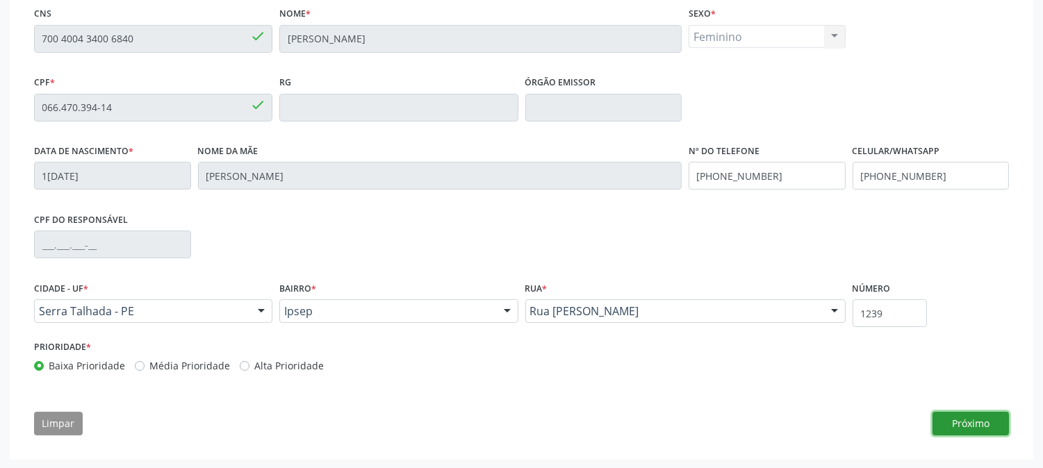
click at [954, 425] on button "Próximo" at bounding box center [971, 424] width 76 height 24
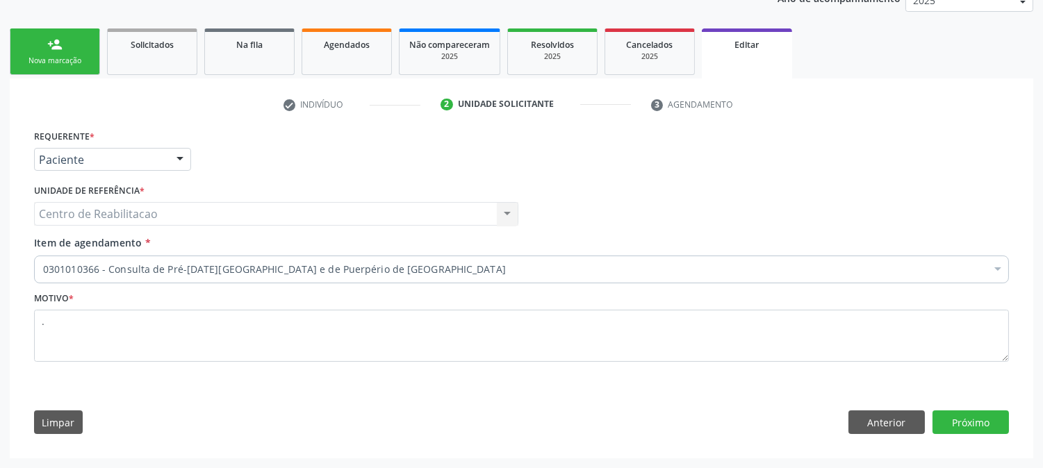
scroll to position [179, 0]
click at [983, 419] on button "Próximo" at bounding box center [971, 423] width 76 height 24
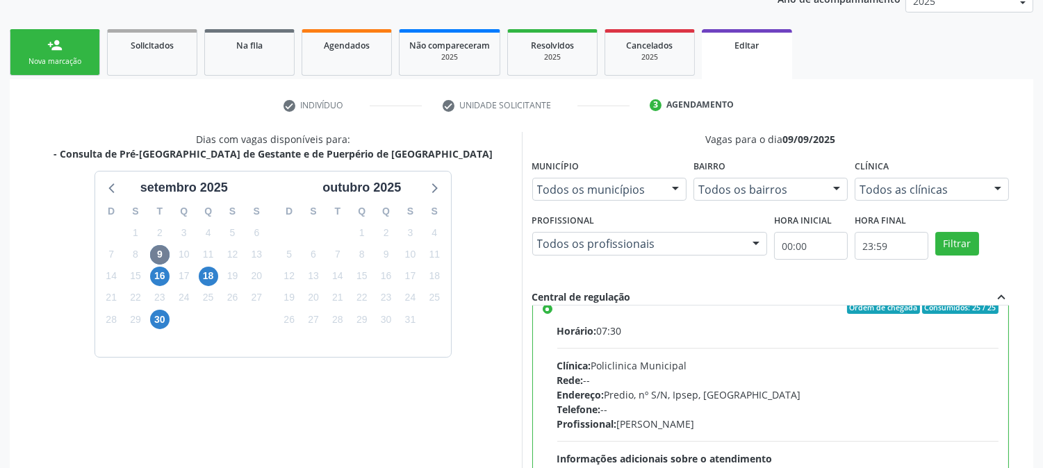
scroll to position [0, 0]
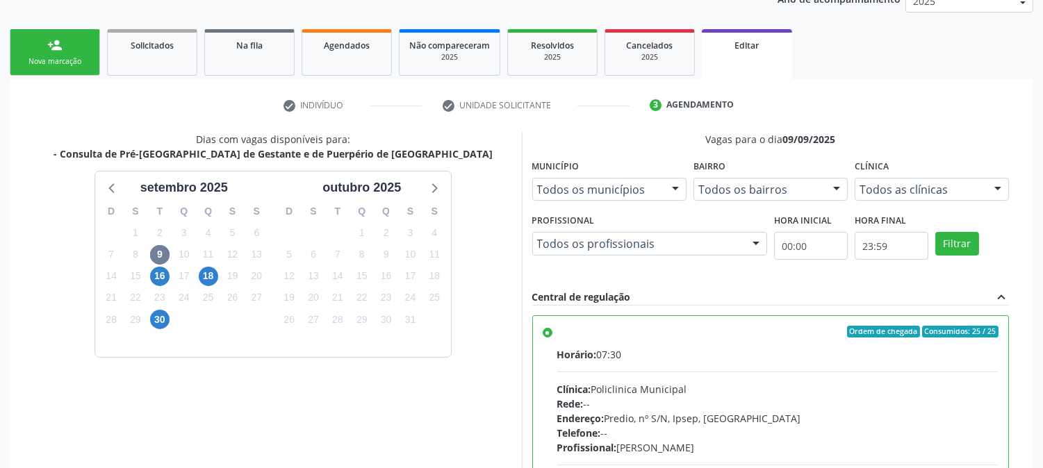
click at [557, 335] on label "Ordem de chegada Consumidos: 25 / 25 Horário: 07:30 Clínica: Policlinica Munici…" at bounding box center [778, 432] width 442 height 213
click at [546, 335] on input "Ordem de chegada Consumidos: 25 / 25 Horário: 07:30 Clínica: Policlinica Munici…" at bounding box center [548, 332] width 10 height 13
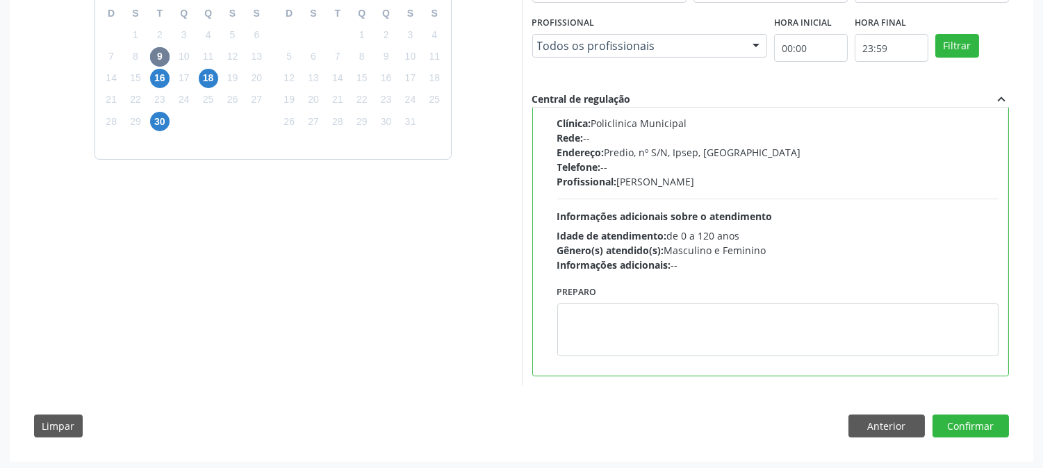
scroll to position [379, 0]
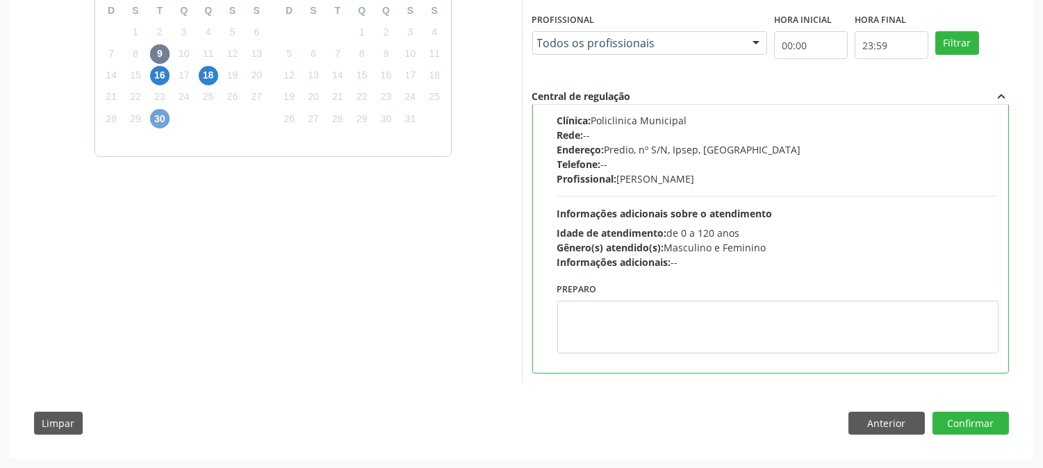
click at [154, 118] on span "30" at bounding box center [159, 118] width 19 height 19
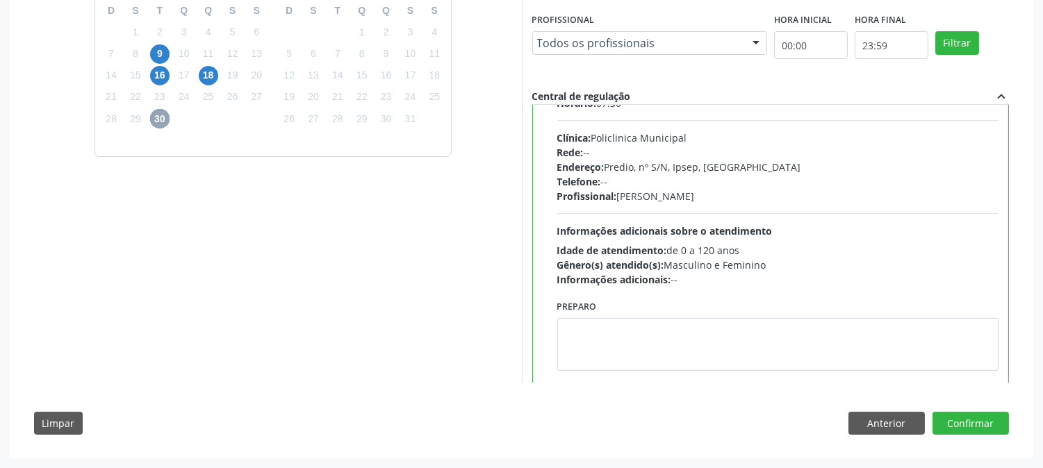
scroll to position [77, 0]
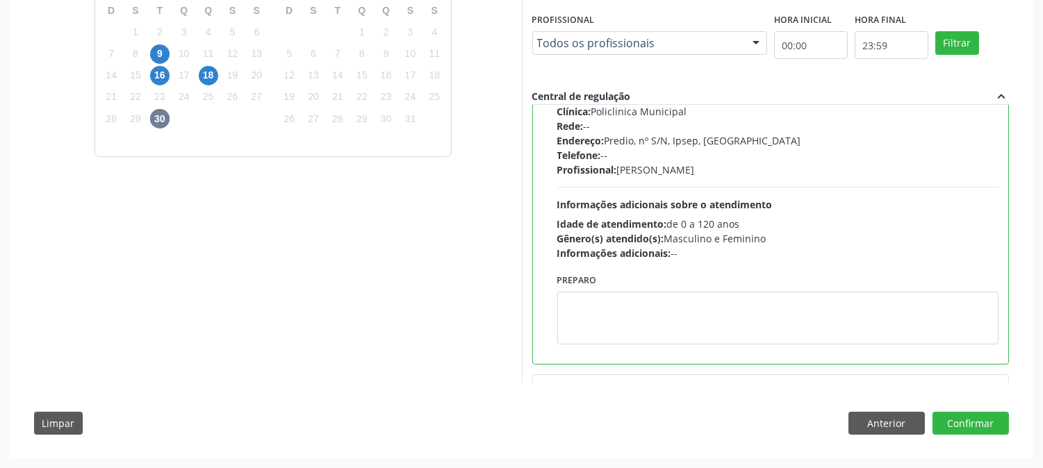
click at [950, 408] on div "Dias com vagas disponíveis para: - Consulta de Pré-[GEOGRAPHIC_DATA] de Gestant…" at bounding box center [521, 188] width 994 height 514
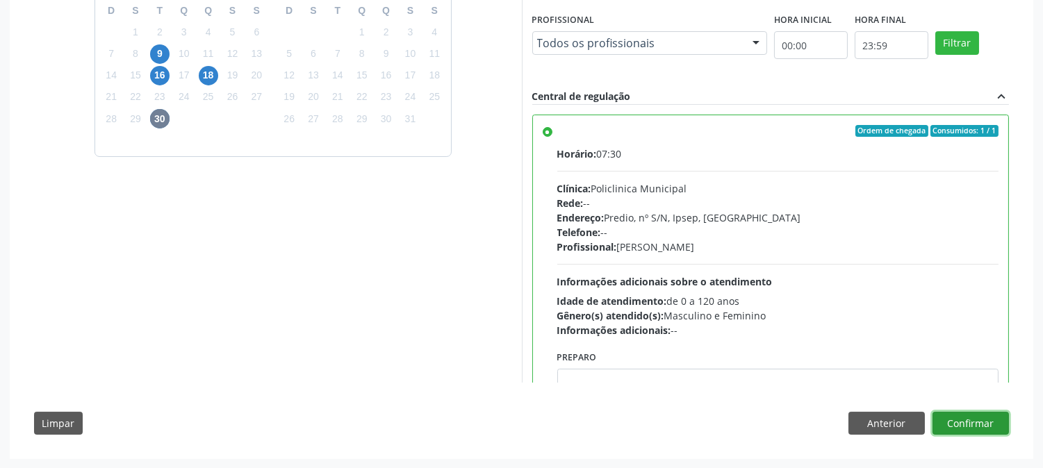
click at [970, 422] on button "Confirmar" at bounding box center [971, 424] width 76 height 24
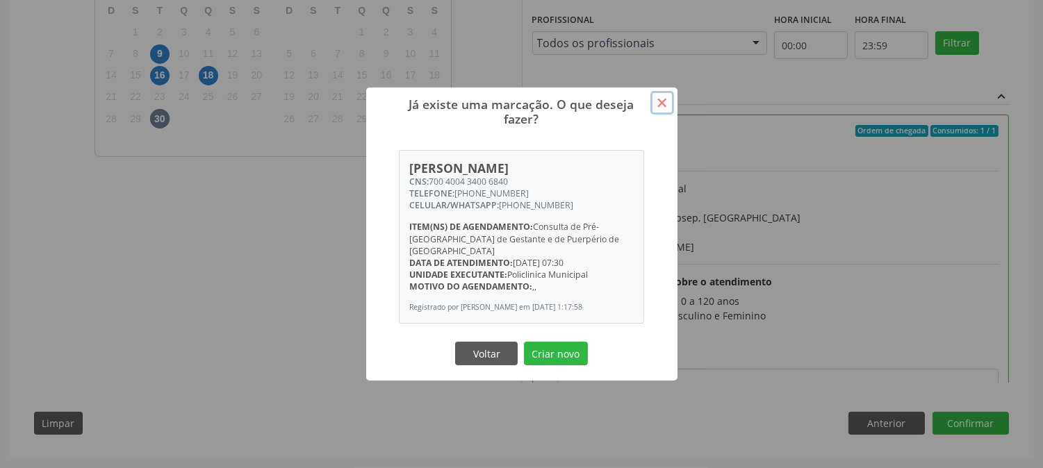
click at [665, 106] on button "×" at bounding box center [662, 103] width 24 height 24
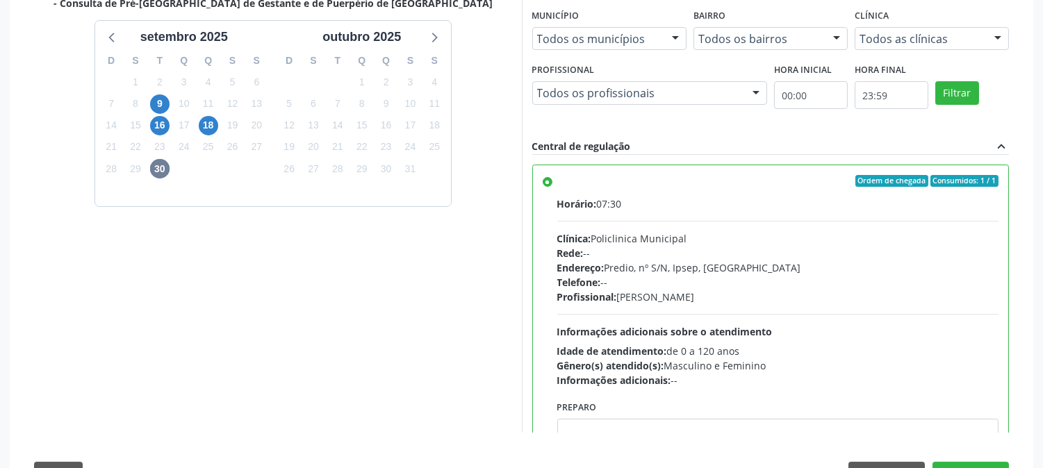
scroll to position [302, 0]
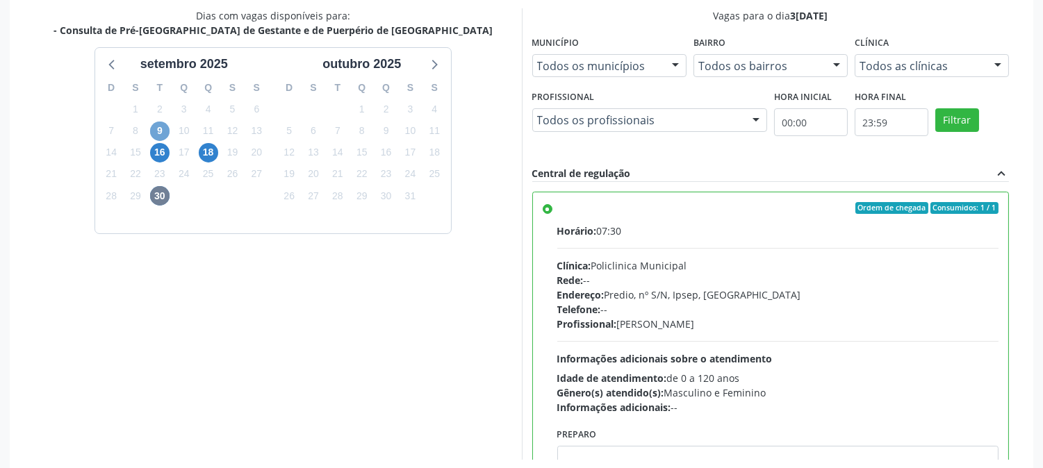
click at [160, 133] on span "9" at bounding box center [159, 131] width 19 height 19
click at [160, 160] on span "16" at bounding box center [159, 152] width 19 height 19
click at [557, 212] on label "Ordem de chegada Consumidos: 1 / 1 Horário: 07:30 Clínica: Policlinica Municipa…" at bounding box center [778, 308] width 442 height 213
click at [543, 212] on input "Ordem de chegada Consumidos: 1 / 1 Horário: 07:30 Clínica: Policlinica Municipa…" at bounding box center [548, 208] width 10 height 13
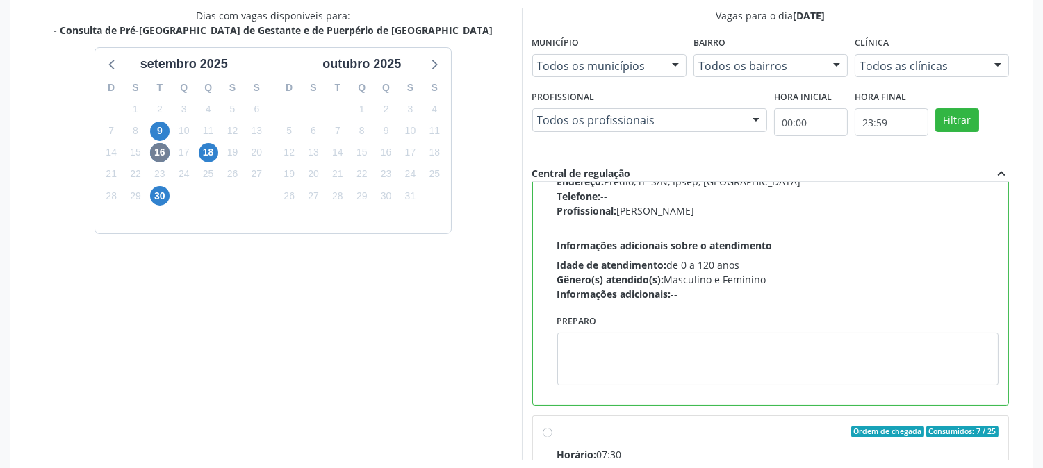
scroll to position [231, 0]
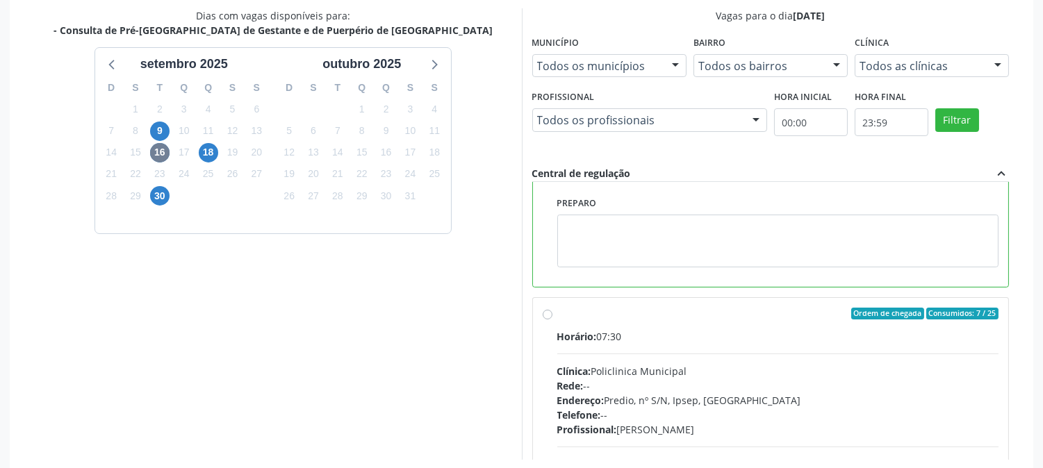
click at [557, 317] on label "Ordem de chegada Consumidos: 7 / 25 Horário: 07:30 Clínica: Policlinica Municip…" at bounding box center [778, 414] width 442 height 213
click at [550, 317] on input "Ordem de chegada Consumidos: 7 / 25 Horário: 07:30 Clínica: Policlinica Municip…" at bounding box center [548, 314] width 10 height 13
radio input "false"
radio input "true"
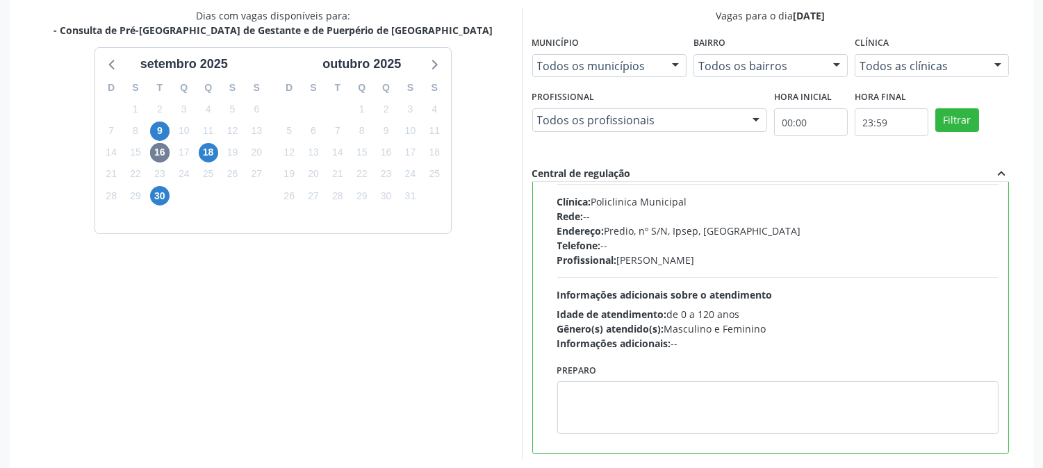
scroll to position [313, 0]
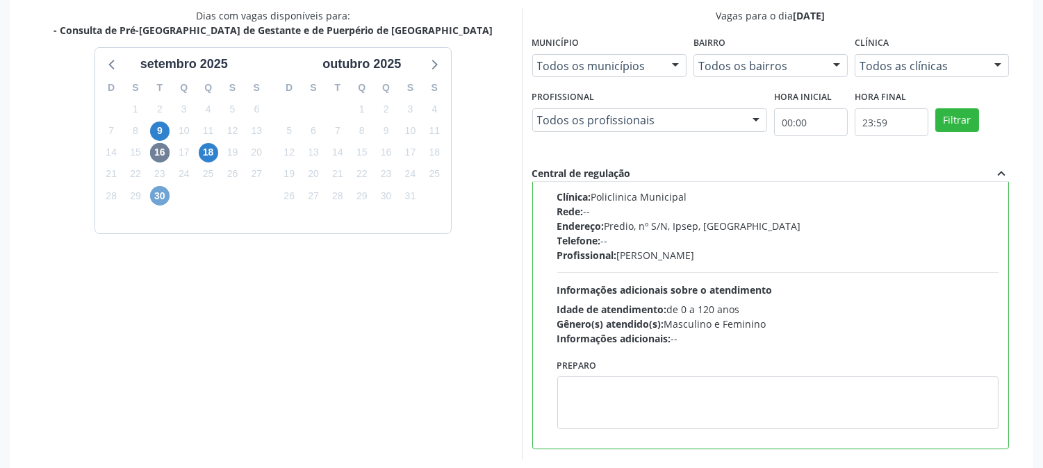
click at [158, 198] on span "30" at bounding box center [159, 195] width 19 height 19
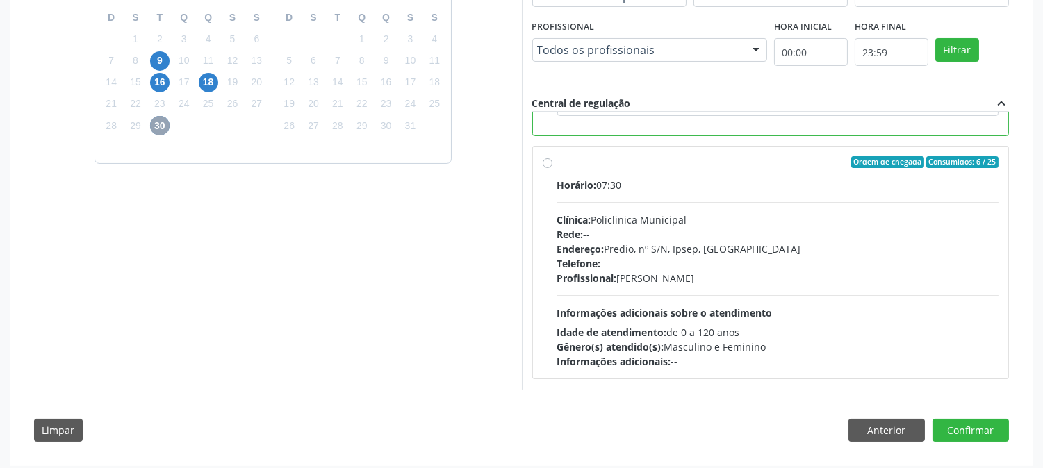
scroll to position [379, 0]
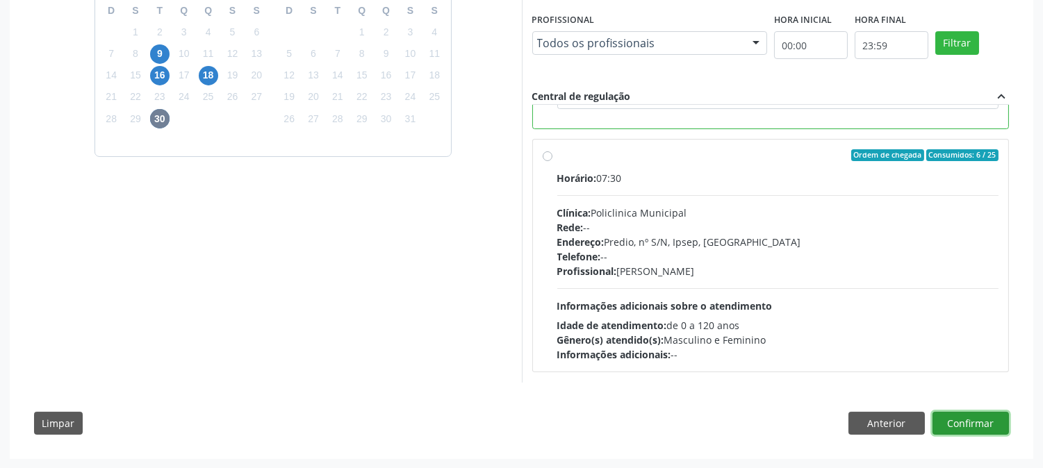
click at [960, 414] on button "Confirmar" at bounding box center [971, 424] width 76 height 24
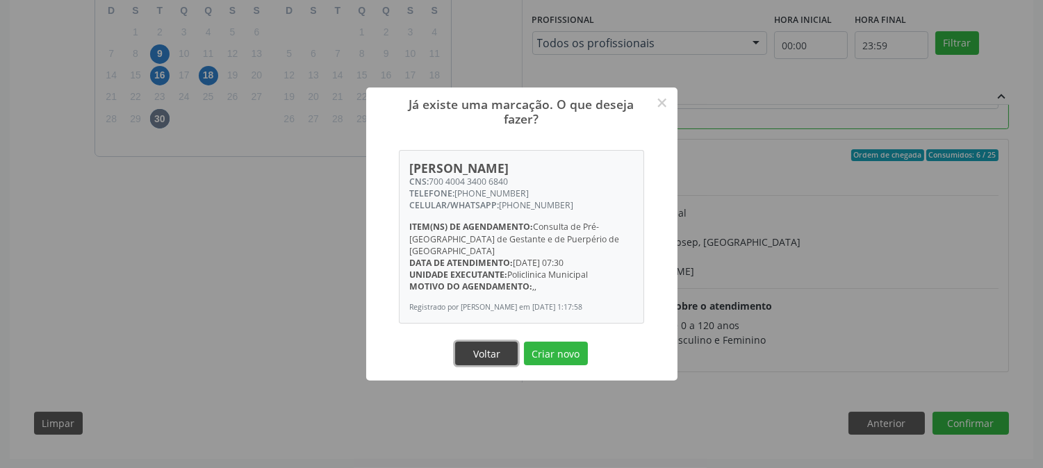
click at [494, 350] on button "Voltar" at bounding box center [486, 354] width 63 height 24
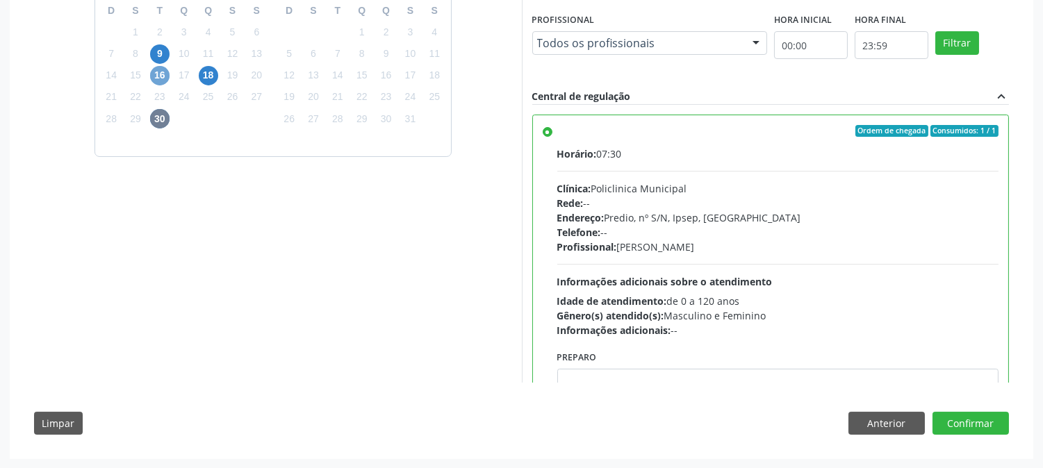
click at [160, 79] on span "16" at bounding box center [159, 75] width 19 height 19
click at [557, 133] on label "Ordem de chegada Consumidos: 1 / 1 Horário: 07:30 Clínica: Policlinica Municipa…" at bounding box center [778, 231] width 442 height 213
click at [546, 133] on input "Ordem de chegada Consumidos: 1 / 1 Horário: 07:30 Clínica: Policlinica Municipa…" at bounding box center [548, 131] width 10 height 13
click at [557, 133] on label "Ordem de chegada Consumidos: 1 / 1 Horário: 07:30 Clínica: Policlinica Municipa…" at bounding box center [778, 231] width 442 height 213
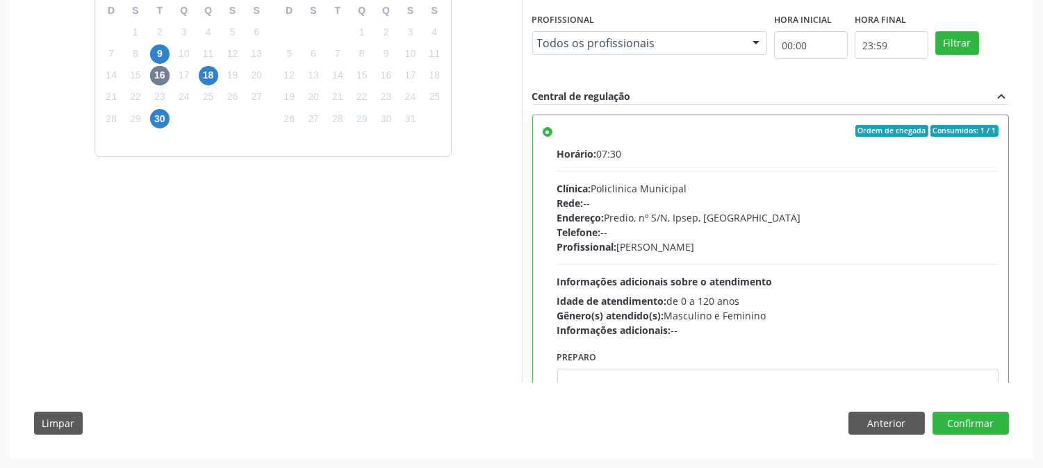
click at [546, 133] on input "Ordem de chegada Consumidos: 1 / 1 Horário: 07:30 Clínica: Policlinica Municipa…" at bounding box center [548, 131] width 10 height 13
click at [557, 133] on label "Ordem de chegada Consumidos: 1 / 1 Horário: 07:30 Clínica: Policlinica Municipa…" at bounding box center [778, 231] width 442 height 213
click at [546, 133] on input "Ordem de chegada Consumidos: 1 / 1 Horário: 07:30 Clínica: Policlinica Municipa…" at bounding box center [548, 131] width 10 height 13
drag, startPoint x: 153, startPoint y: 120, endPoint x: 140, endPoint y: 115, distance: 14.1
click at [153, 119] on span "30" at bounding box center [159, 118] width 19 height 19
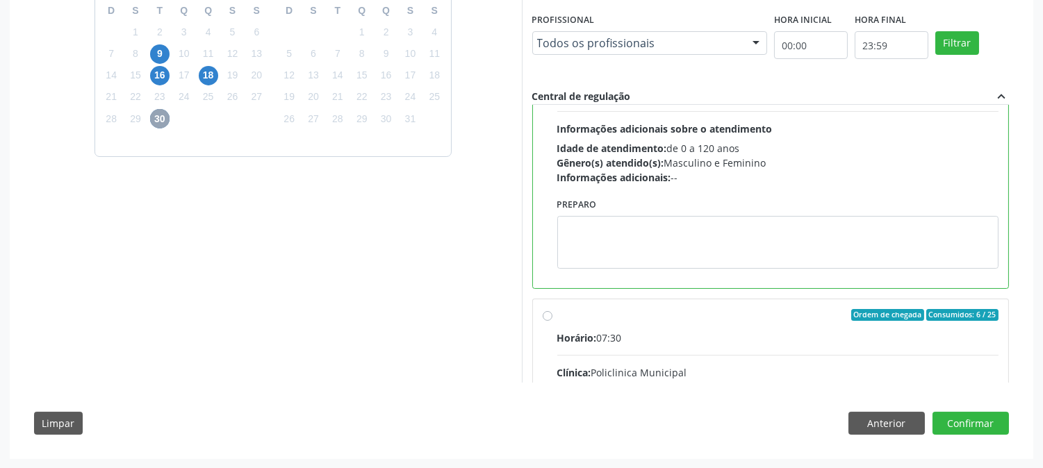
scroll to position [154, 0]
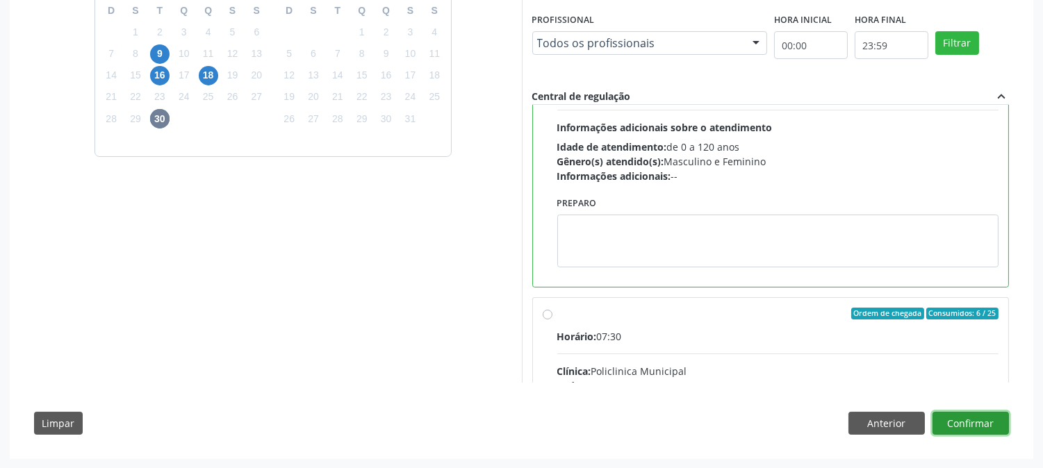
click at [967, 418] on button "Confirmar" at bounding box center [971, 424] width 76 height 24
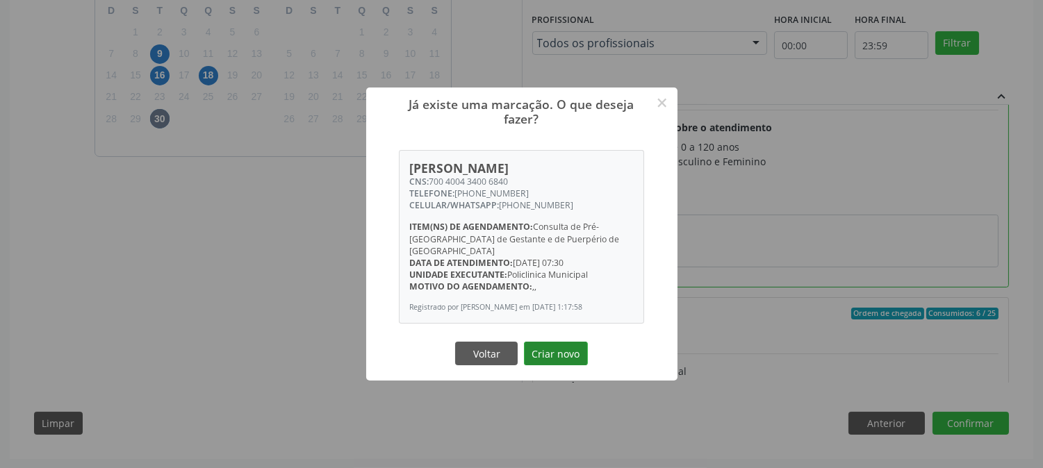
click at [570, 354] on button "Criar novo" at bounding box center [556, 354] width 64 height 24
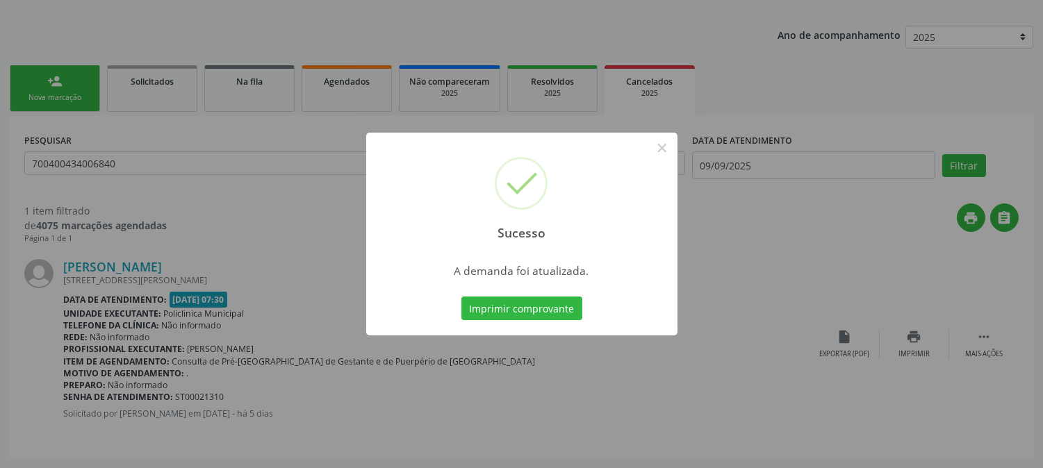
scroll to position [0, 0]
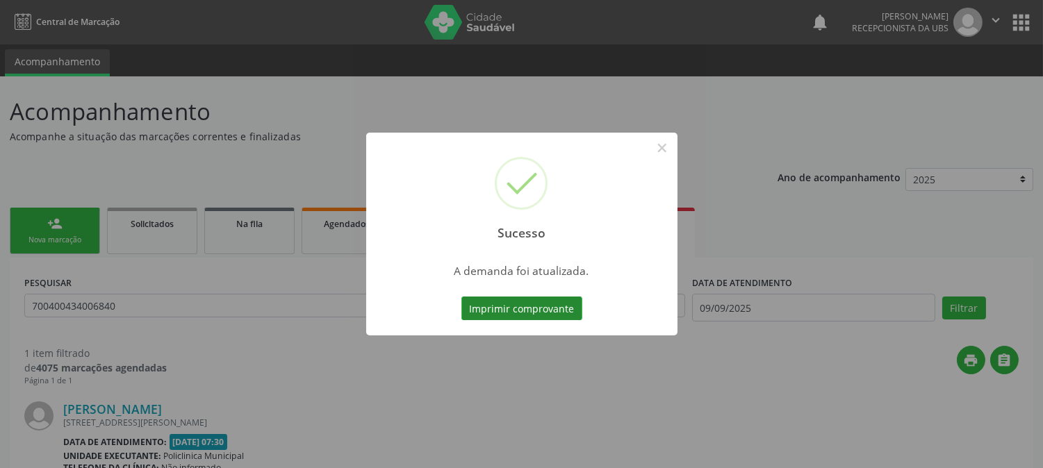
click at [532, 313] on button "Imprimir comprovante" at bounding box center [521, 309] width 121 height 24
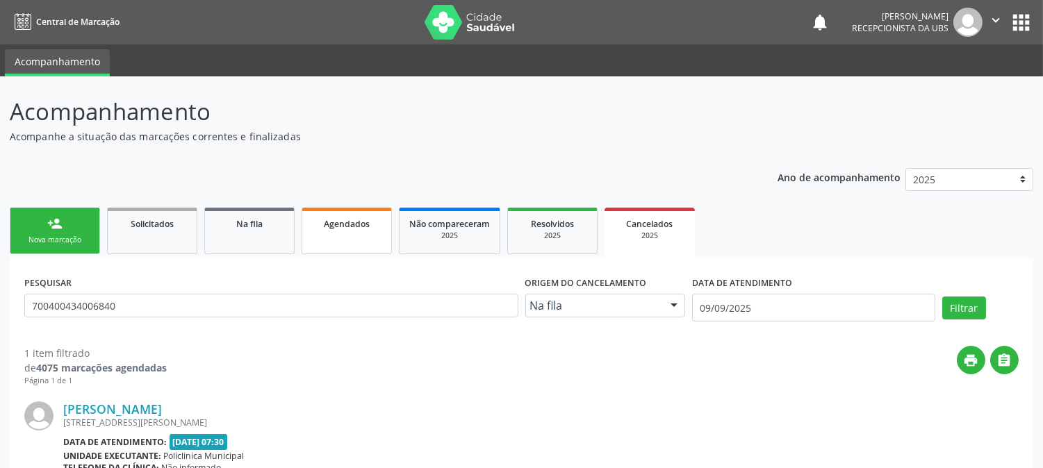
click at [336, 230] on link "Agendados" at bounding box center [347, 231] width 90 height 47
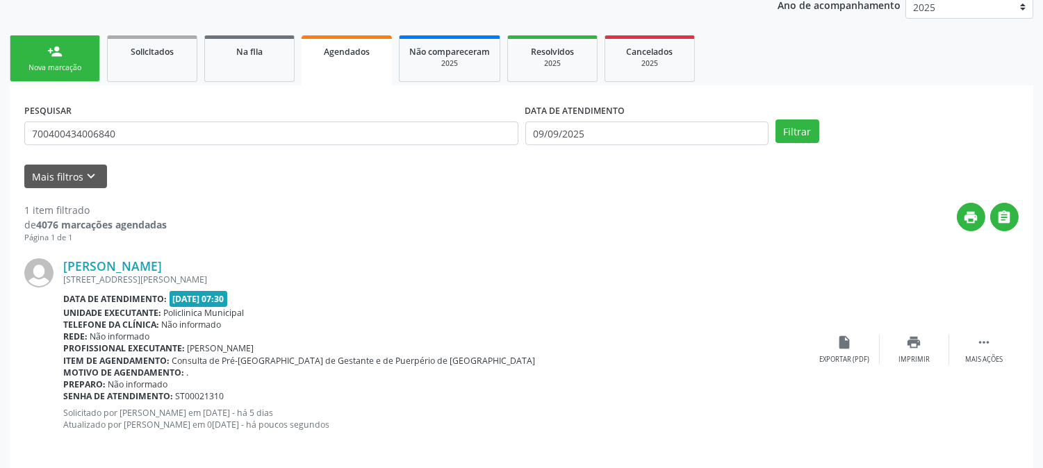
scroll to position [183, 0]
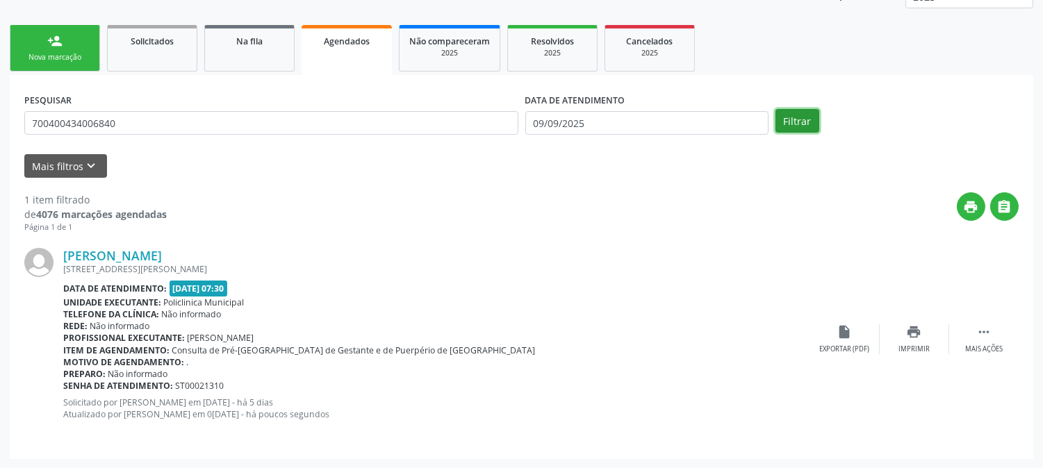
click at [783, 118] on button "Filtrar" at bounding box center [798, 121] width 44 height 24
click at [984, 330] on icon "" at bounding box center [983, 332] width 15 height 15
click at [844, 327] on icon "cancel" at bounding box center [844, 332] width 15 height 15
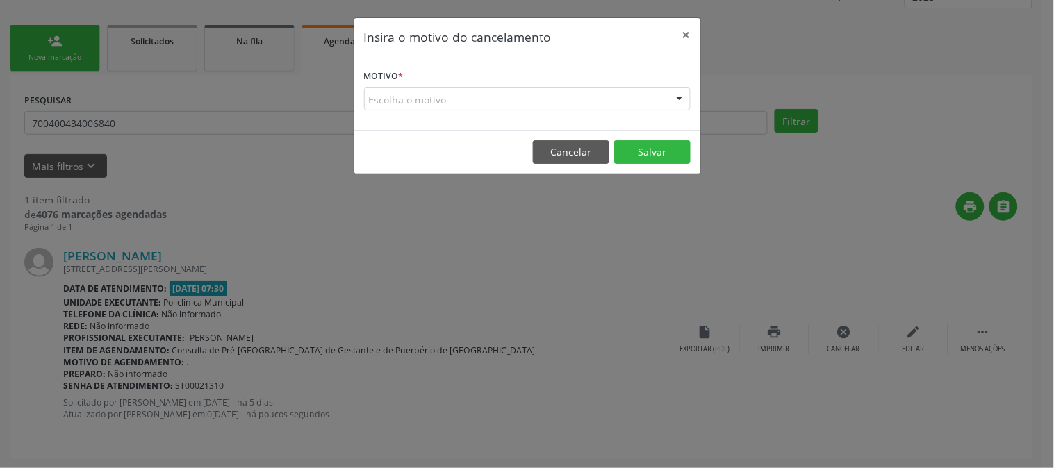
click at [418, 97] on div "Escolha o motivo" at bounding box center [527, 100] width 327 height 24
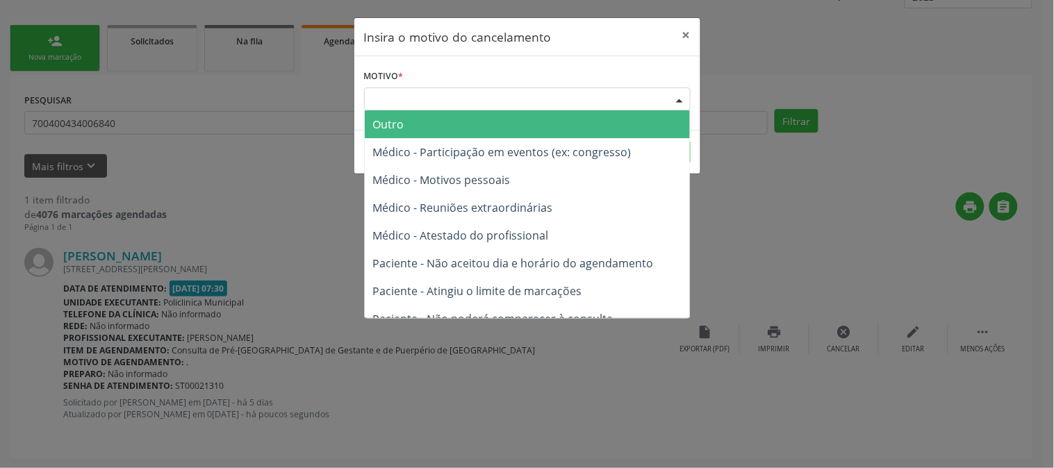
click at [436, 132] on span "Outro" at bounding box center [527, 124] width 325 height 28
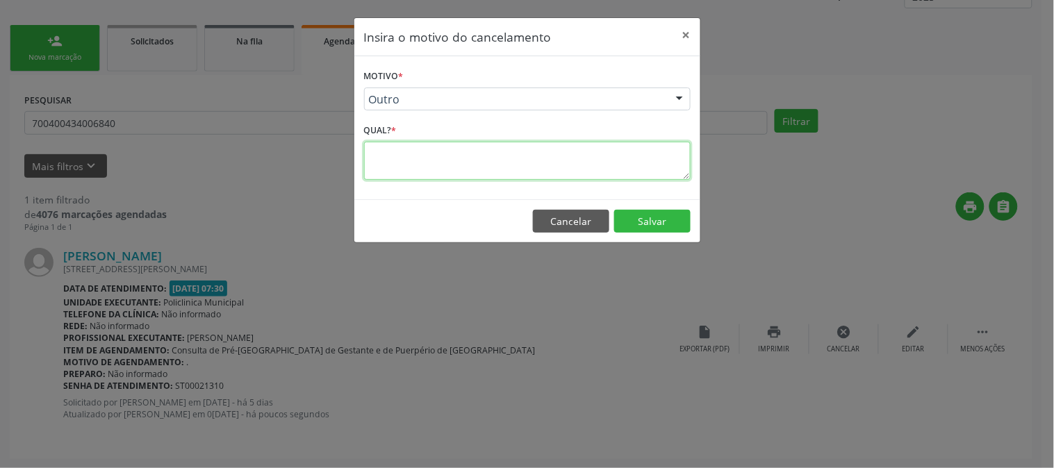
click at [534, 165] on textarea at bounding box center [527, 161] width 327 height 38
type textarea "0"
click at [657, 227] on button "Salvar" at bounding box center [652, 222] width 76 height 24
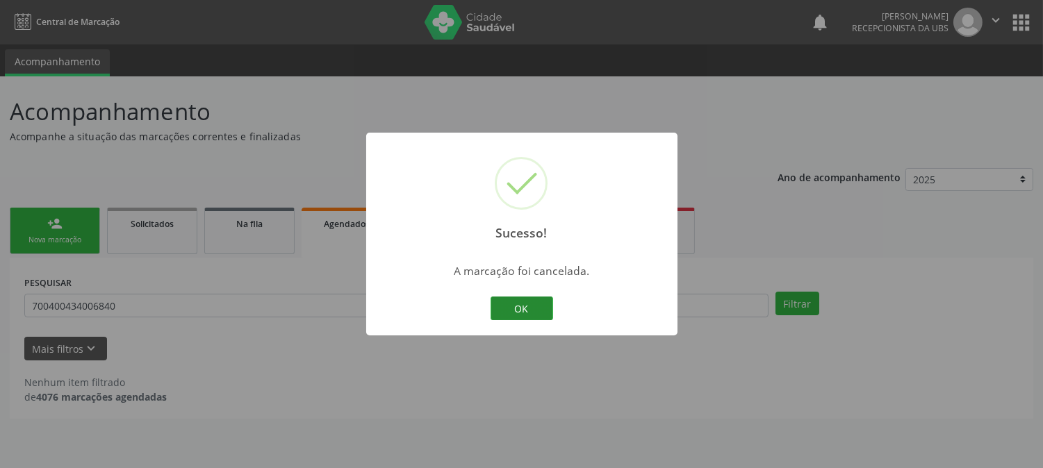
scroll to position [0, 0]
click at [536, 304] on button "OK" at bounding box center [527, 309] width 63 height 24
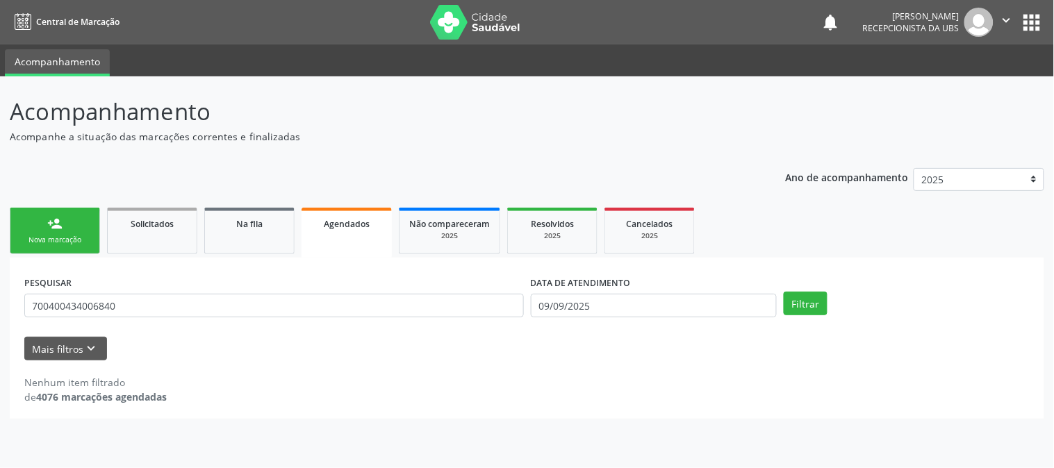
click at [42, 238] on div "Nova marcação" at bounding box center [54, 240] width 69 height 10
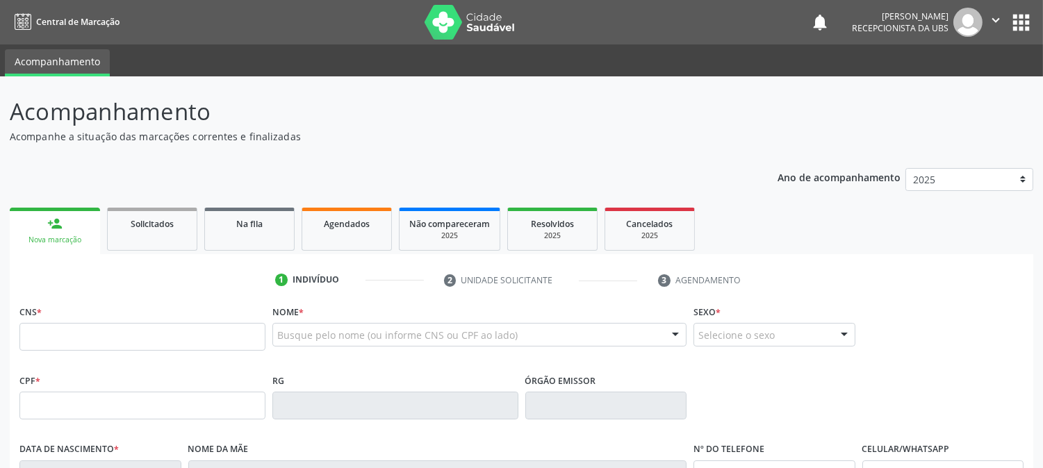
scroll to position [77, 0]
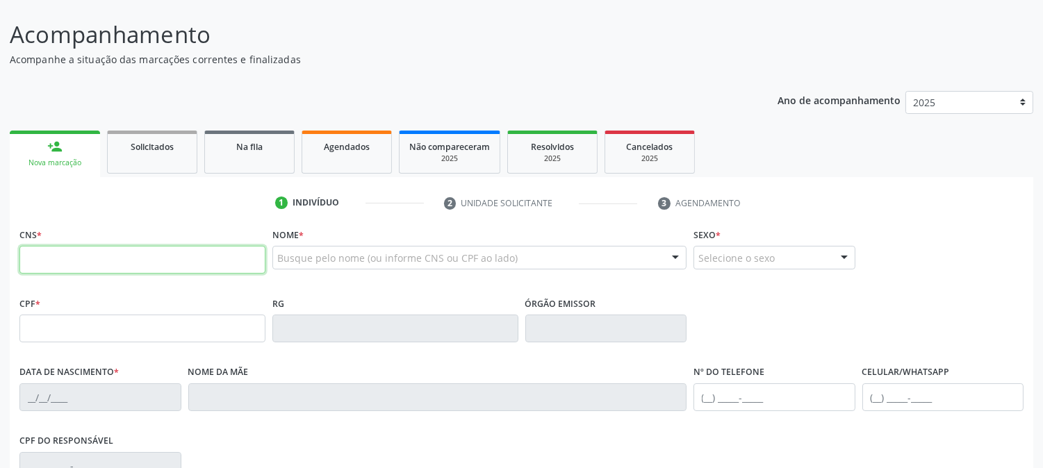
click at [160, 262] on input "text" at bounding box center [142, 260] width 246 height 28
paste input "863 0082"
type input "8"
paste input "700 4004 3400 6840"
type input "700 4004 3400 6840"
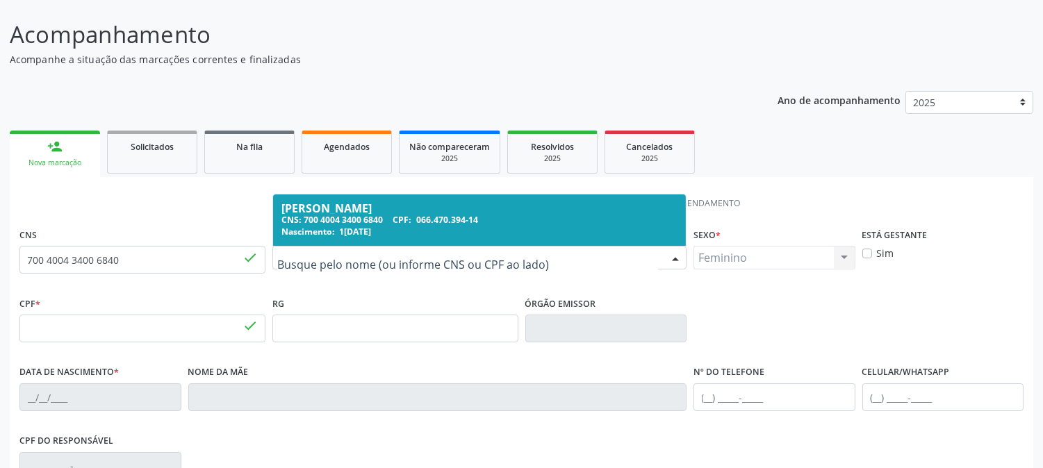
type input "066.470.394-14"
type input "1[DATE]"
type input "[PERSON_NAME]"
type input "[PHONE_NUMBER]"
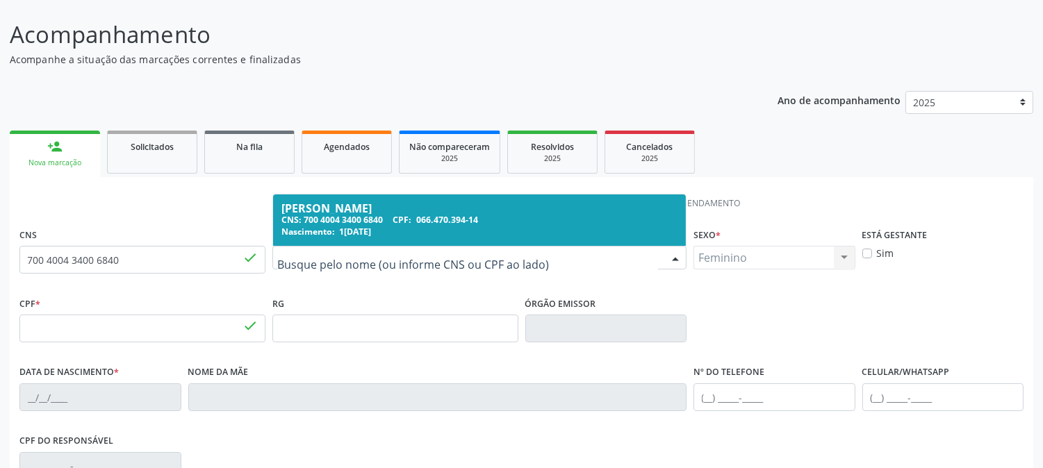
type input "1239"
click at [511, 214] on div "CNS: 700 4004 3400 6840 CPF: 066.470.394-14" at bounding box center [479, 220] width 396 height 12
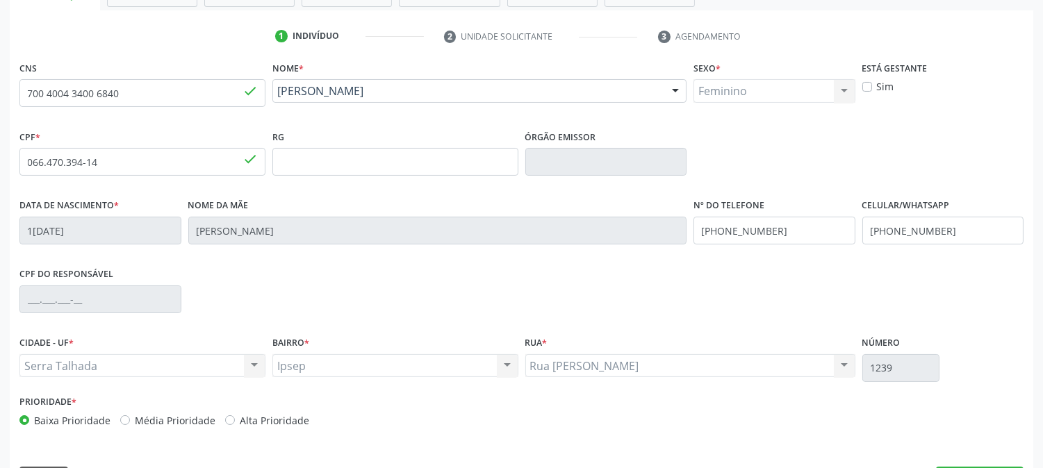
scroll to position [284, 0]
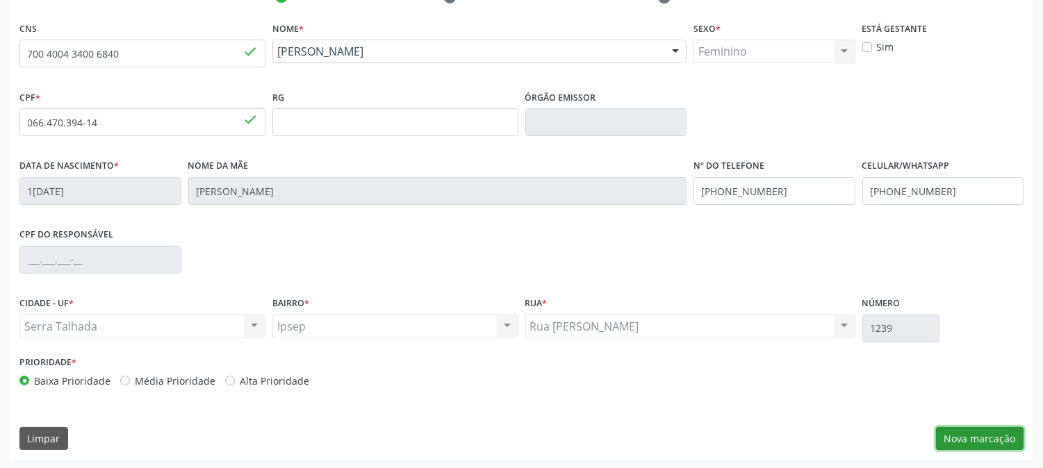
click at [989, 439] on button "Nova marcação" at bounding box center [980, 439] width 88 height 24
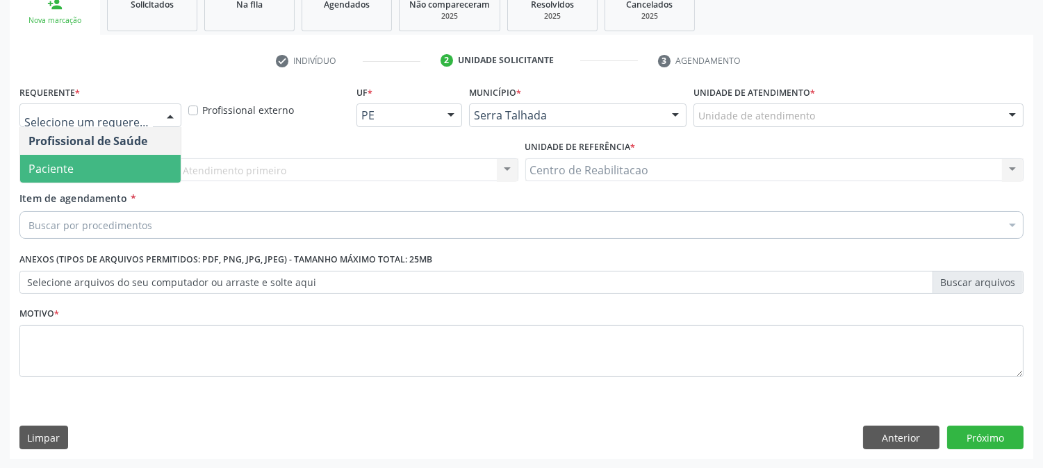
click at [58, 167] on span "Paciente" at bounding box center [50, 168] width 45 height 15
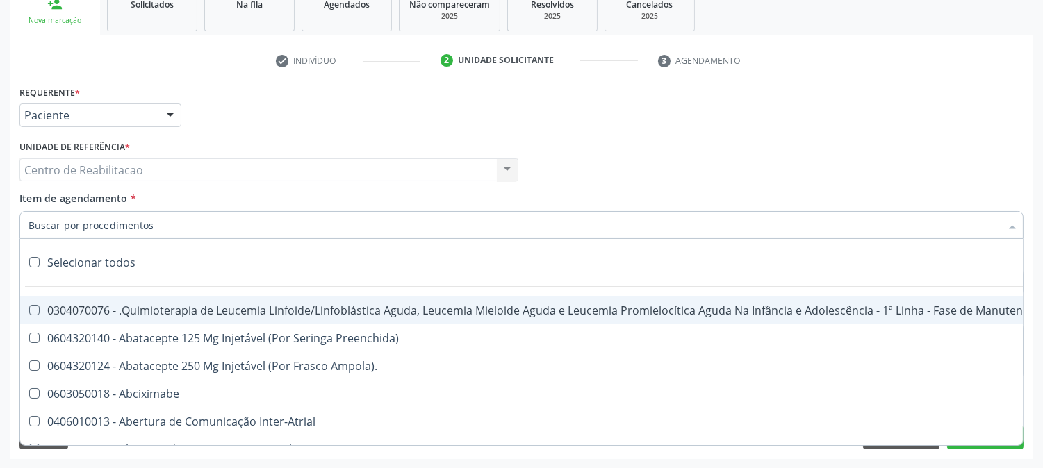
click at [261, 130] on div "Requerente * Paciente Profissional de Saúde Paciente Nenhum resultado encontrad…" at bounding box center [521, 109] width 1011 height 54
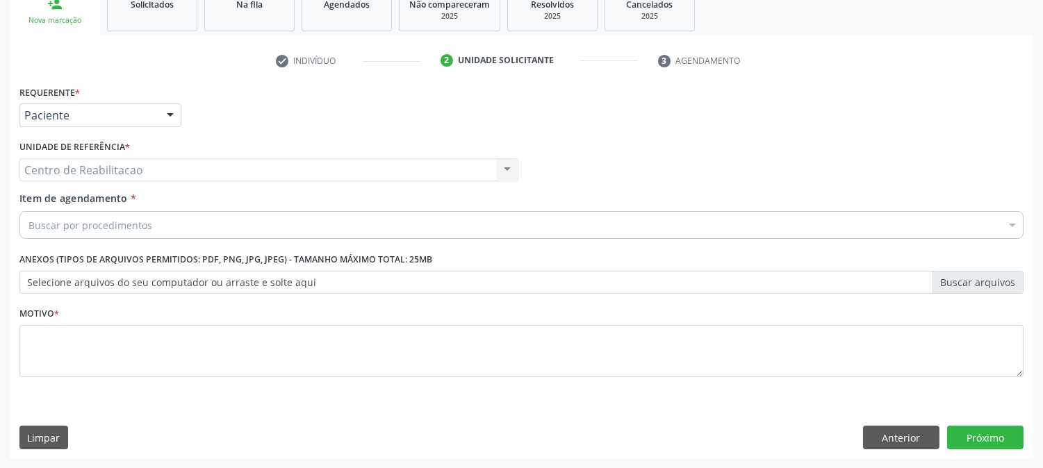
click at [113, 216] on div "Buscar por procedimentos" at bounding box center [521, 225] width 1004 height 28
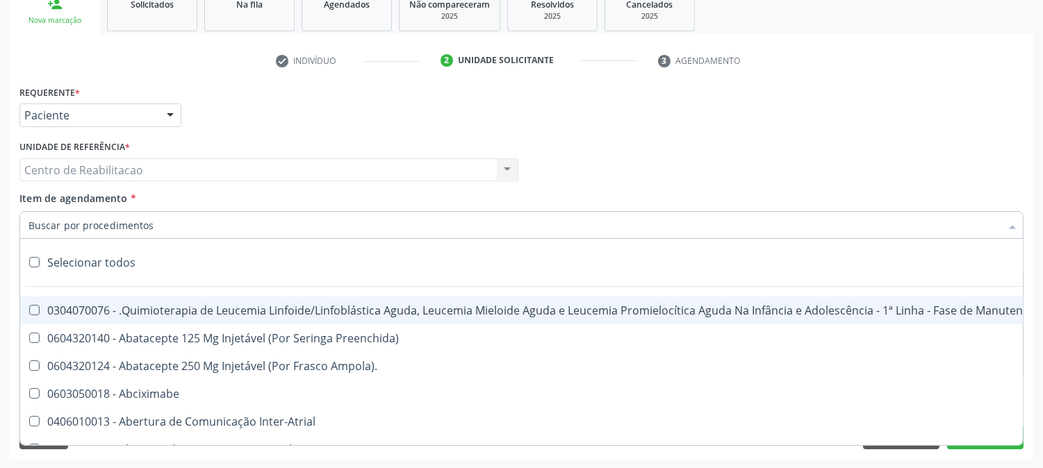
type input "p"
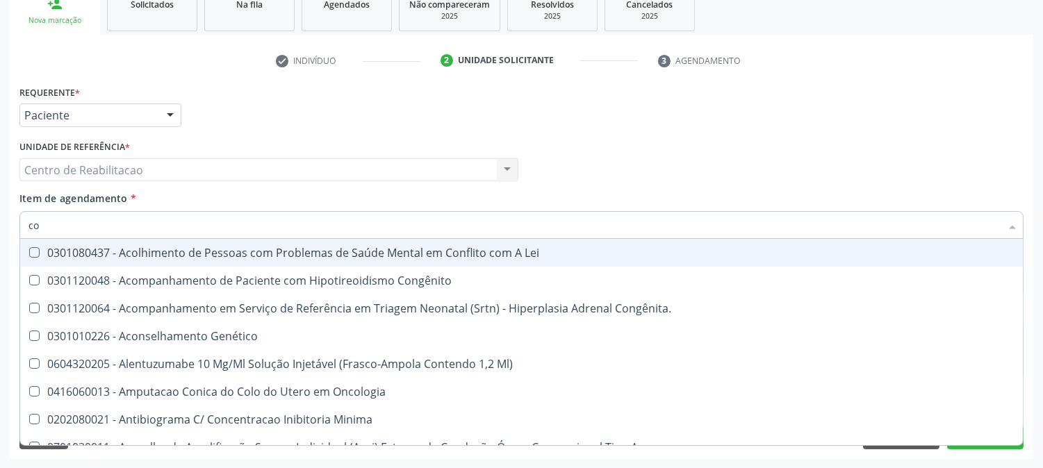
type input "c"
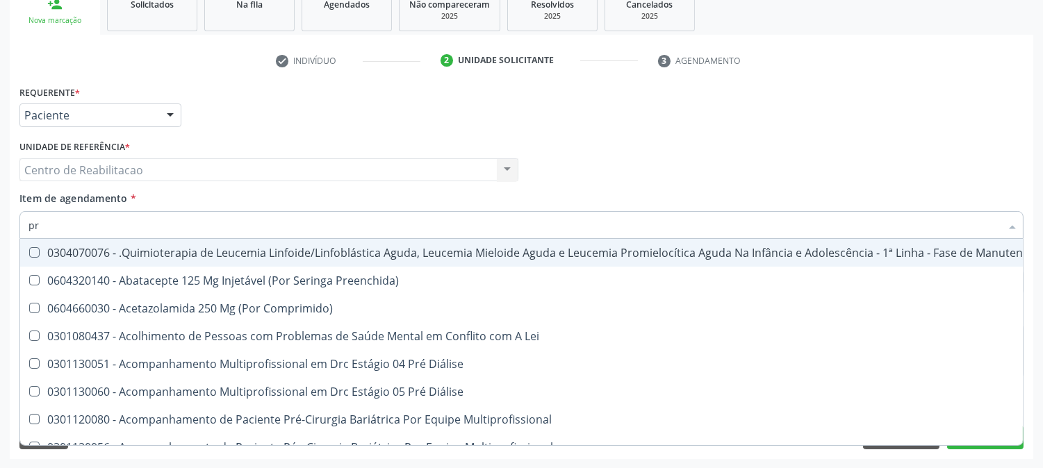
type input "p"
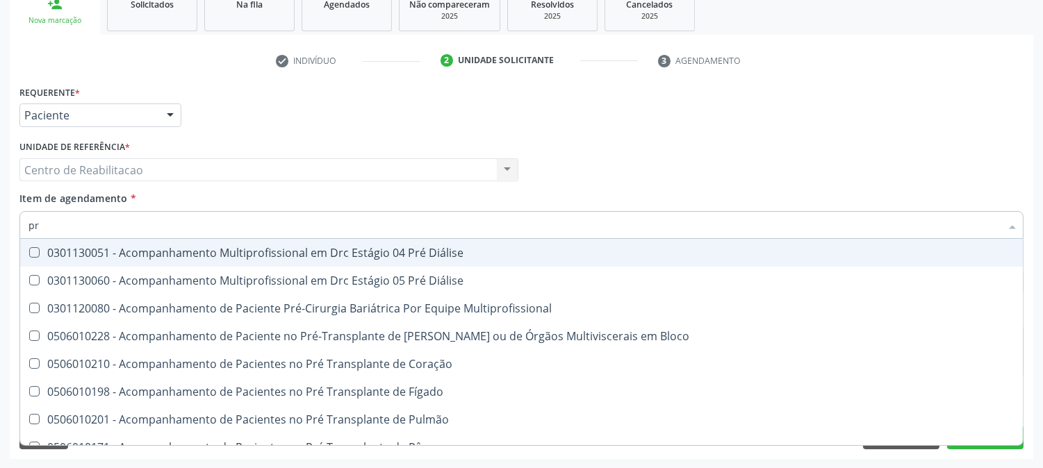
type input "p"
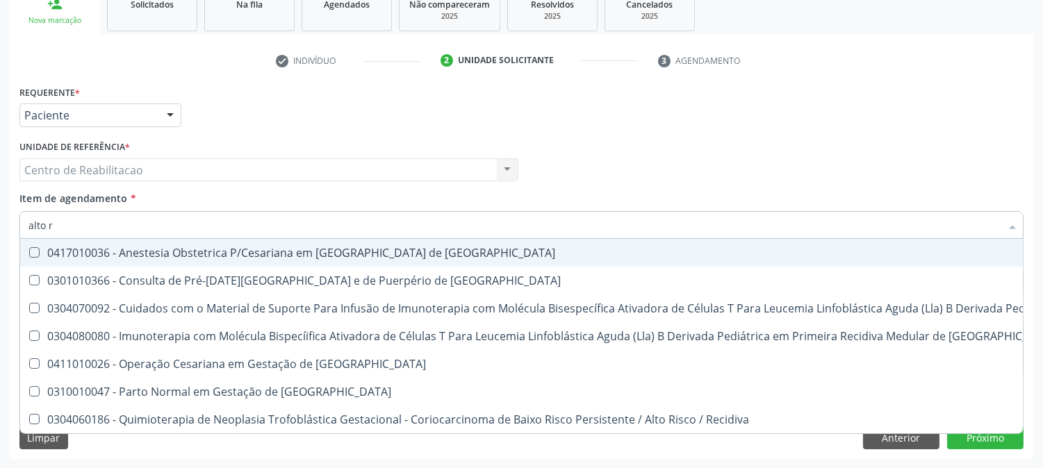
drag, startPoint x: 89, startPoint y: 218, endPoint x: 0, endPoint y: 202, distance: 90.3
click at [0, 202] on div "Acompanhamento Acompanhe a situação das marcações correntes e finalizadas Relat…" at bounding box center [521, 163] width 1043 height 612
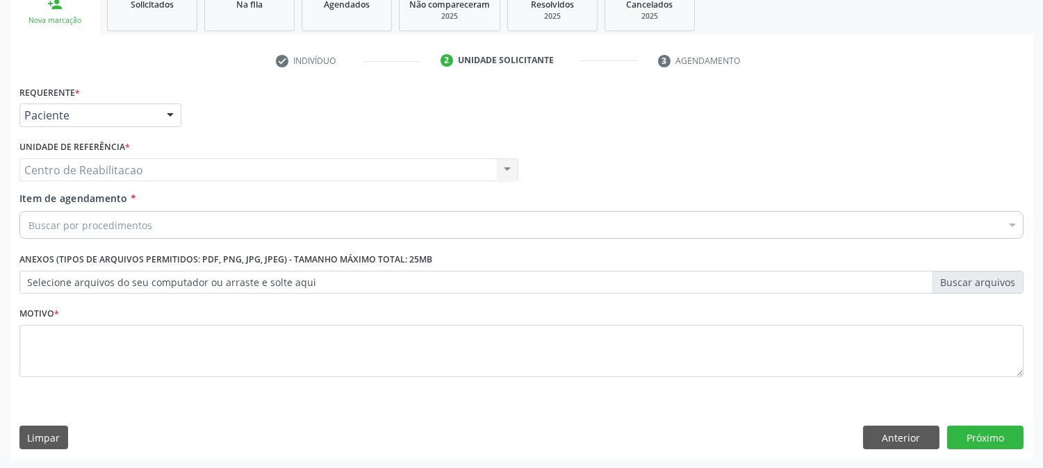
scroll to position [0, 0]
click at [214, 272] on label "Selecione arquivos do seu computador ou arraste e solte aqui" at bounding box center [521, 283] width 1004 height 24
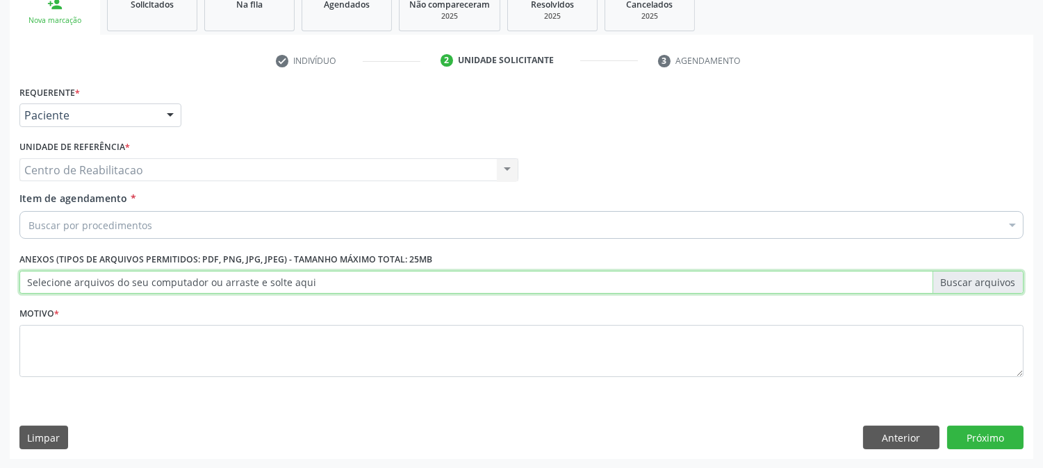
click at [214, 272] on input "Selecione arquivos do seu computador ou arraste e solte aqui" at bounding box center [521, 283] width 1004 height 24
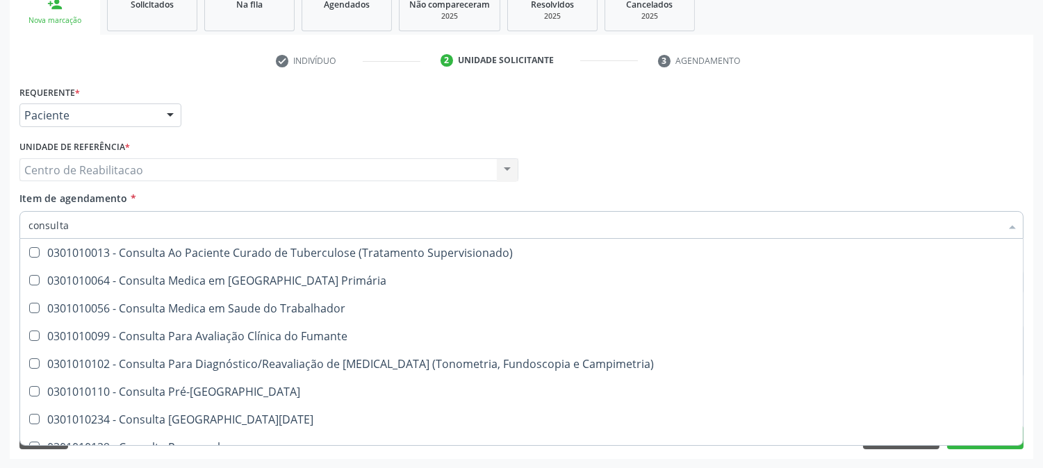
type input "consulta"
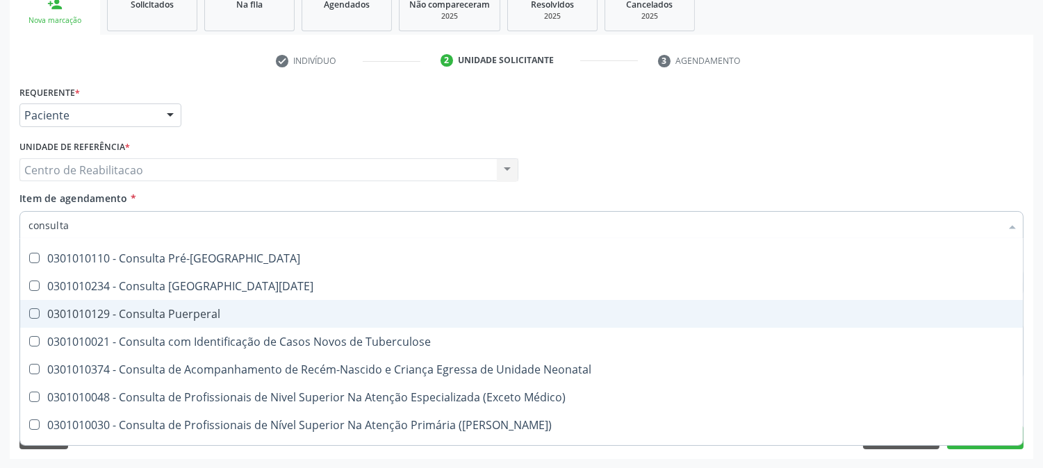
scroll to position [231, 0]
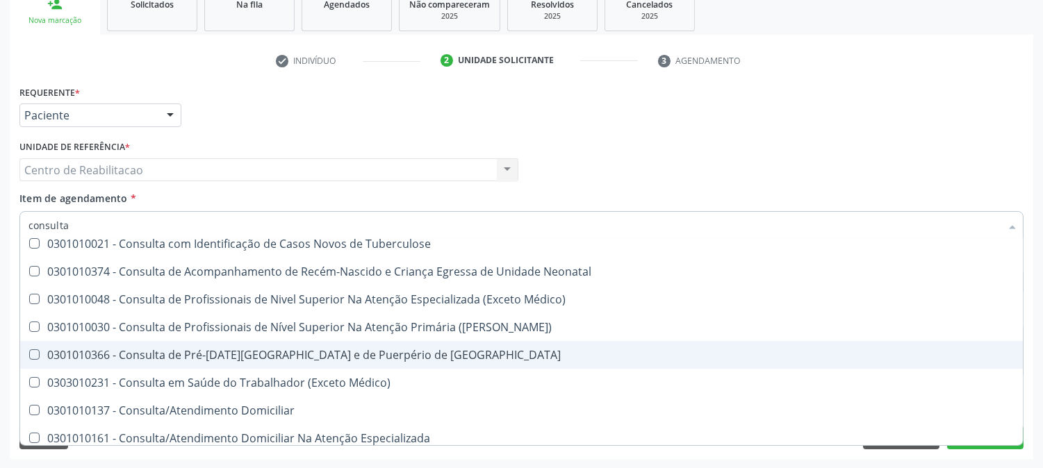
click at [32, 354] on Risco at bounding box center [34, 355] width 10 height 10
click at [29, 354] on Risco "checkbox" at bounding box center [24, 354] width 9 height 9
checkbox Risco "true"
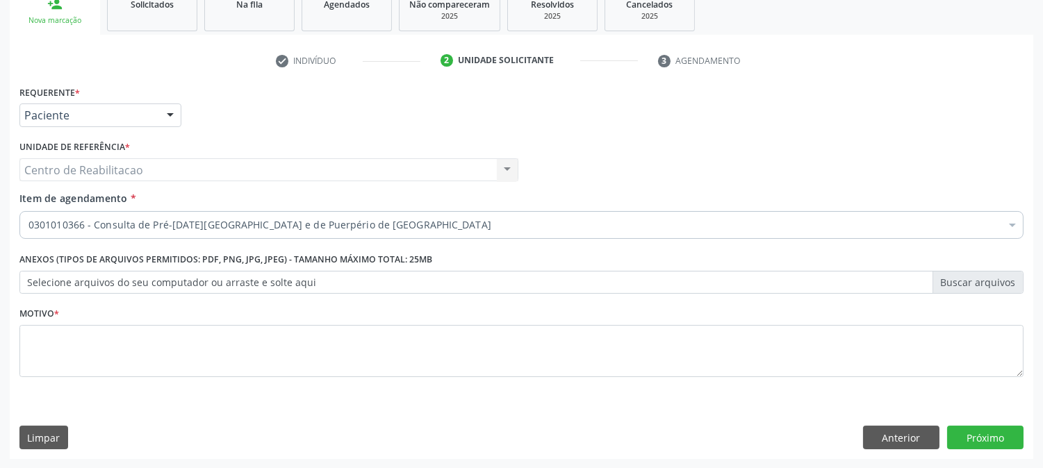
click at [939, 154] on div "Profissional Solicitante Por favor, selecione a Unidade de Atendimento primeiro…" at bounding box center [521, 164] width 1011 height 54
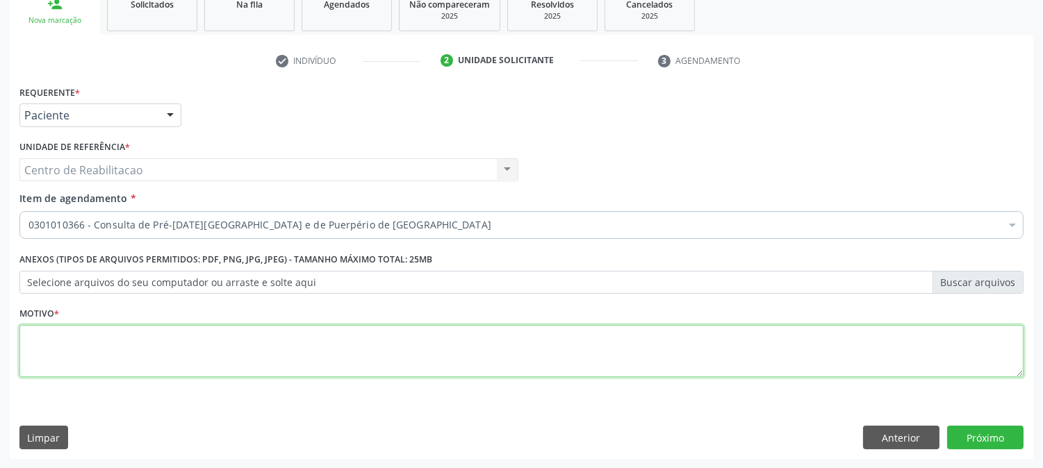
click at [906, 374] on textarea at bounding box center [521, 351] width 1004 height 53
type textarea "00"
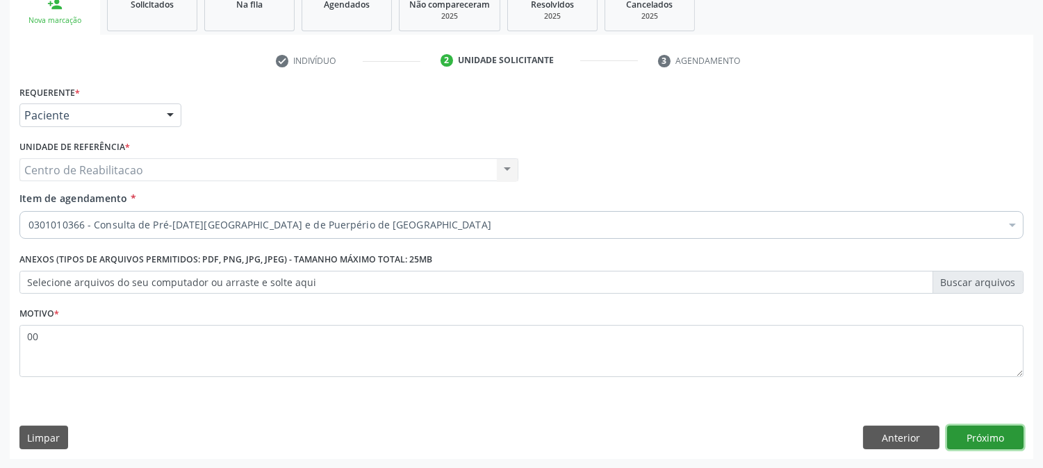
click at [967, 445] on button "Próximo" at bounding box center [985, 438] width 76 height 24
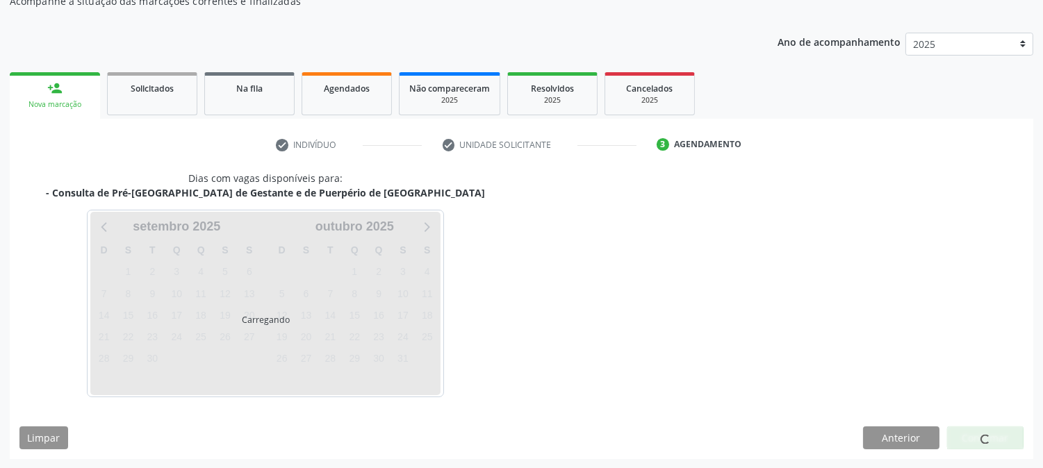
scroll to position [136, 0]
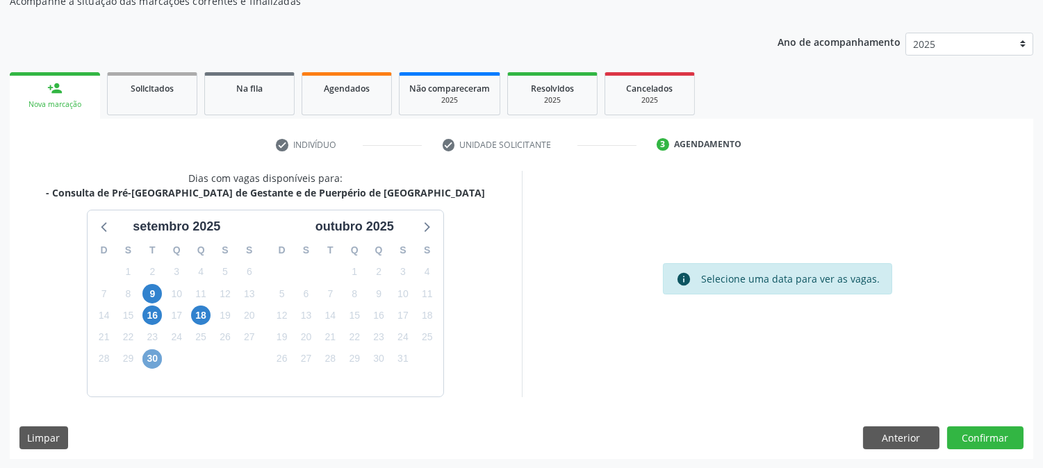
click at [149, 357] on span "30" at bounding box center [151, 359] width 19 height 19
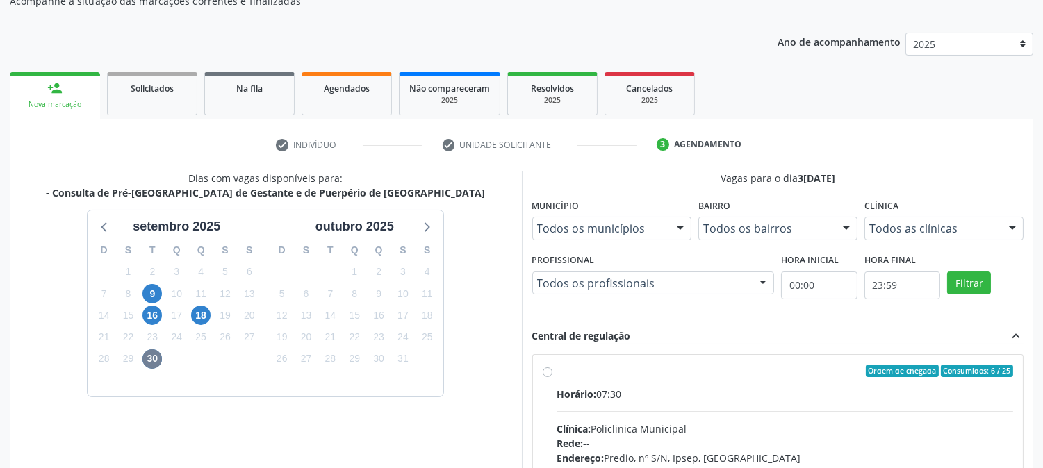
click at [547, 377] on div "Ordem de chegada Consumidos: 6 / 25 Horário: 07:30 Clínica: Policlinica Municip…" at bounding box center [778, 471] width 471 height 213
radio input "true"
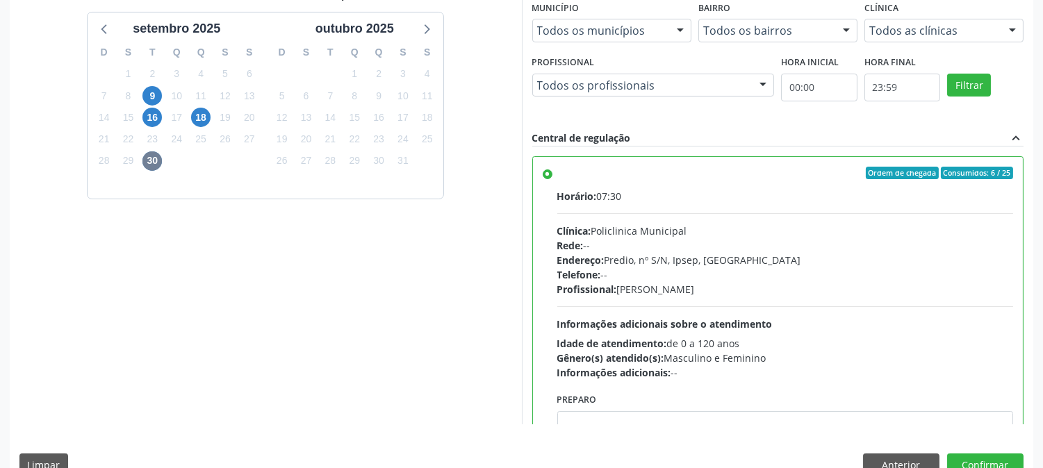
scroll to position [337, 0]
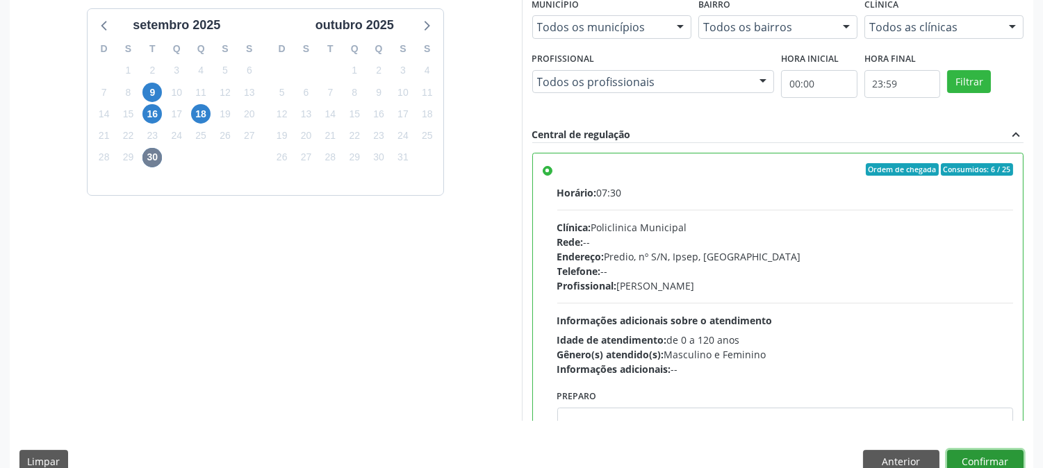
click at [981, 457] on button "Confirmar" at bounding box center [985, 462] width 76 height 24
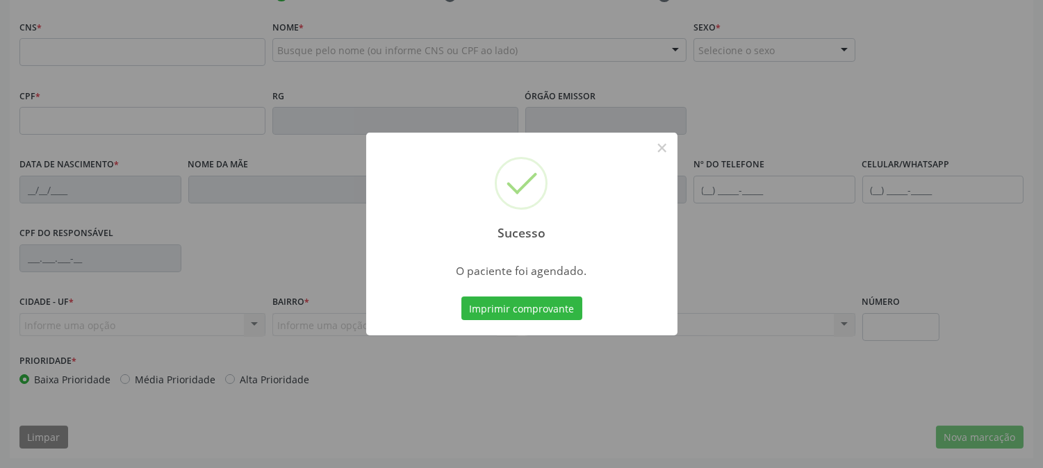
scroll to position [284, 0]
click at [546, 313] on button "Imprimir comprovante" at bounding box center [521, 309] width 121 height 24
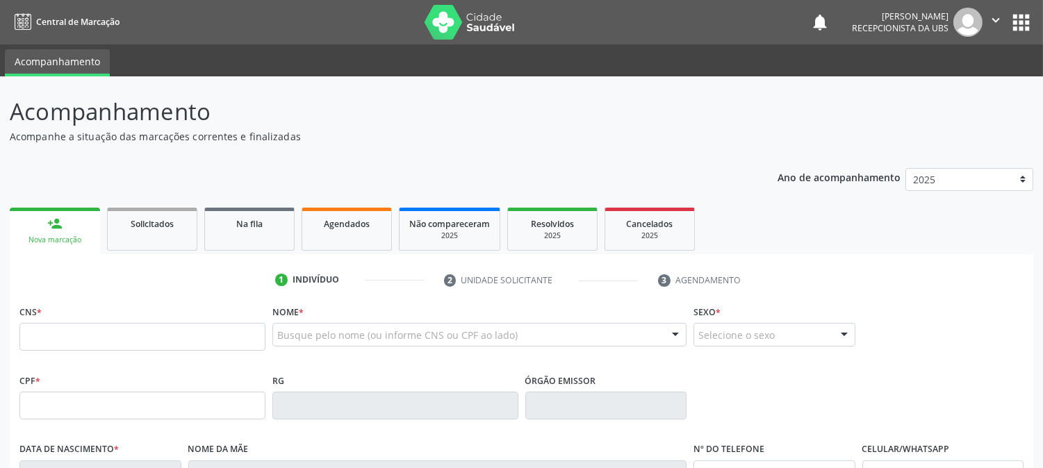
click at [960, 26] on img at bounding box center [967, 22] width 29 height 29
click at [988, 18] on icon "" at bounding box center [995, 20] width 15 height 15
click at [942, 92] on link "Sair" at bounding box center [960, 84] width 96 height 19
